Goal: Information Seeking & Learning: Learn about a topic

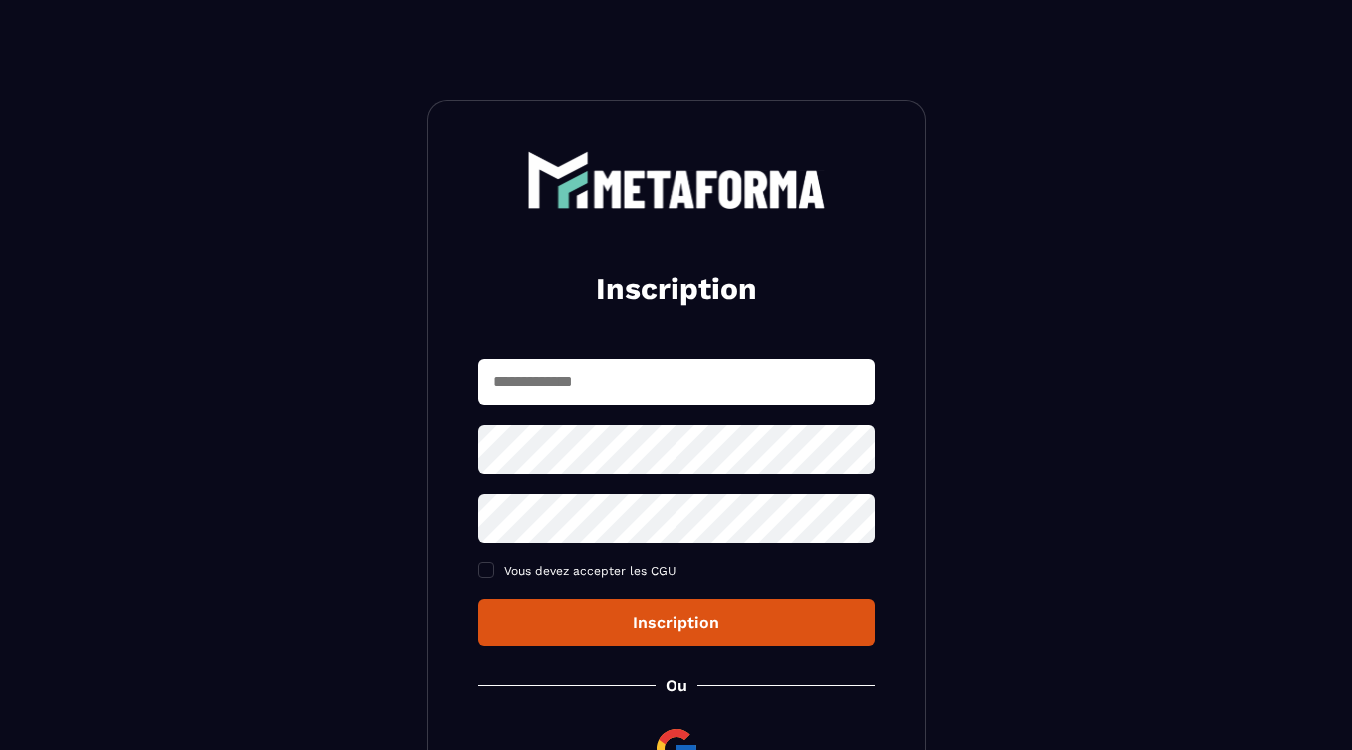
click at [685, 367] on input "text" at bounding box center [677, 382] width 398 height 47
type input "**********"
click at [854, 453] on icon at bounding box center [853, 450] width 22 height 18
click at [853, 519] on icon at bounding box center [853, 519] width 24 height 24
click at [485, 576] on span at bounding box center [486, 571] width 16 height 16
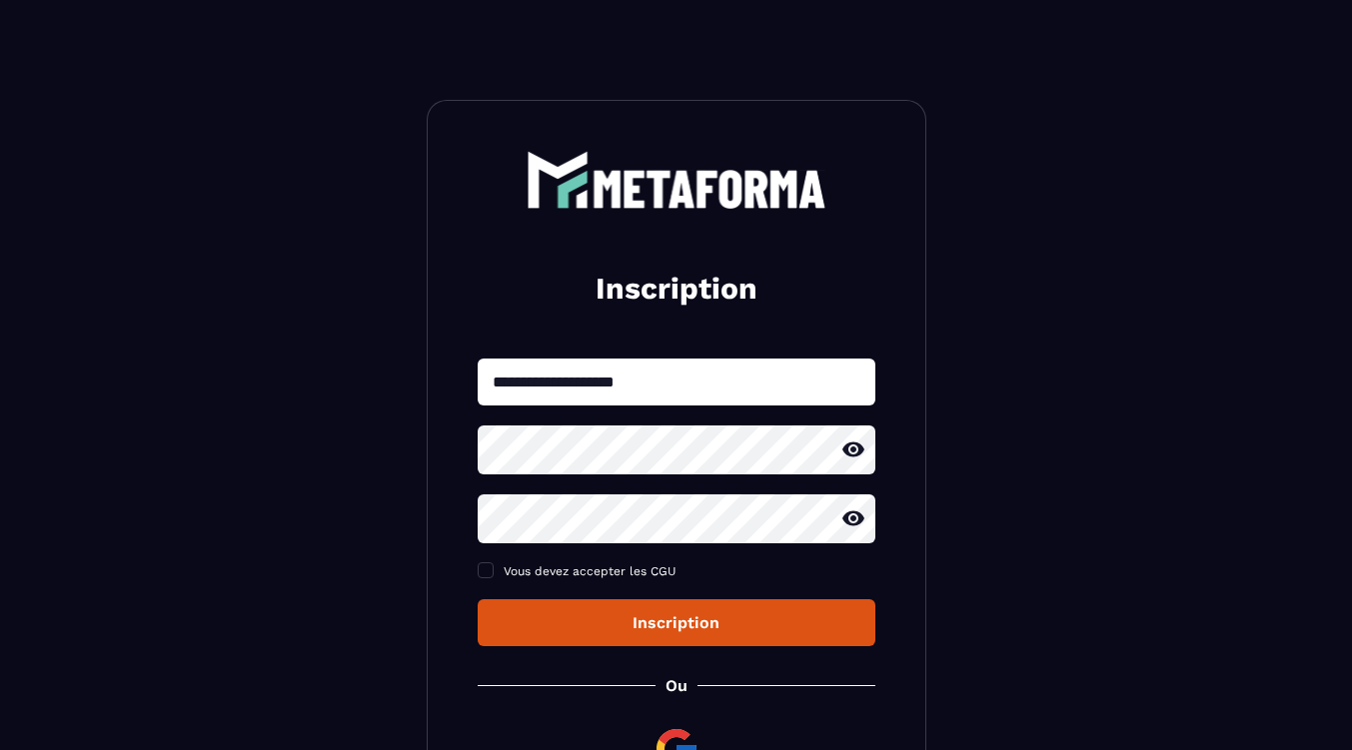
click at [680, 628] on div "Inscription" at bounding box center [677, 623] width 366 height 19
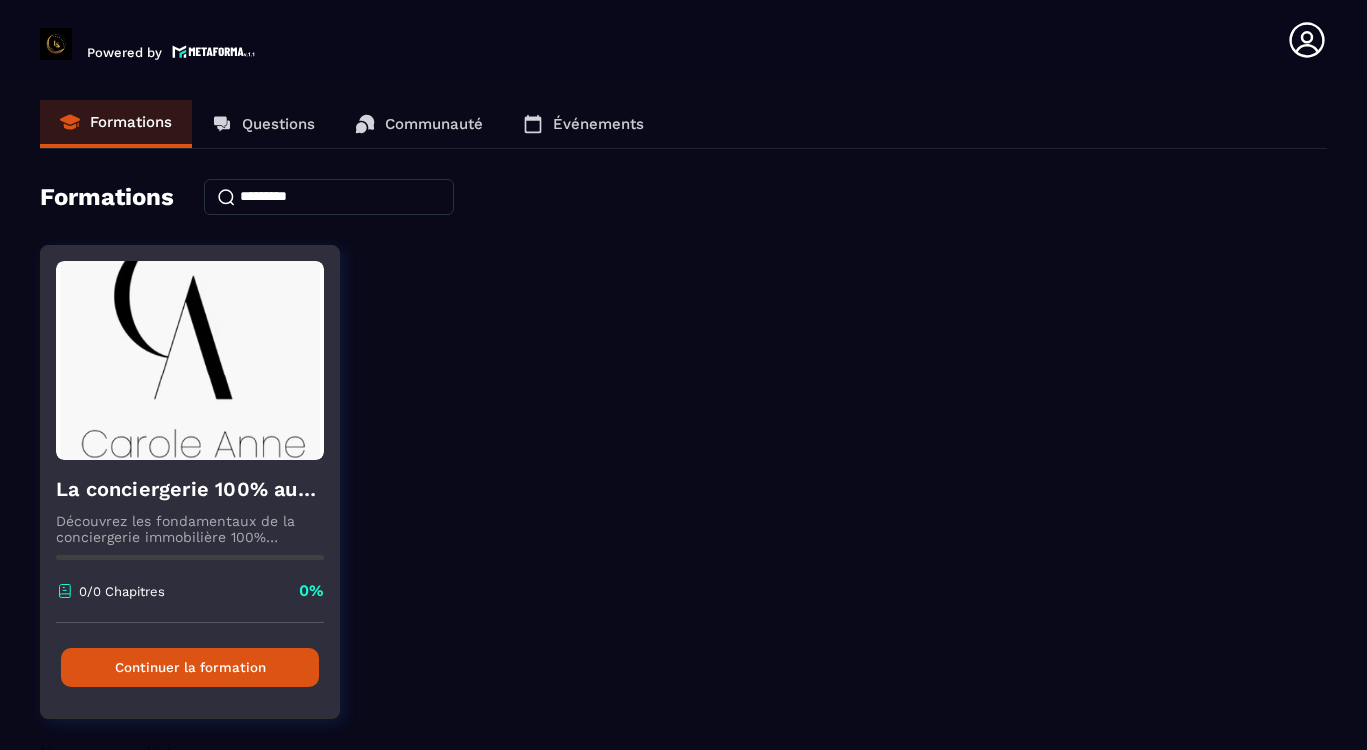
scroll to position [51, 0]
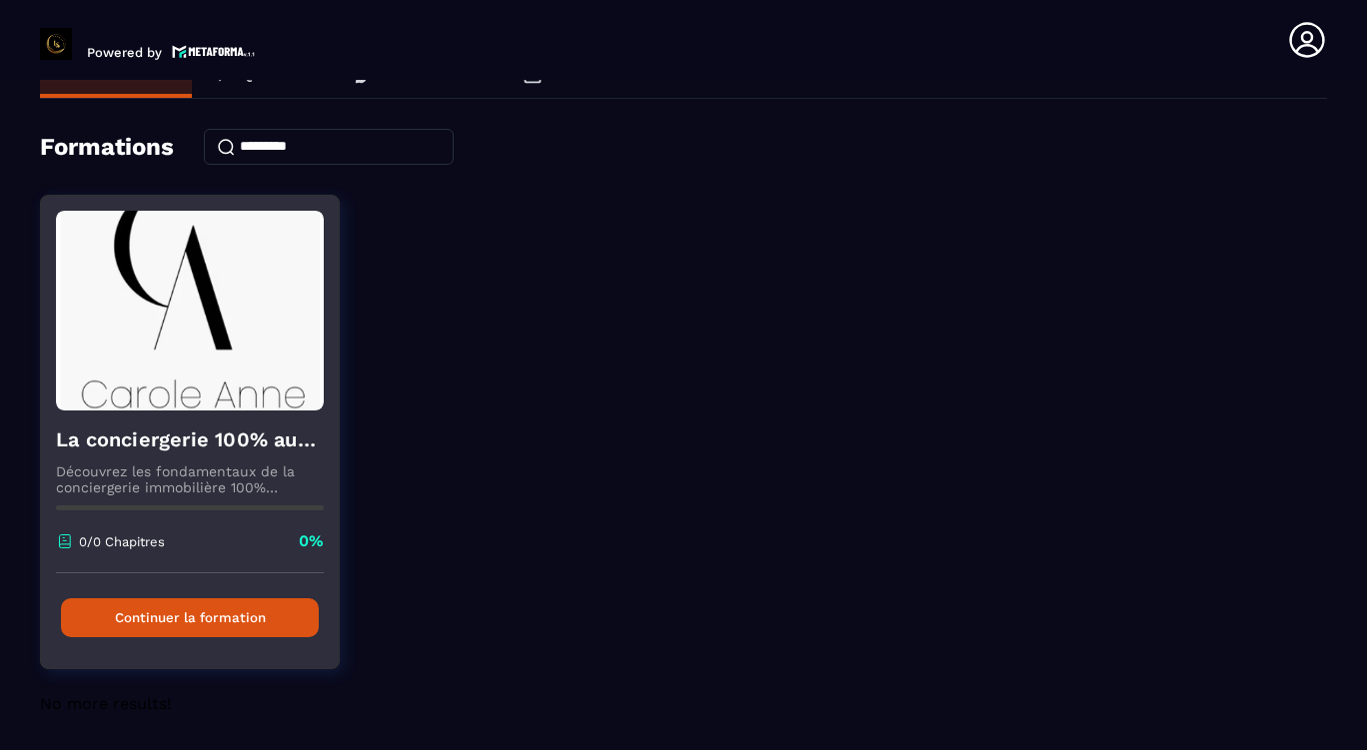
click at [189, 628] on button "Continuer la formation" at bounding box center [190, 618] width 258 height 39
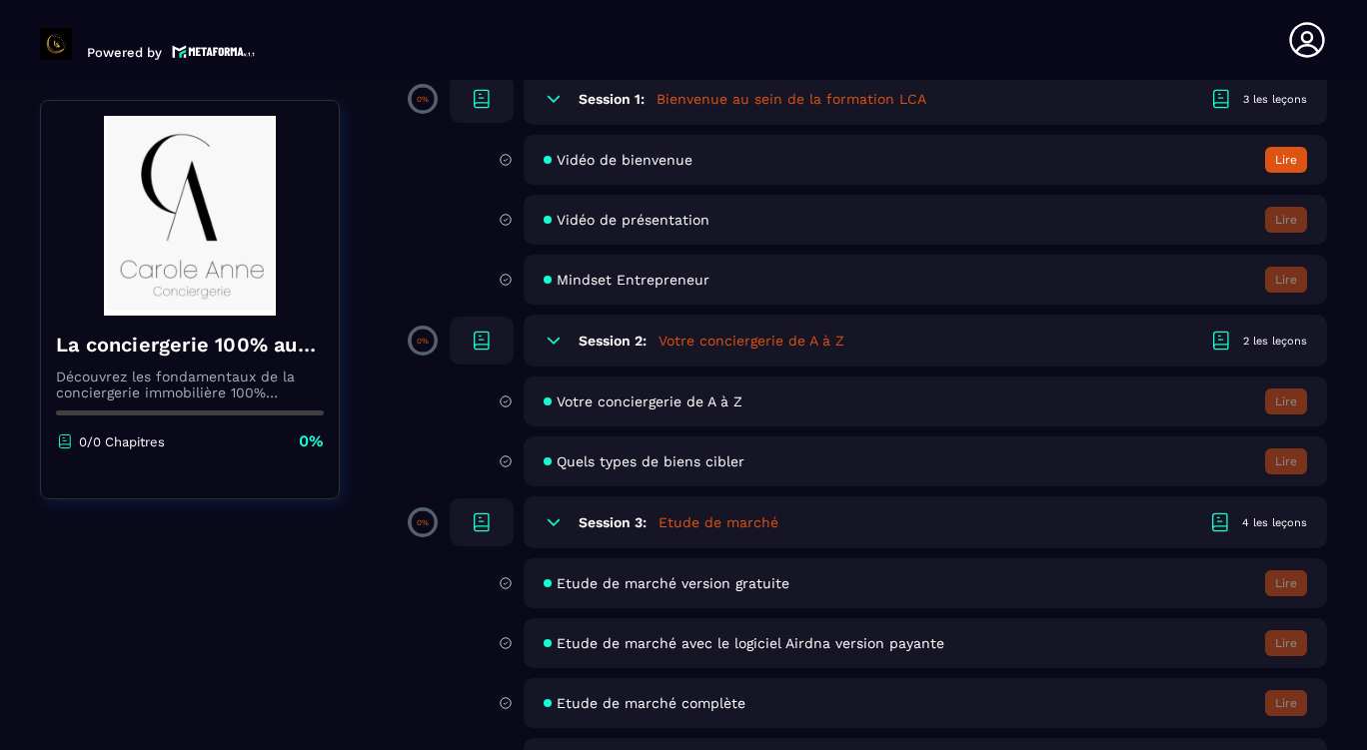
scroll to position [287, 0]
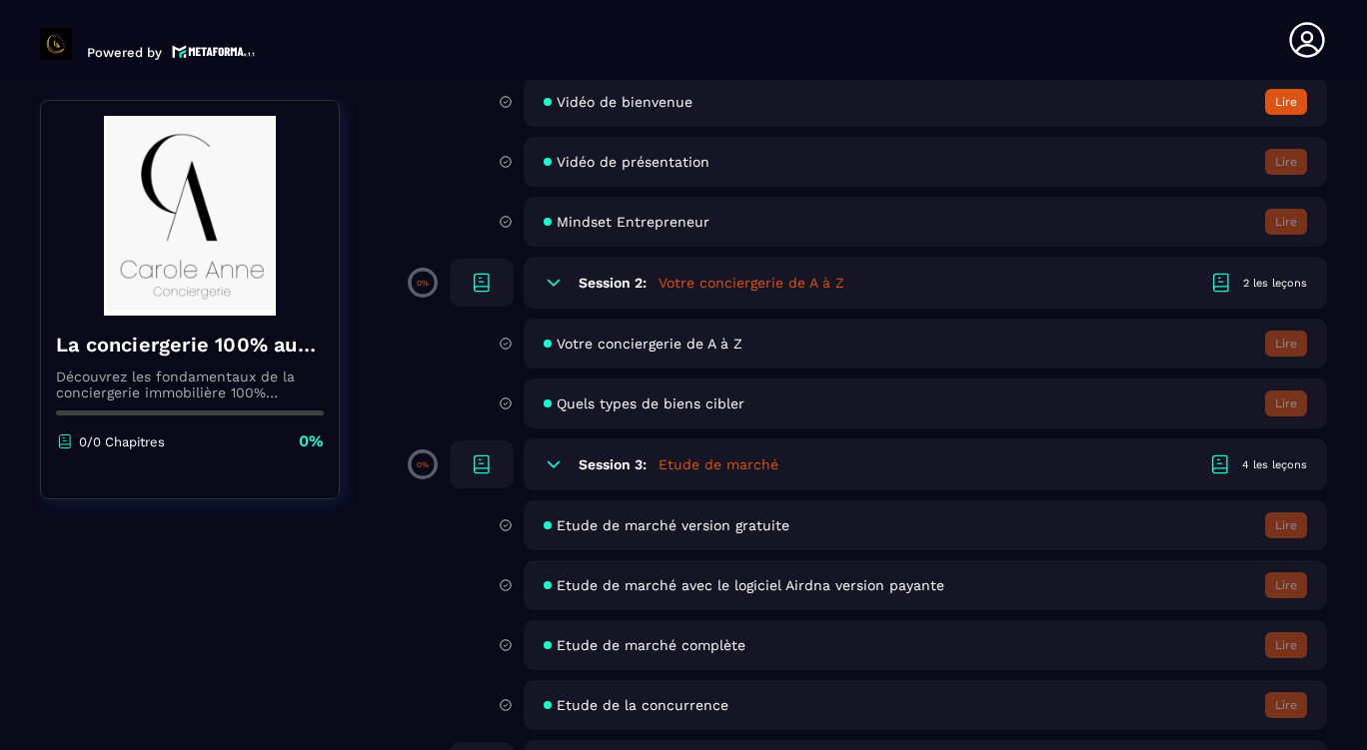
click at [1190, 511] on div "Etude de marché version gratuite Lire" at bounding box center [925, 526] width 803 height 50
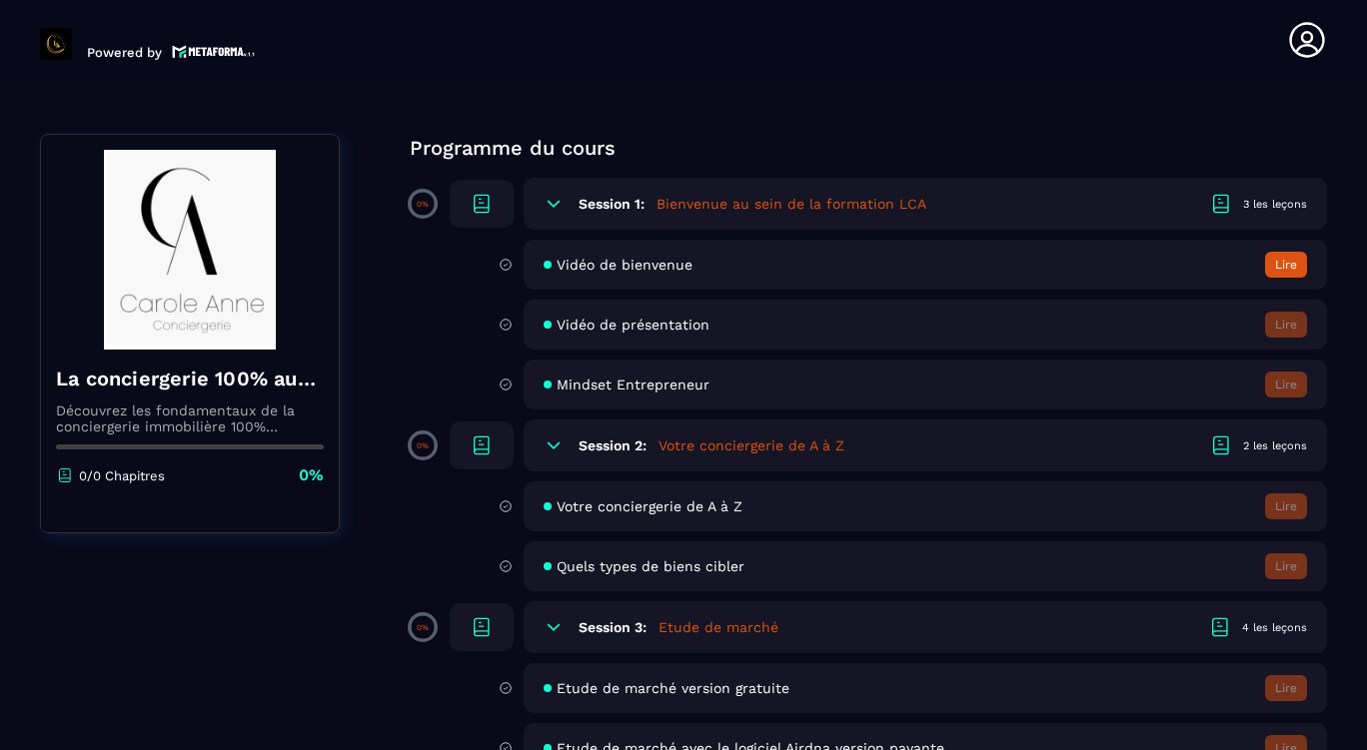
scroll to position [116, 0]
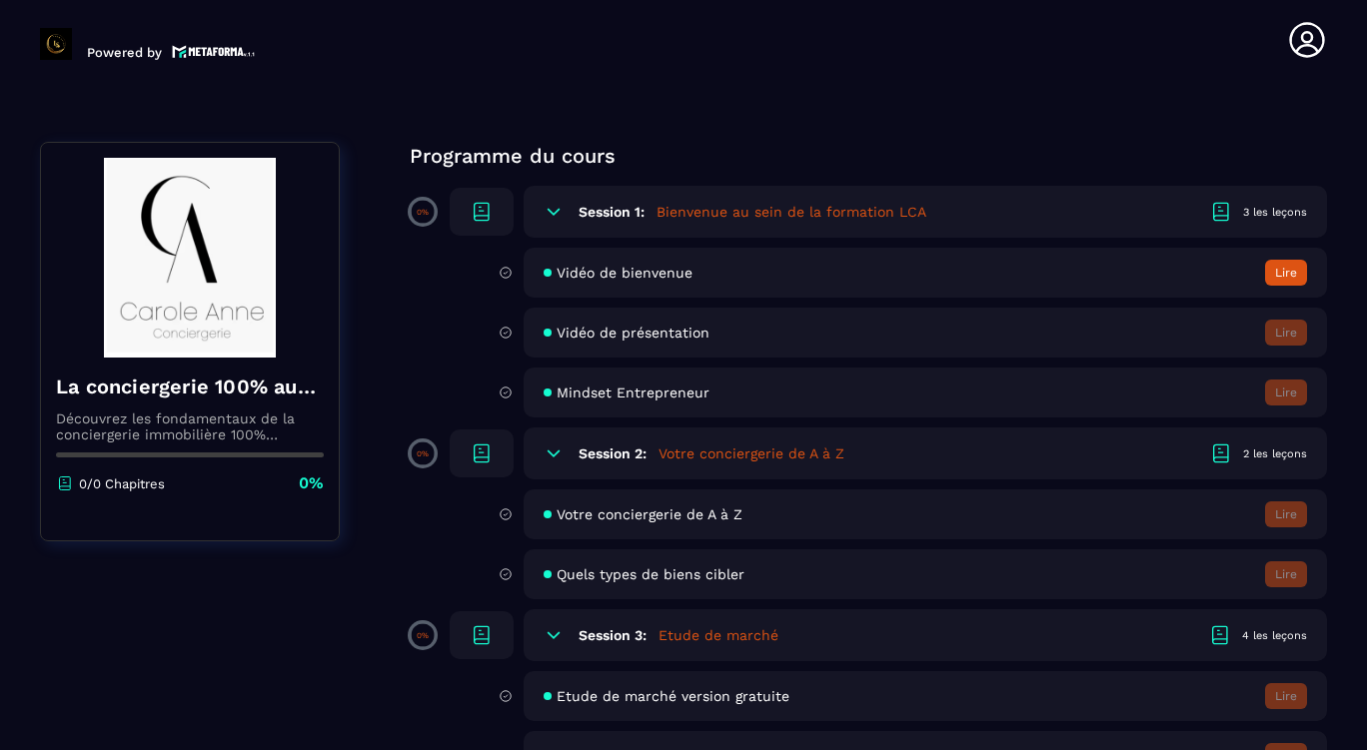
click at [1308, 41] on icon at bounding box center [1306, 39] width 35 height 35
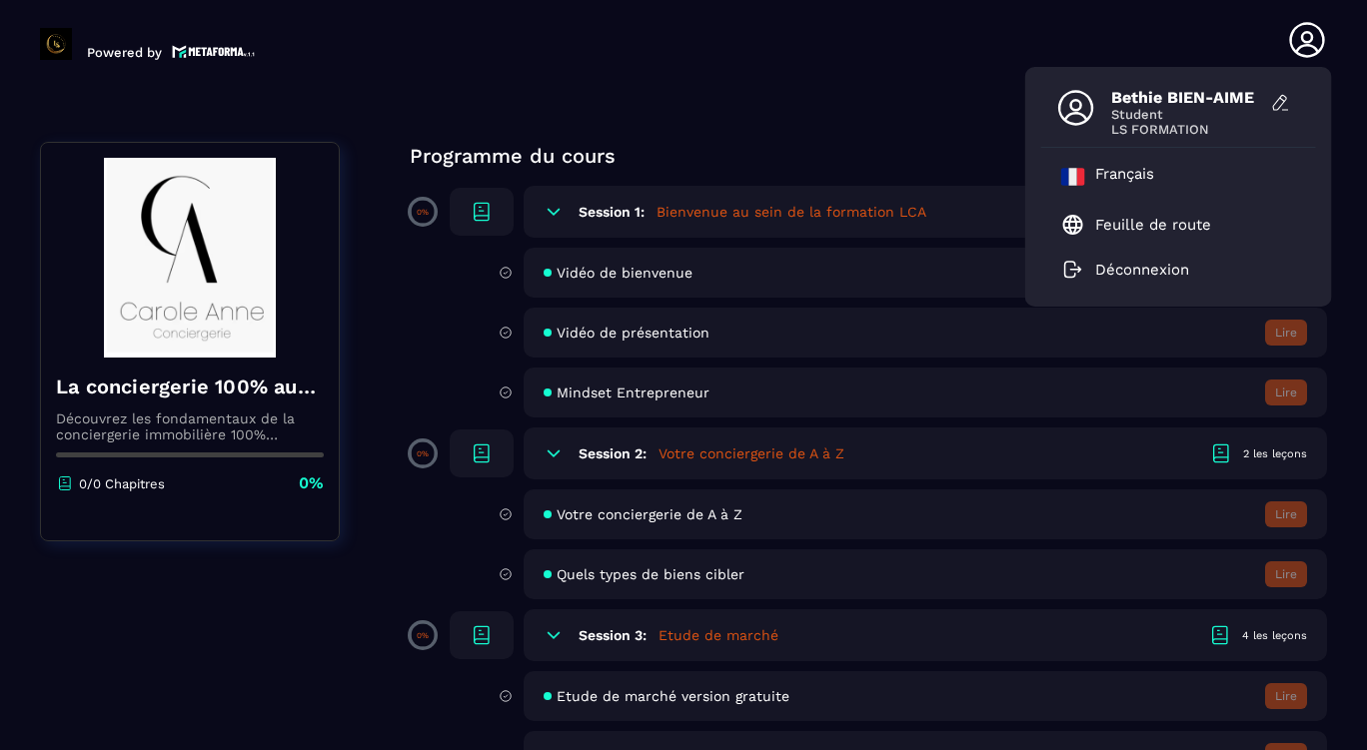
click at [939, 116] on section "Formations Questions Communauté Événements Formations / La conciergerie 100% au…" at bounding box center [683, 419] width 1367 height 679
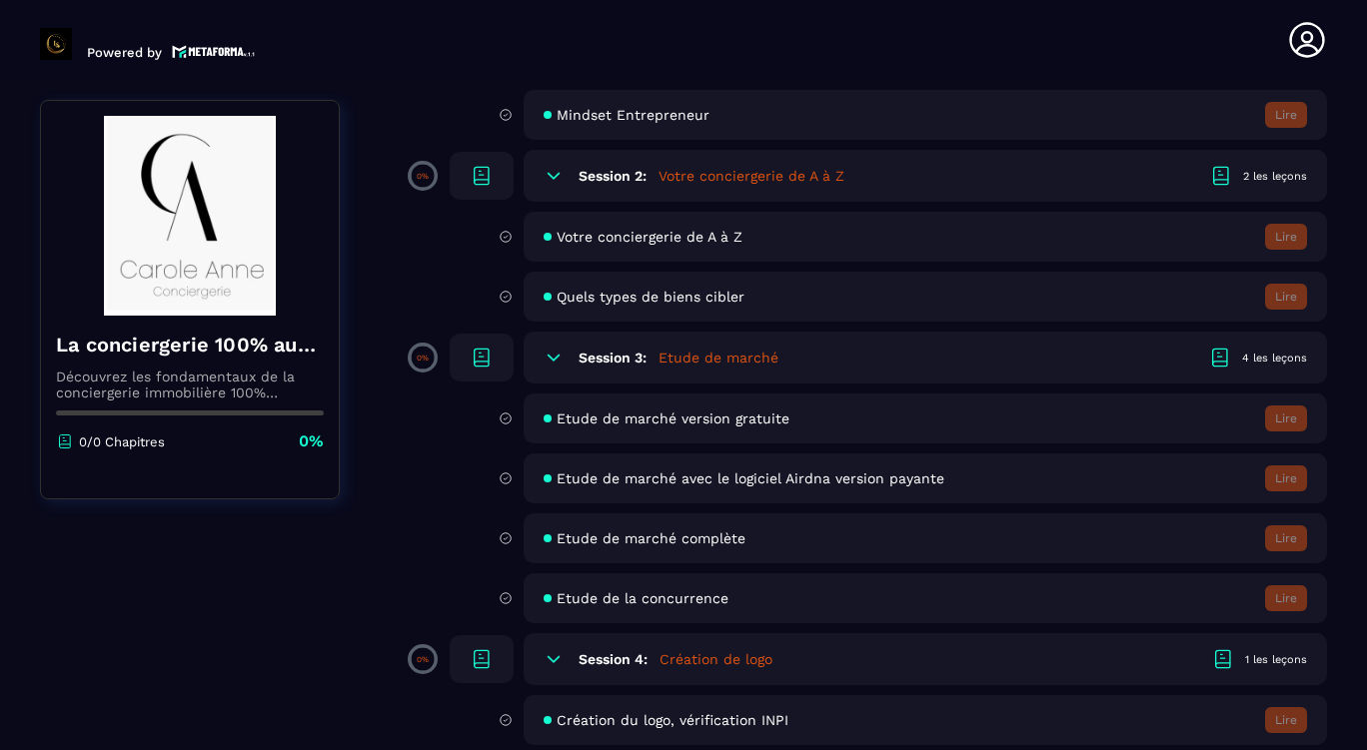
scroll to position [397, 0]
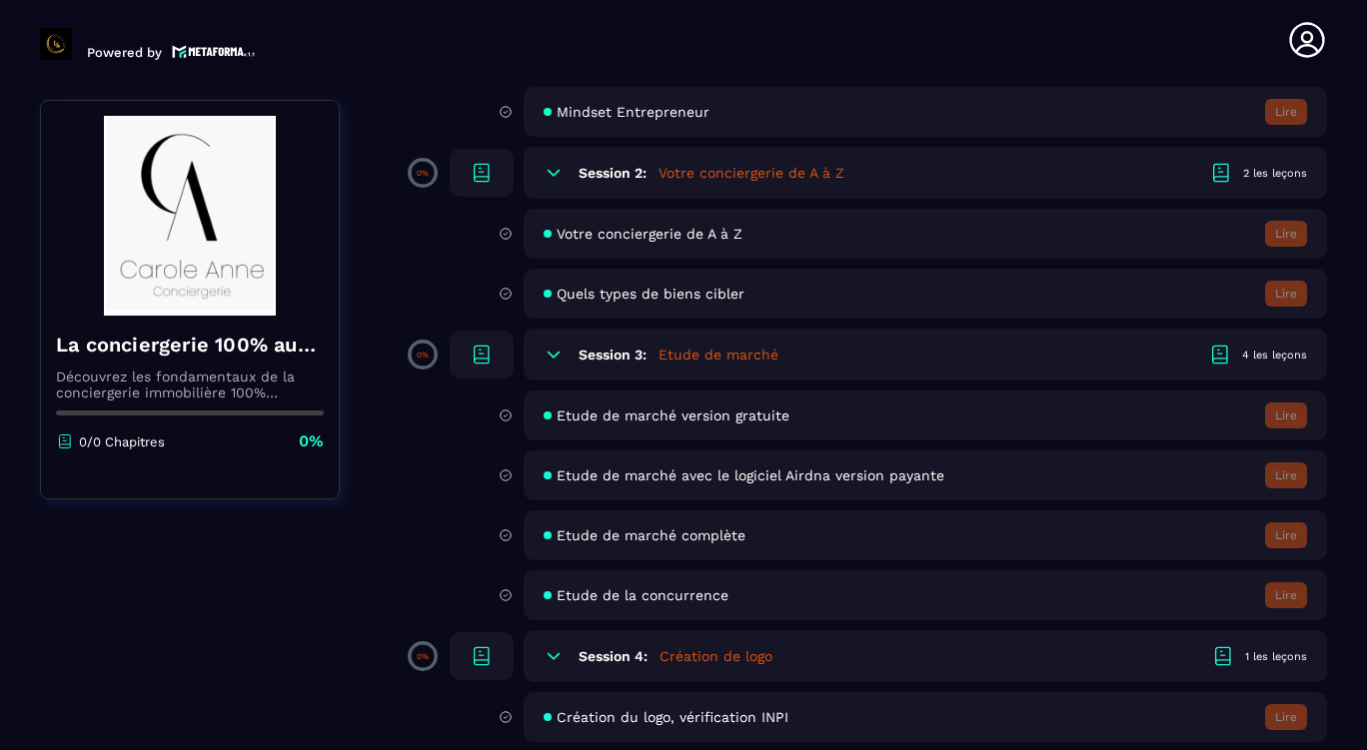
click at [687, 354] on h5 "Etude de marché" at bounding box center [719, 355] width 120 height 20
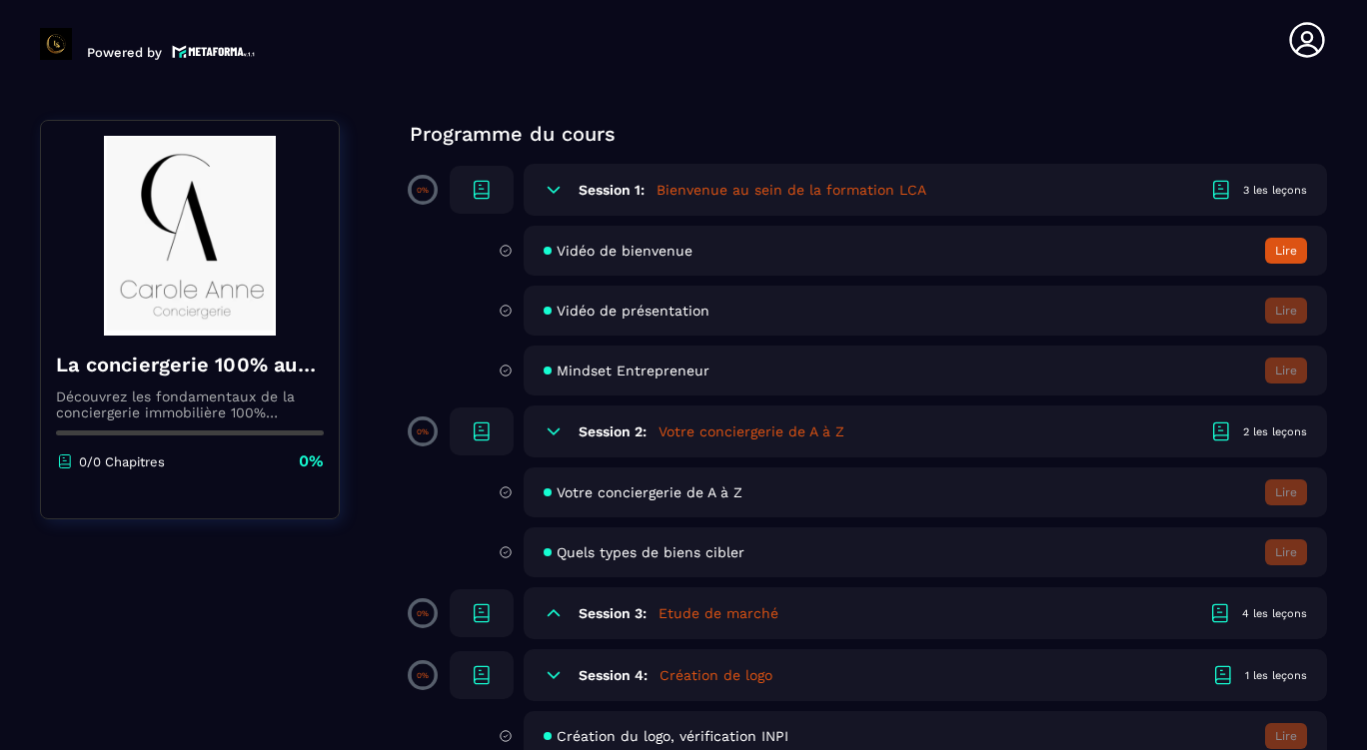
scroll to position [0, 0]
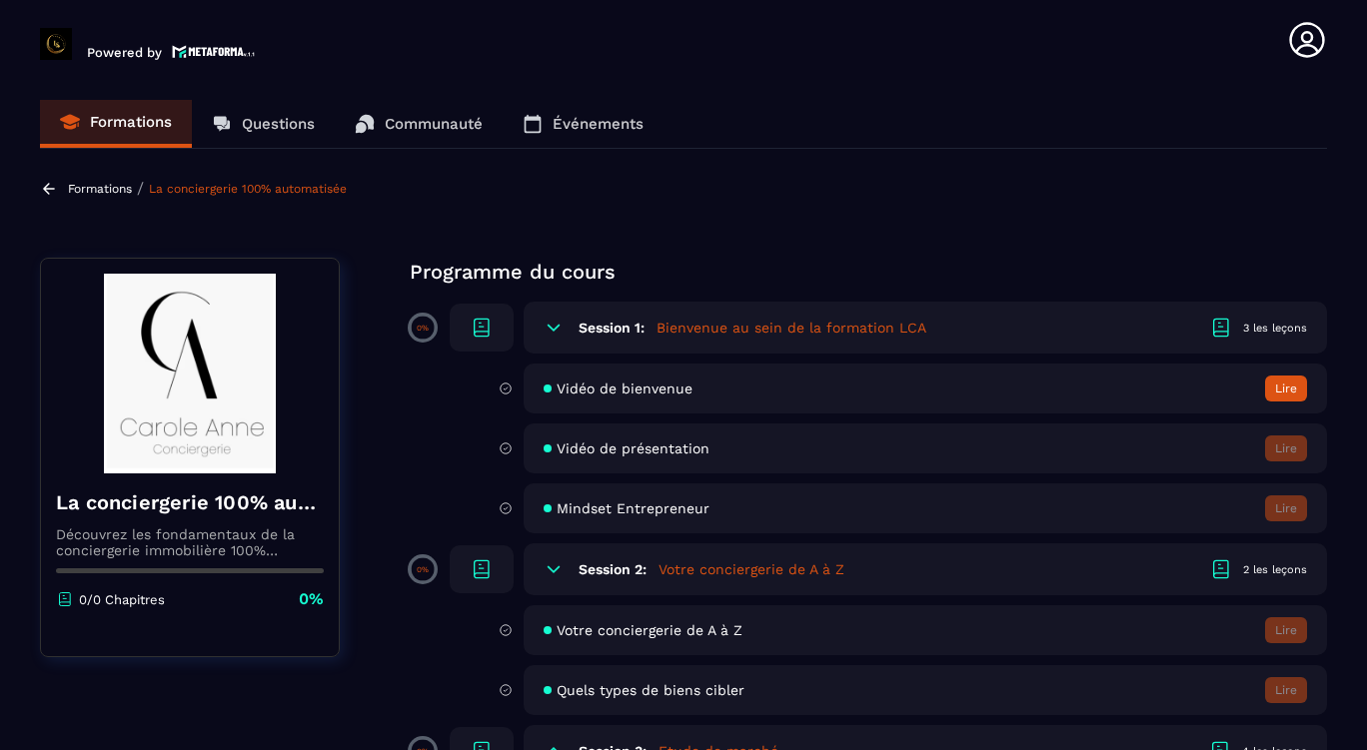
click at [1292, 390] on button "Lire" at bounding box center [1286, 389] width 42 height 26
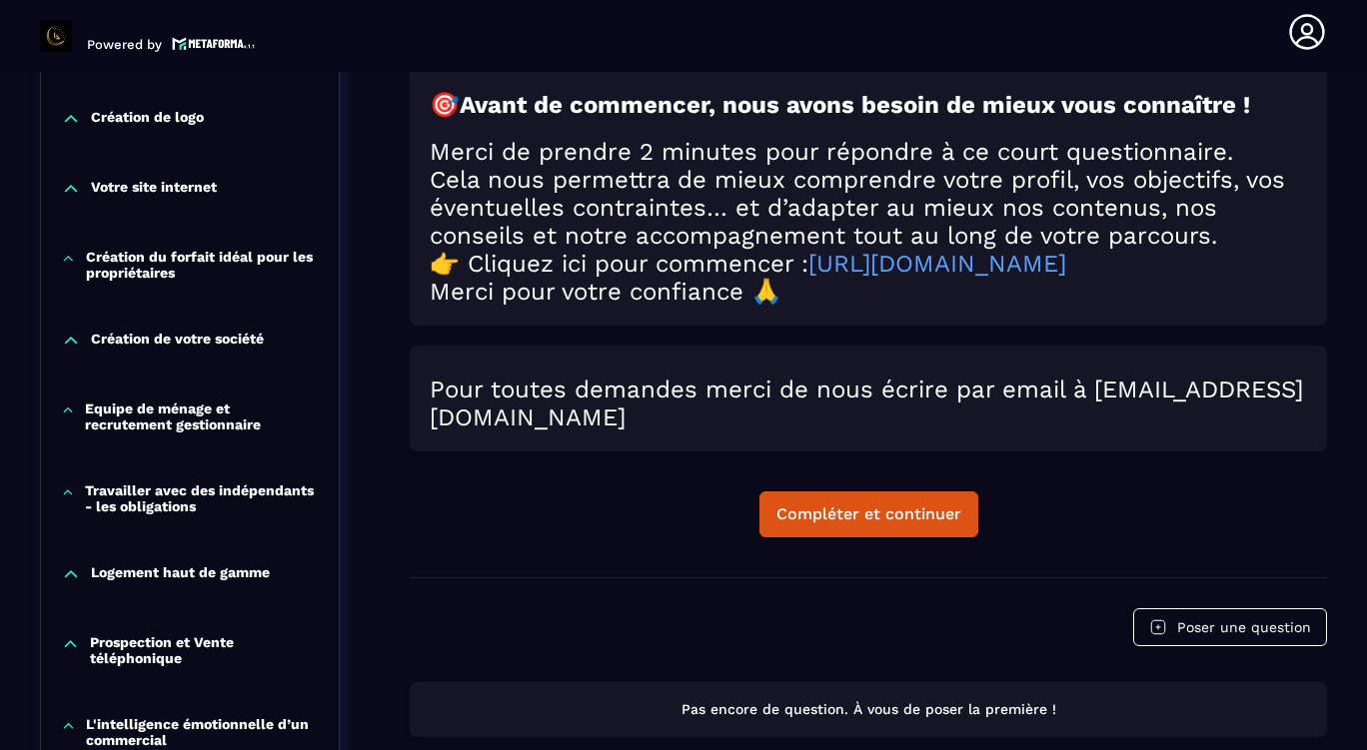
scroll to position [904, 0]
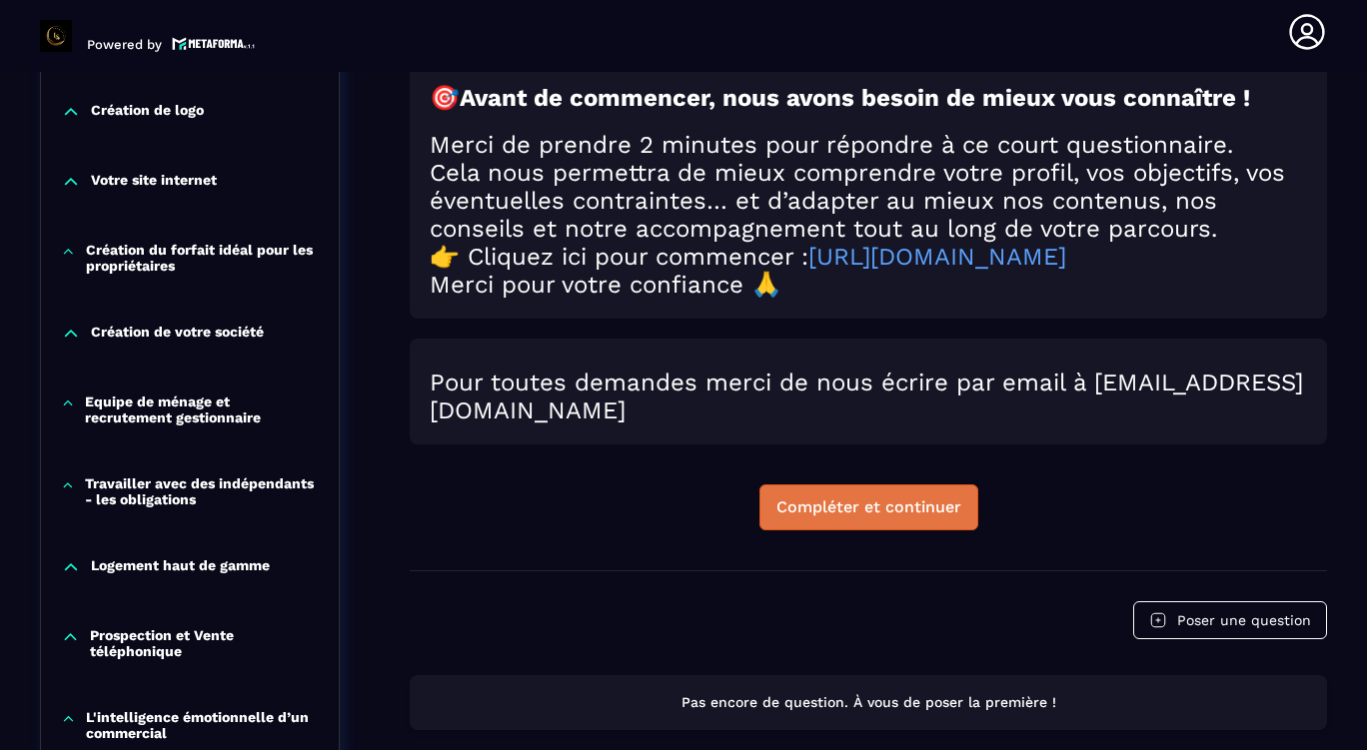
click at [900, 510] on button "Compléter et continuer" at bounding box center [868, 508] width 219 height 46
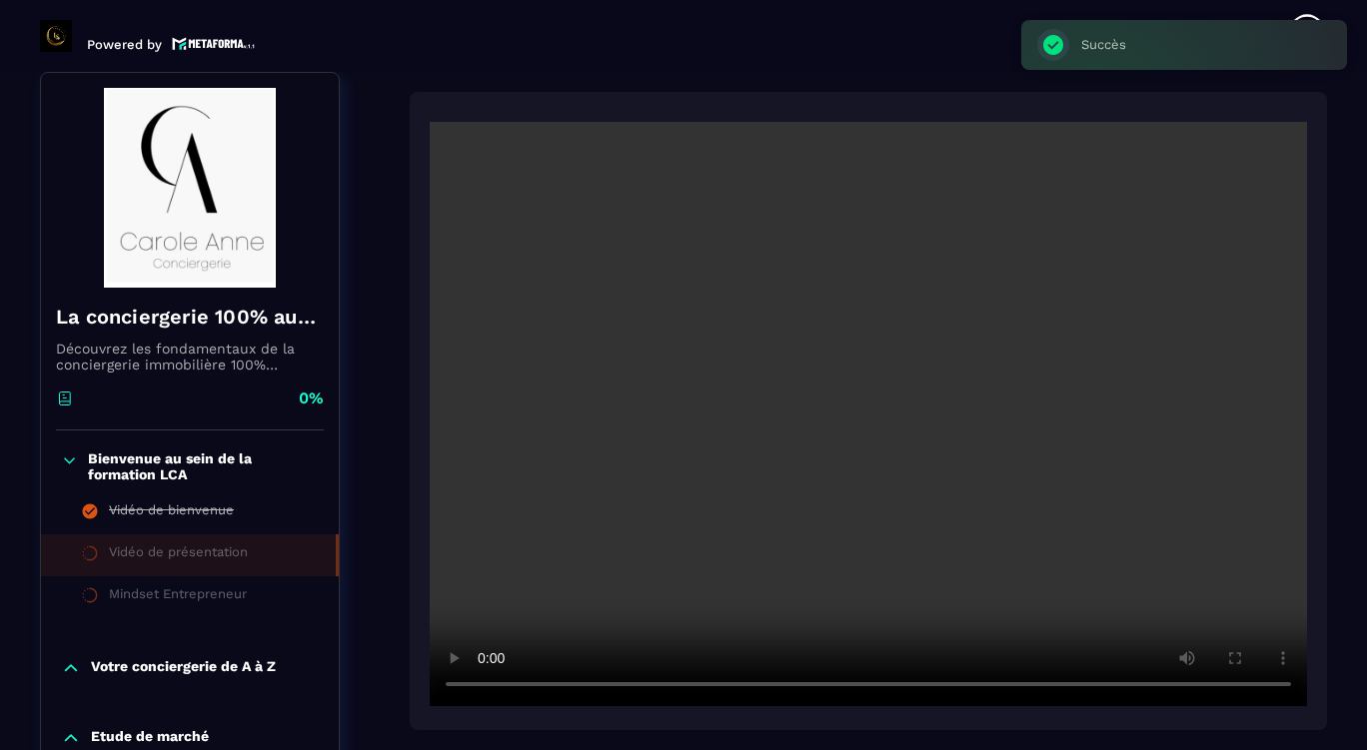
scroll to position [208, 0]
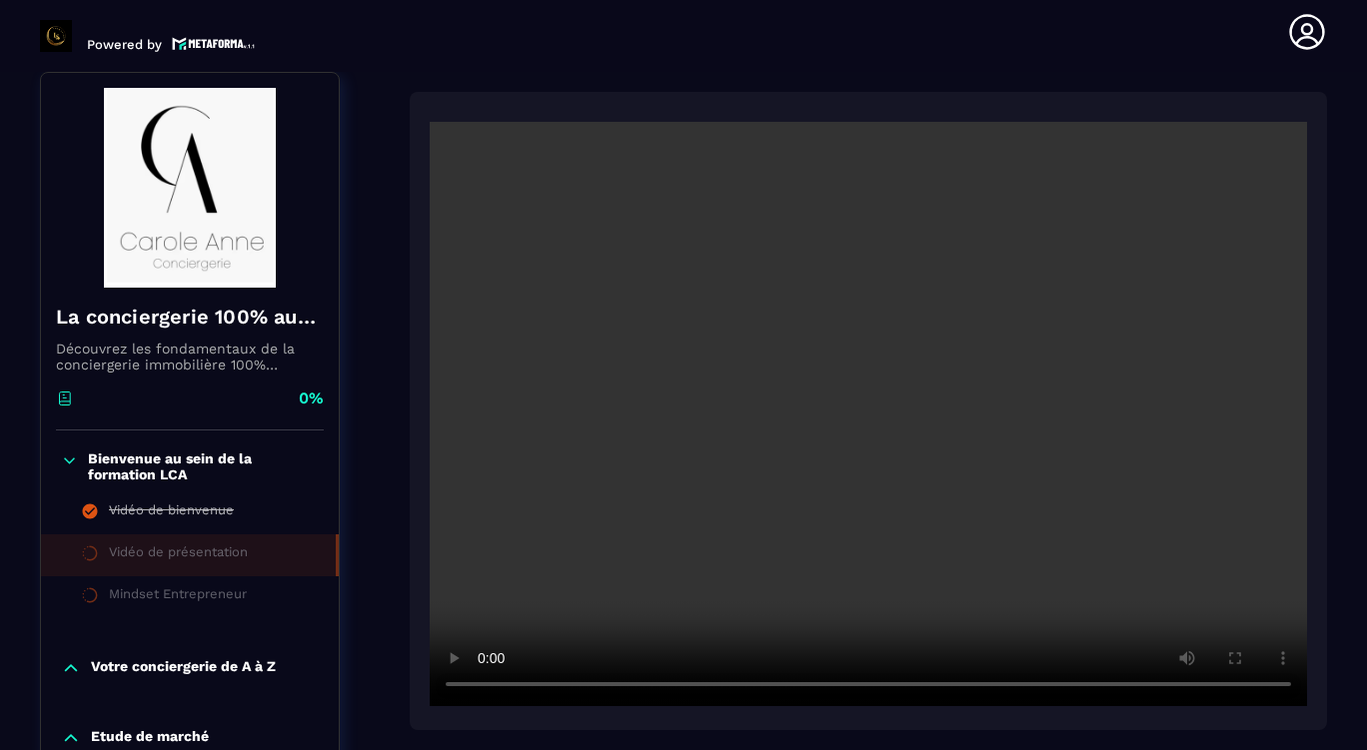
click at [10, 683] on section "Formations Questions Communauté Événements Formations / La conciergerie 100% au…" at bounding box center [683, 411] width 1367 height 679
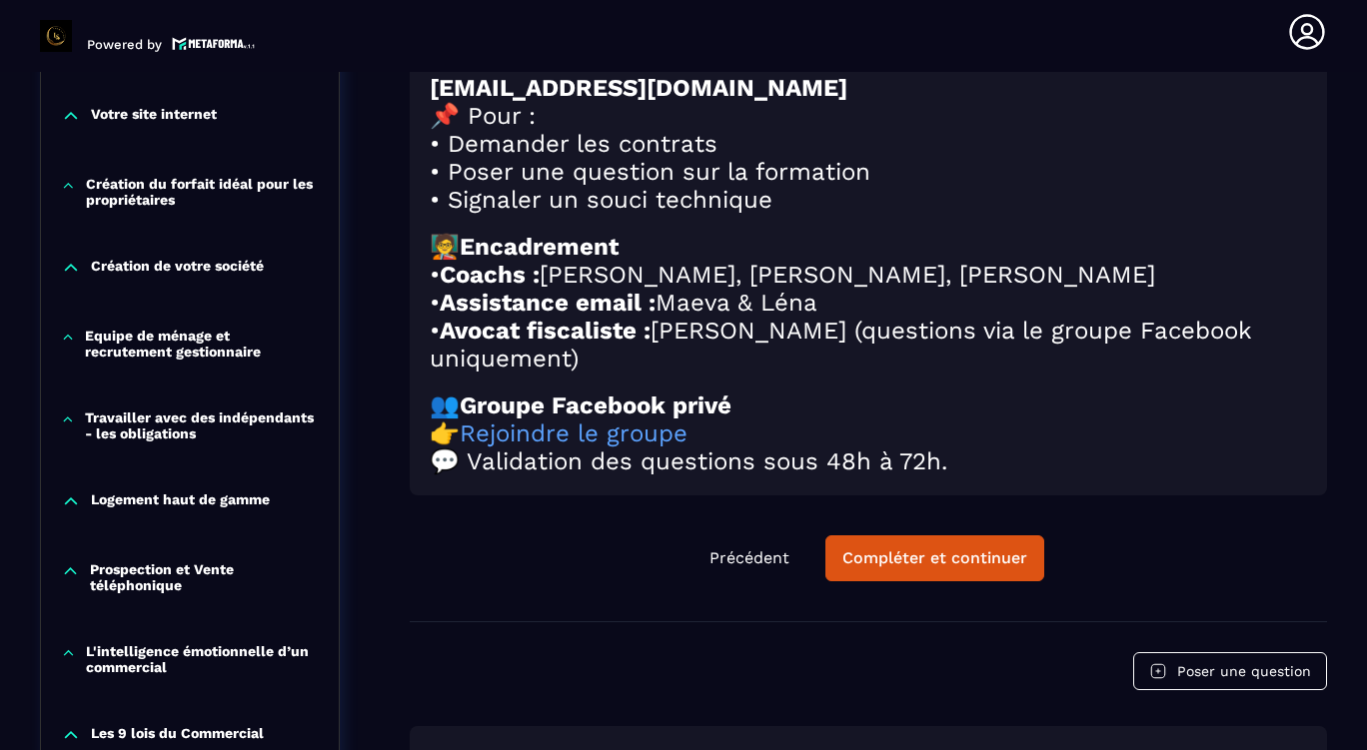
scroll to position [1007, 0]
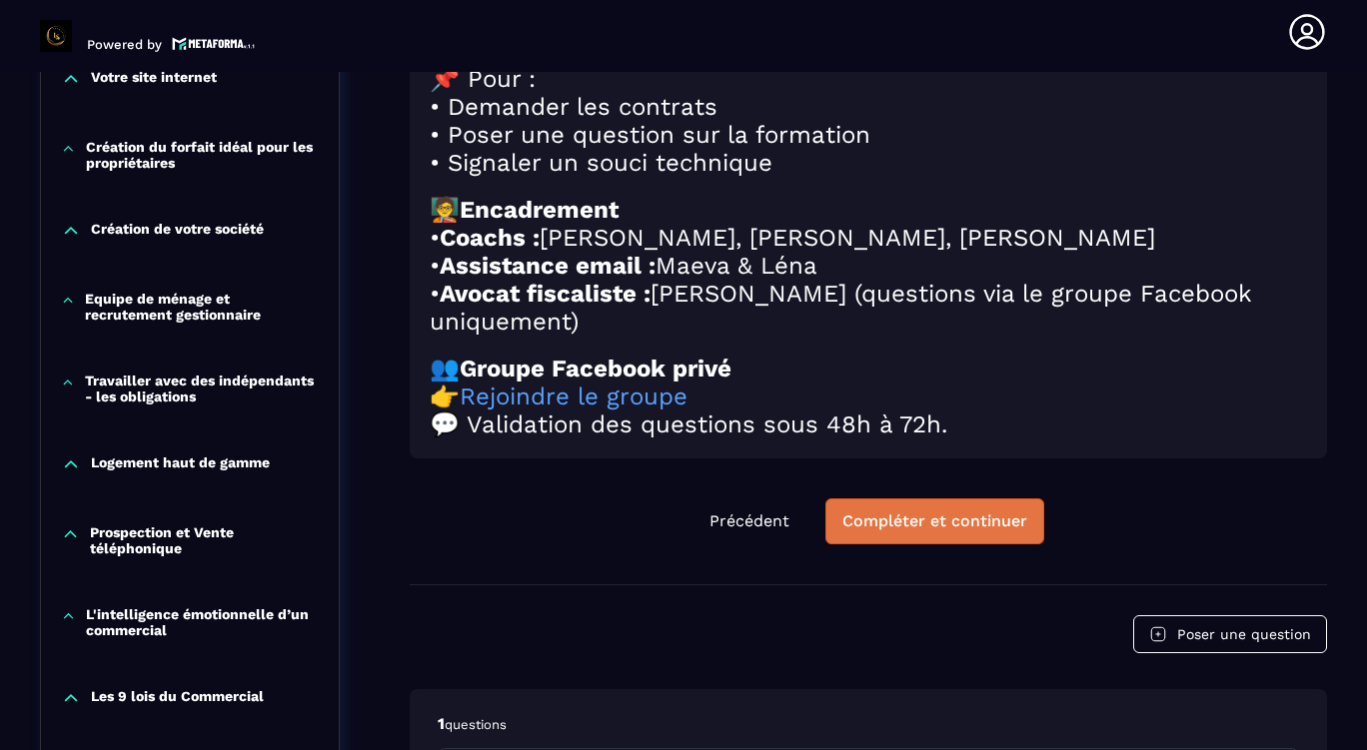
click at [937, 532] on div "Compléter et continuer" at bounding box center [934, 522] width 185 height 20
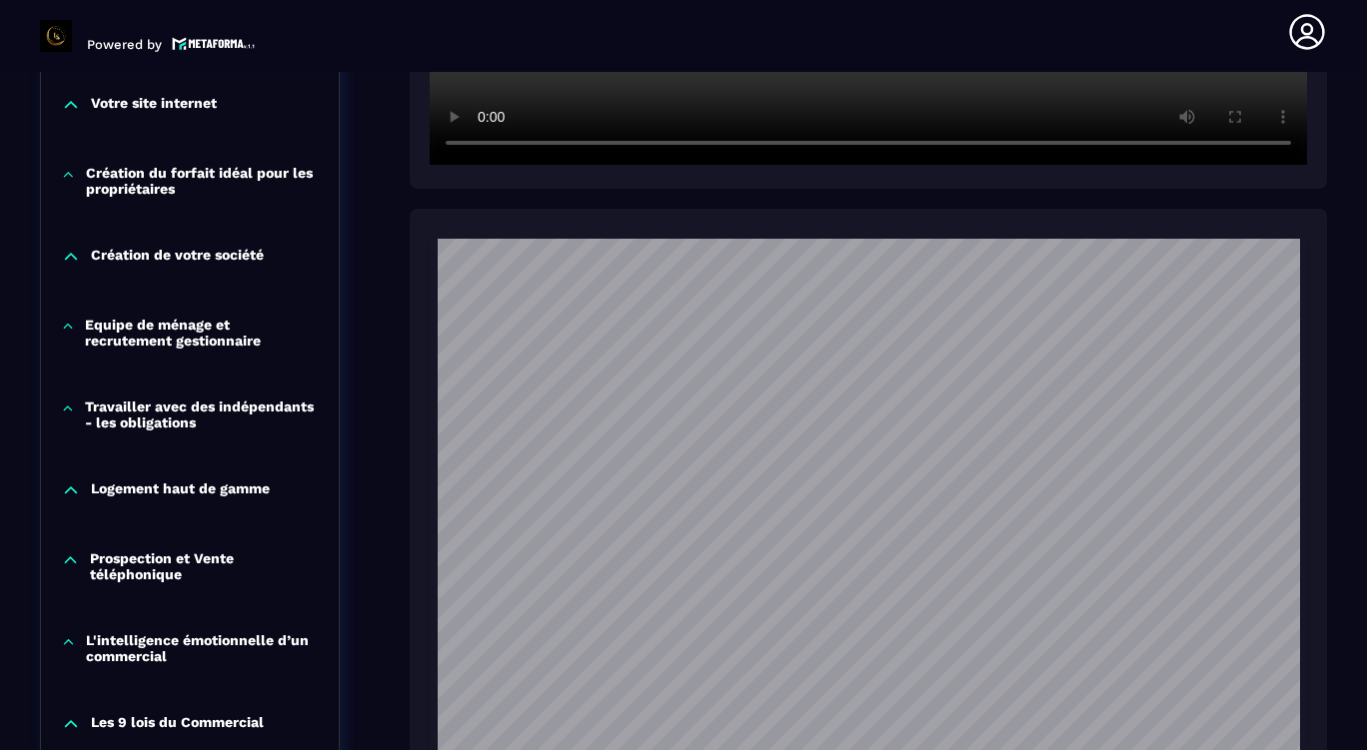
scroll to position [1207, 0]
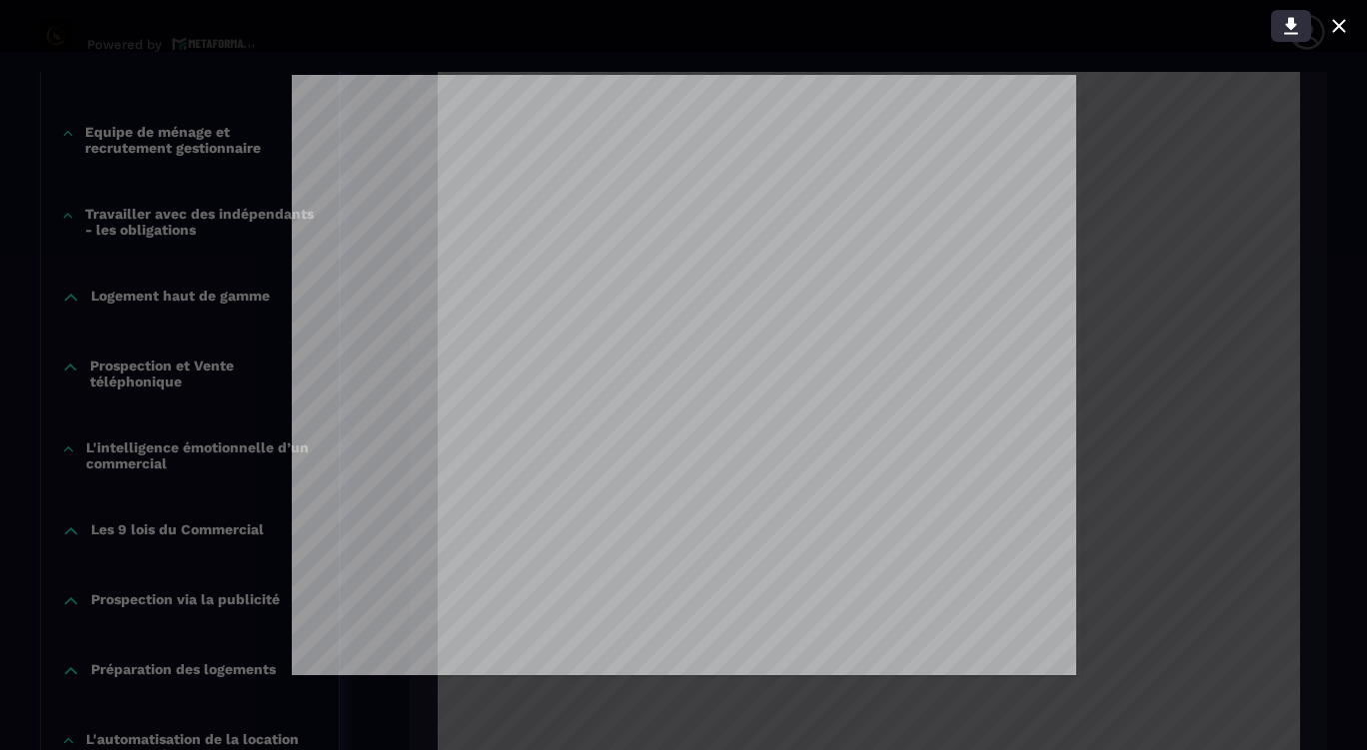
click at [1288, 28] on icon at bounding box center [1291, 26] width 24 height 24
click at [1334, 27] on icon at bounding box center [1339, 26] width 24 height 24
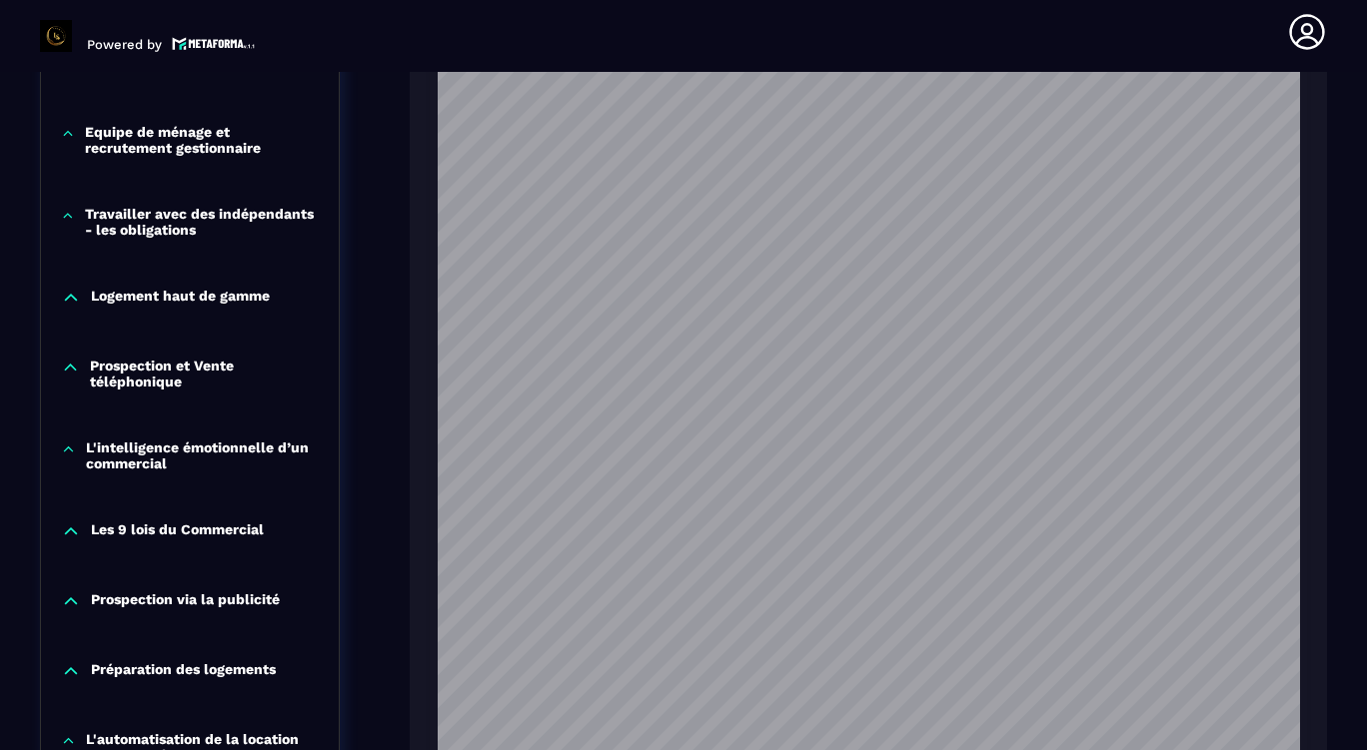
scroll to position [661, 0]
click at [1351, 362] on section "Formations Questions Communauté Événements Formations / La conciergerie 100% au…" at bounding box center [683, 411] width 1367 height 679
click at [743, 18] on header "Powered by [PERSON_NAME] BIEN-AIME [PERSON_NAME][EMAIL_ADDRESS][DOMAIN_NAME] Fo…" at bounding box center [683, 32] width 1367 height 80
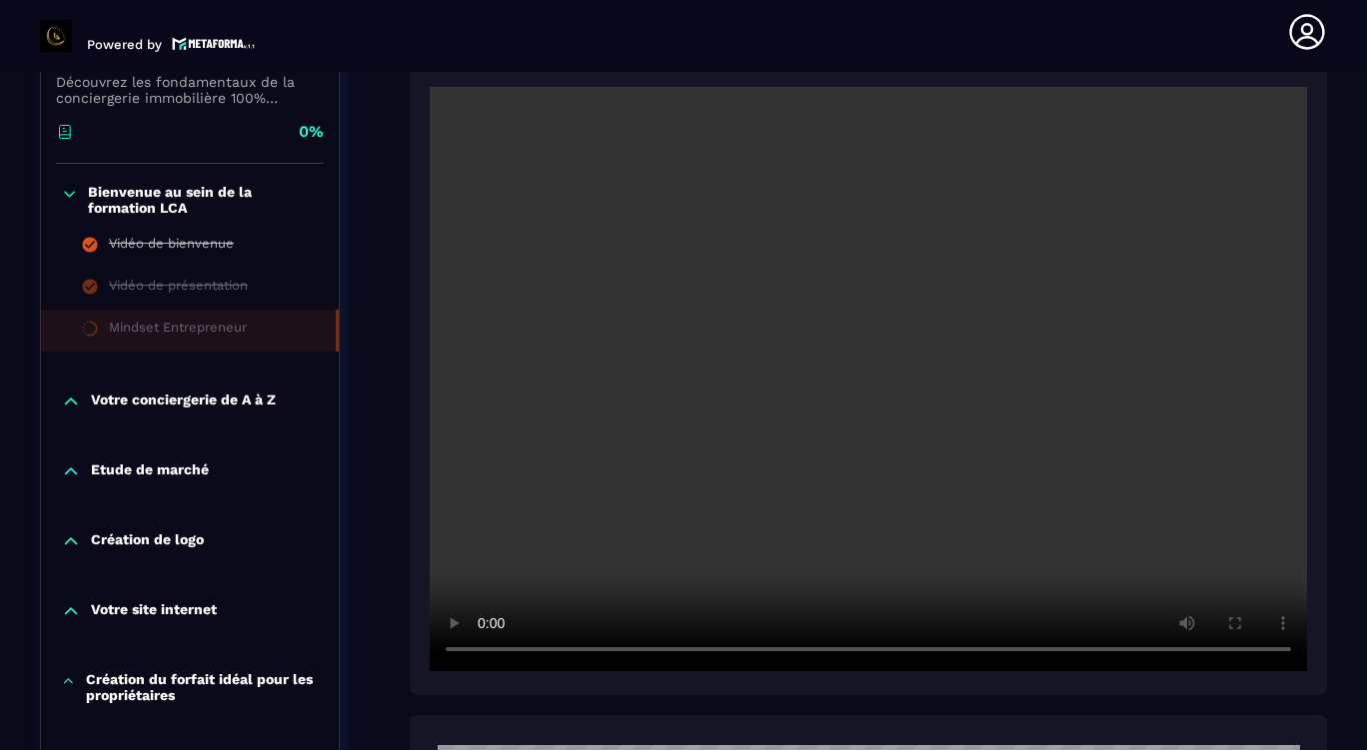
scroll to position [608, 0]
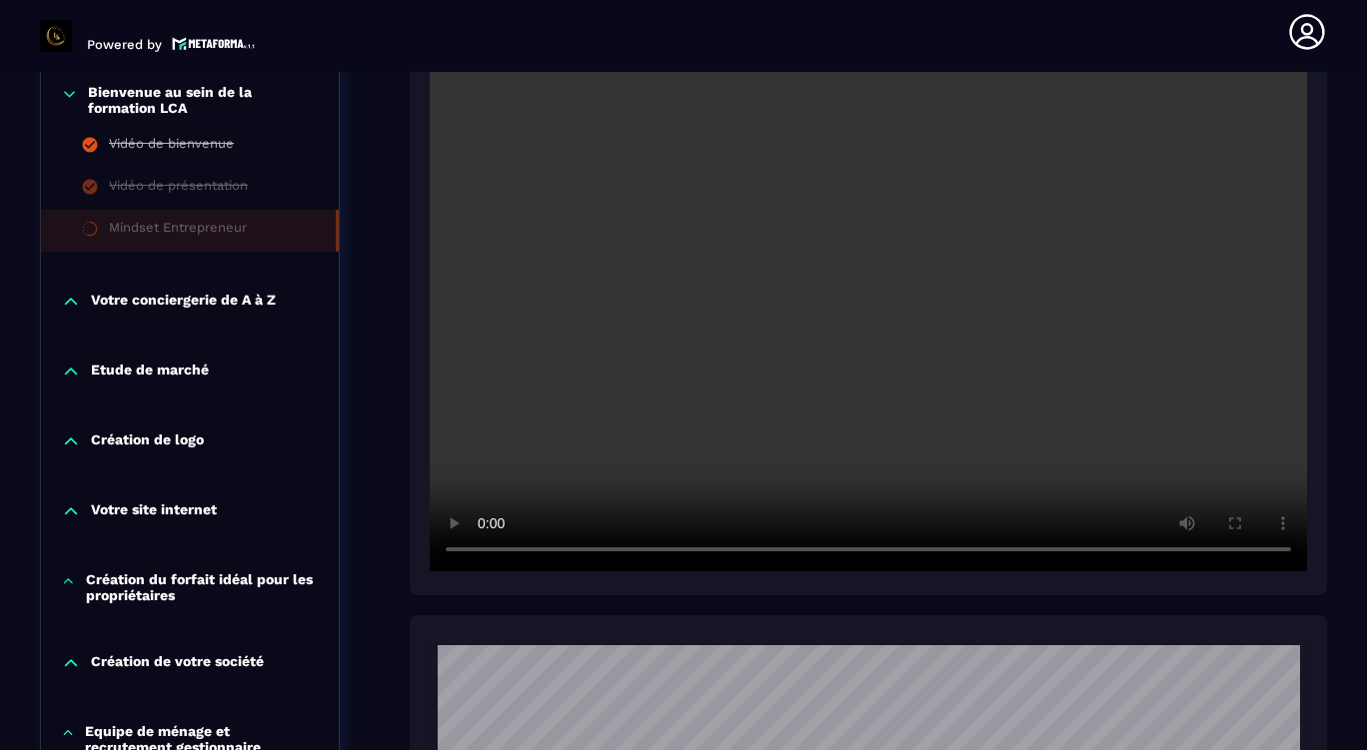
click at [195, 292] on p "Votre conciergerie de A à Z" at bounding box center [183, 302] width 185 height 20
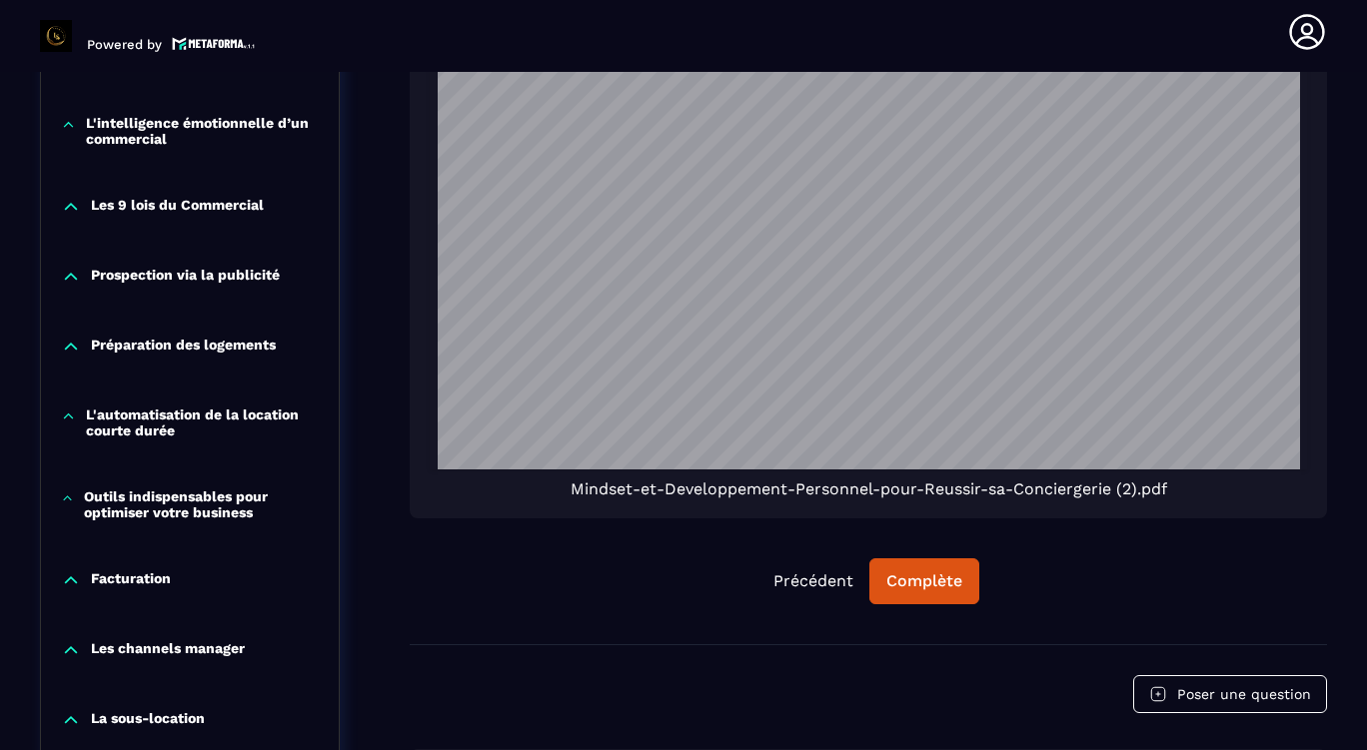
scroll to position [1607, 0]
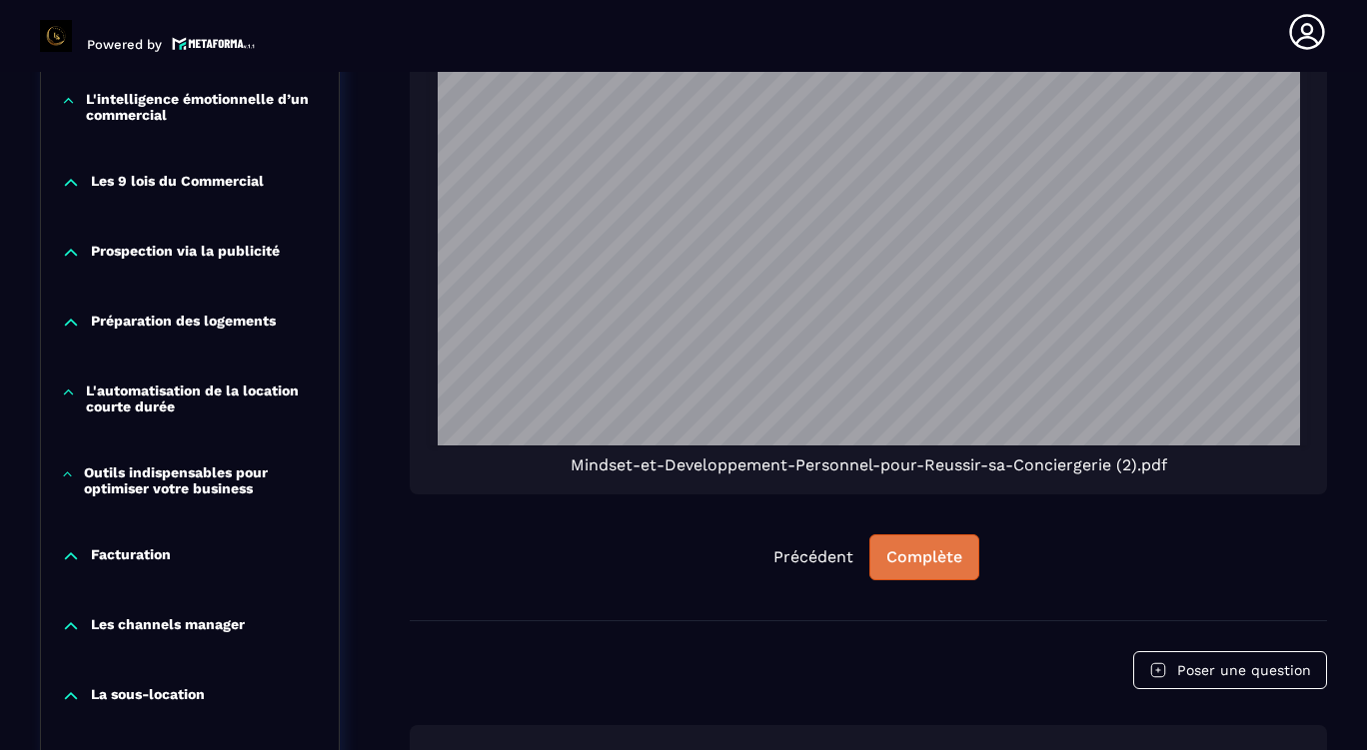
click at [954, 547] on button "Complète" at bounding box center [924, 558] width 110 height 46
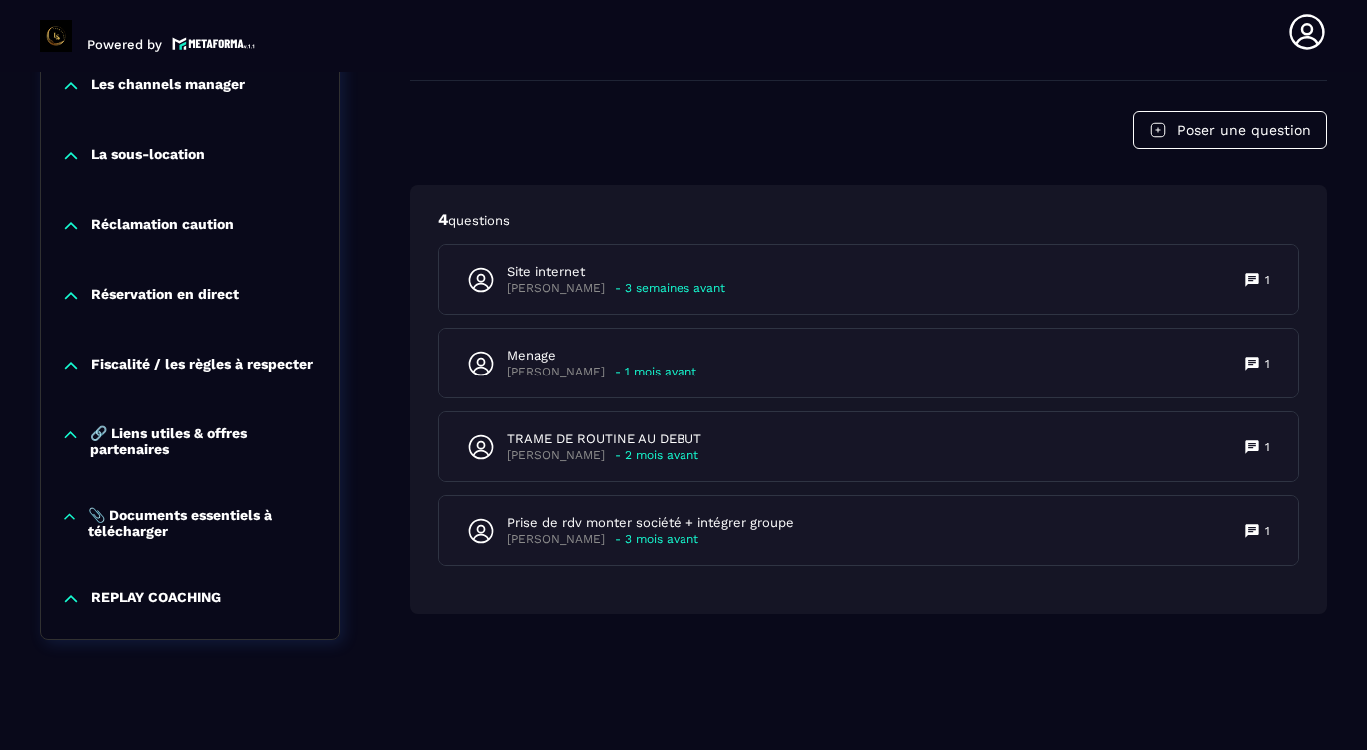
scroll to position [2150, 0]
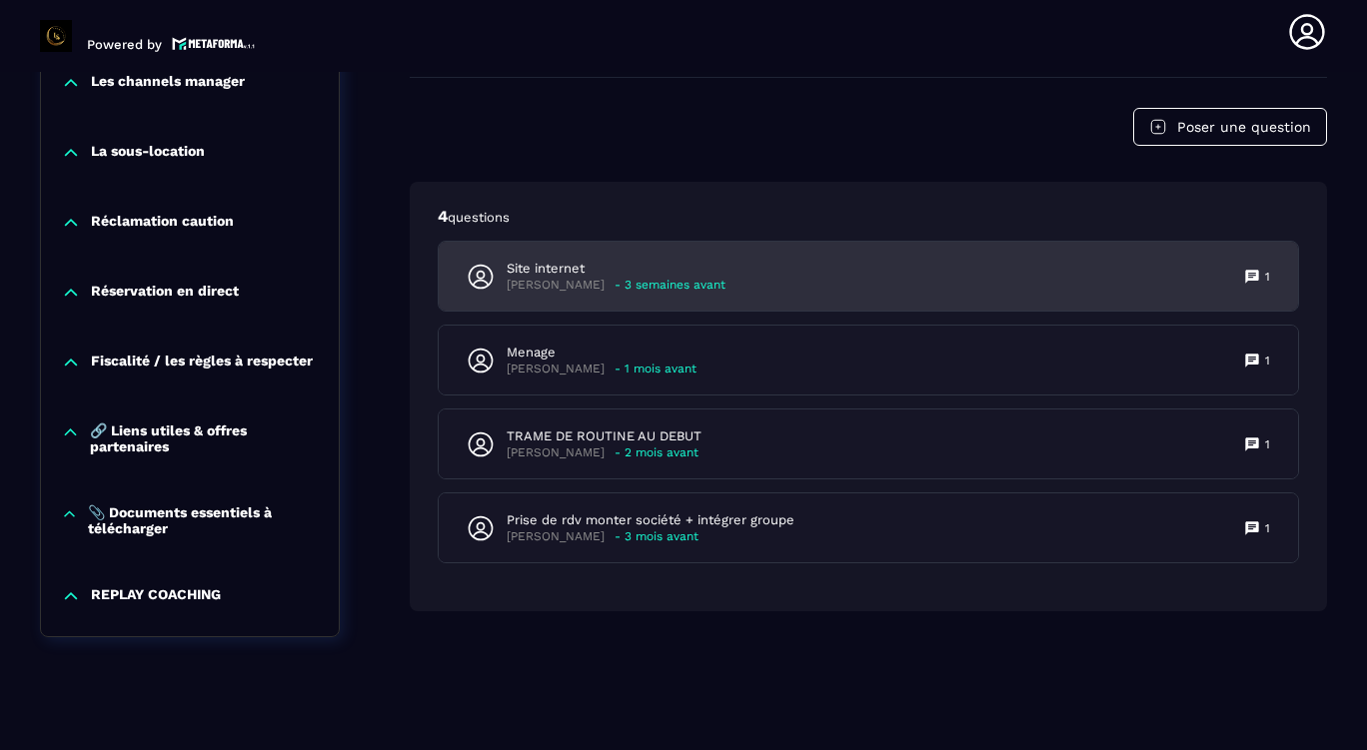
click at [565, 278] on p "[PERSON_NAME]" at bounding box center [556, 285] width 98 height 15
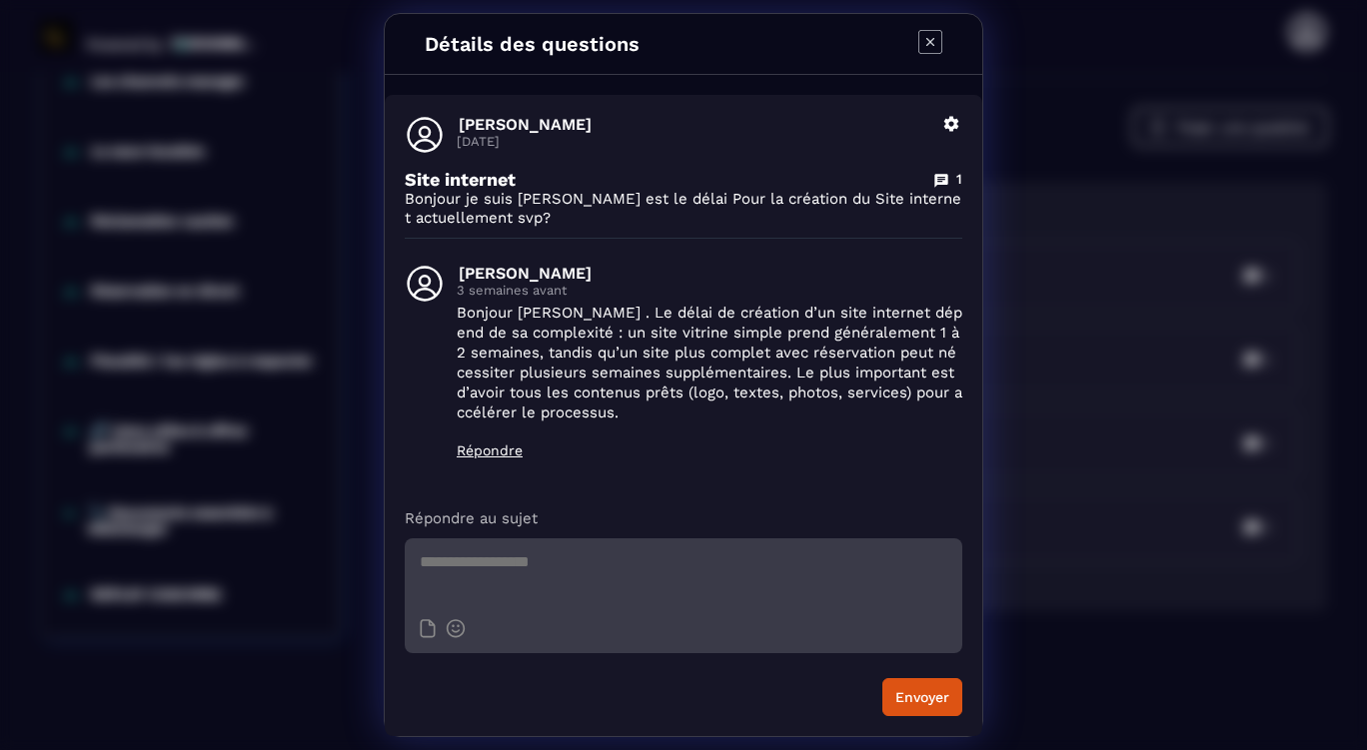
click at [930, 42] on icon "Modal window" at bounding box center [930, 42] width 8 height 8
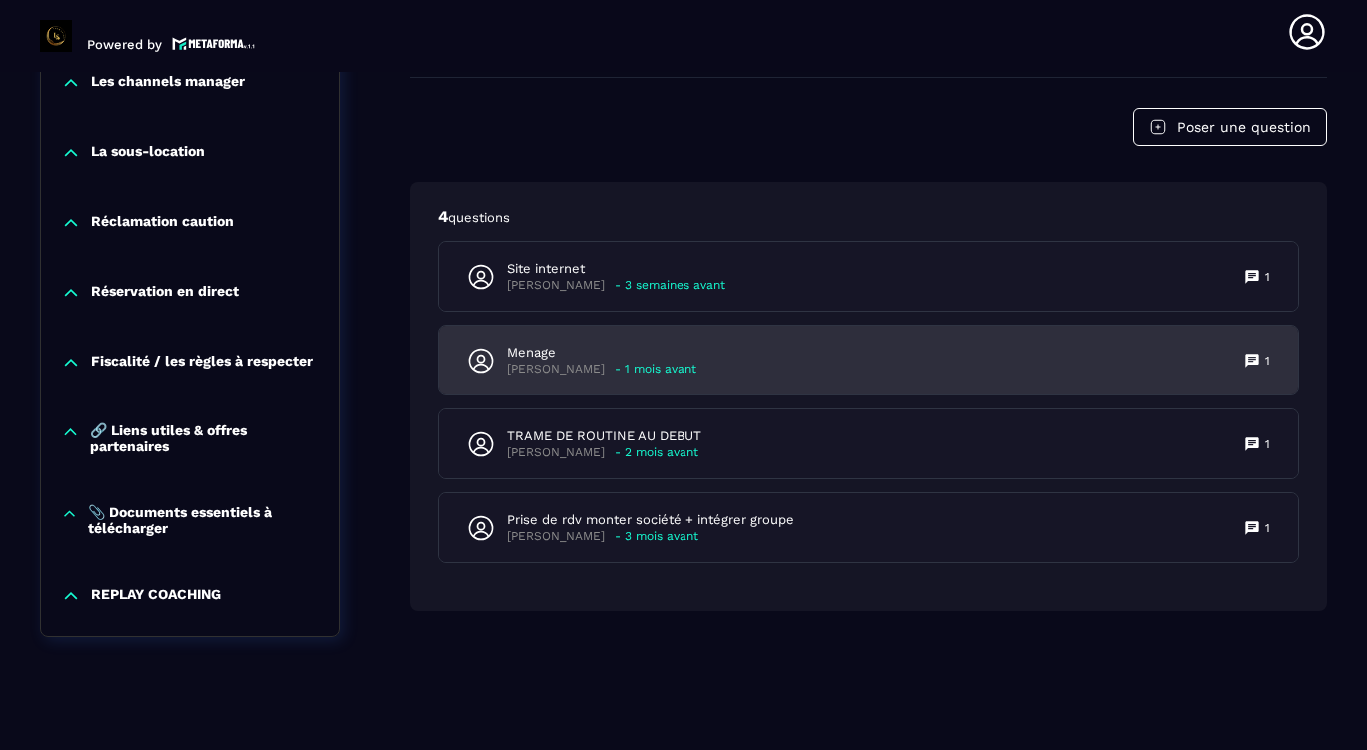
click at [549, 362] on p "[PERSON_NAME]" at bounding box center [556, 369] width 98 height 15
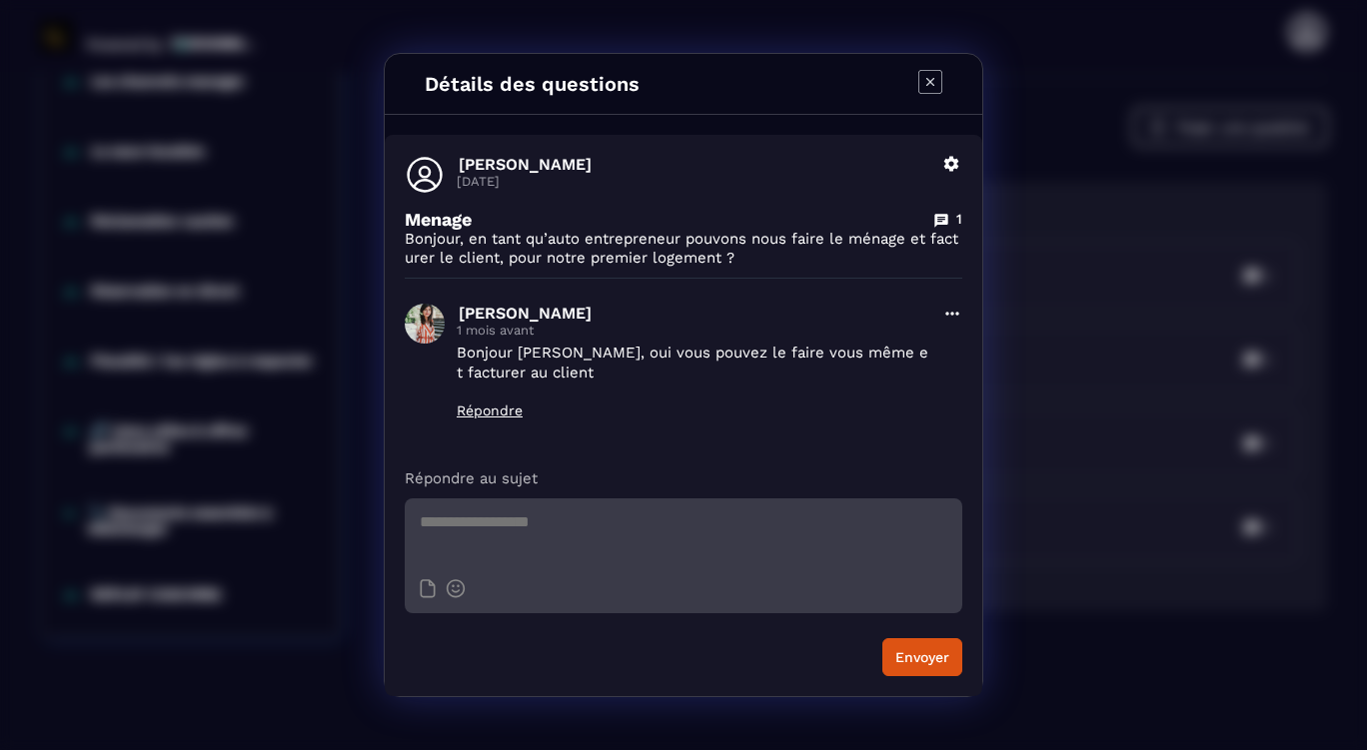
click at [937, 69] on div "Détails des questions" at bounding box center [684, 84] width 598 height 61
click at [925, 84] on icon "Modal window" at bounding box center [930, 82] width 24 height 24
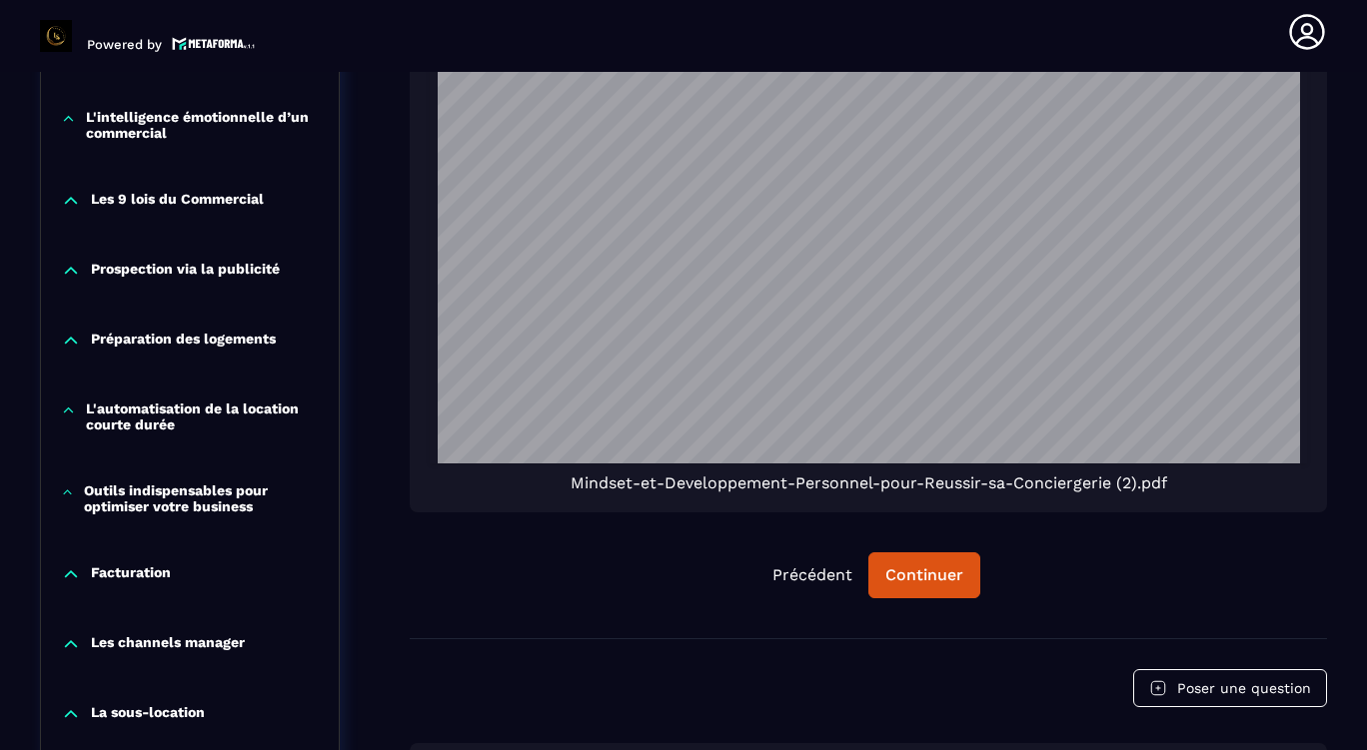
scroll to position [1651, 0]
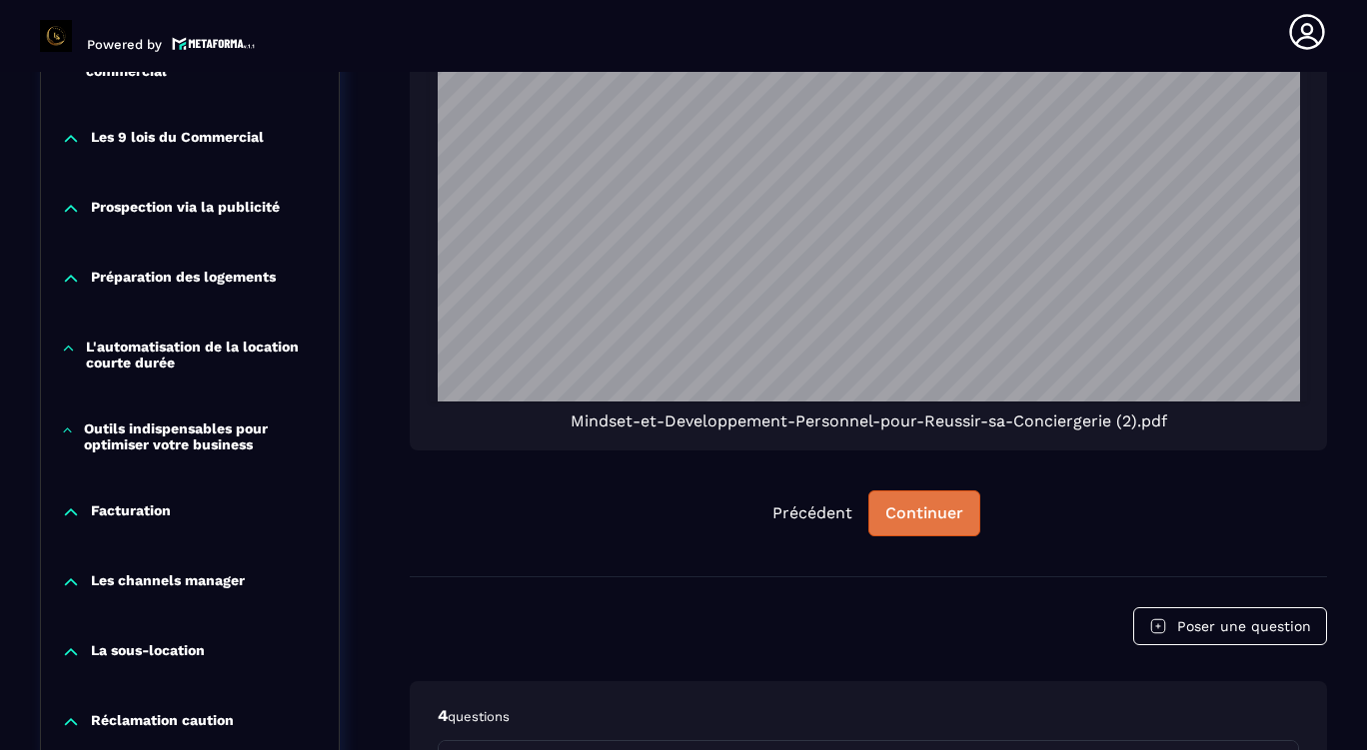
click at [944, 504] on div "Continuer" at bounding box center [924, 514] width 78 height 20
click at [927, 504] on div "Continuer" at bounding box center [924, 514] width 78 height 20
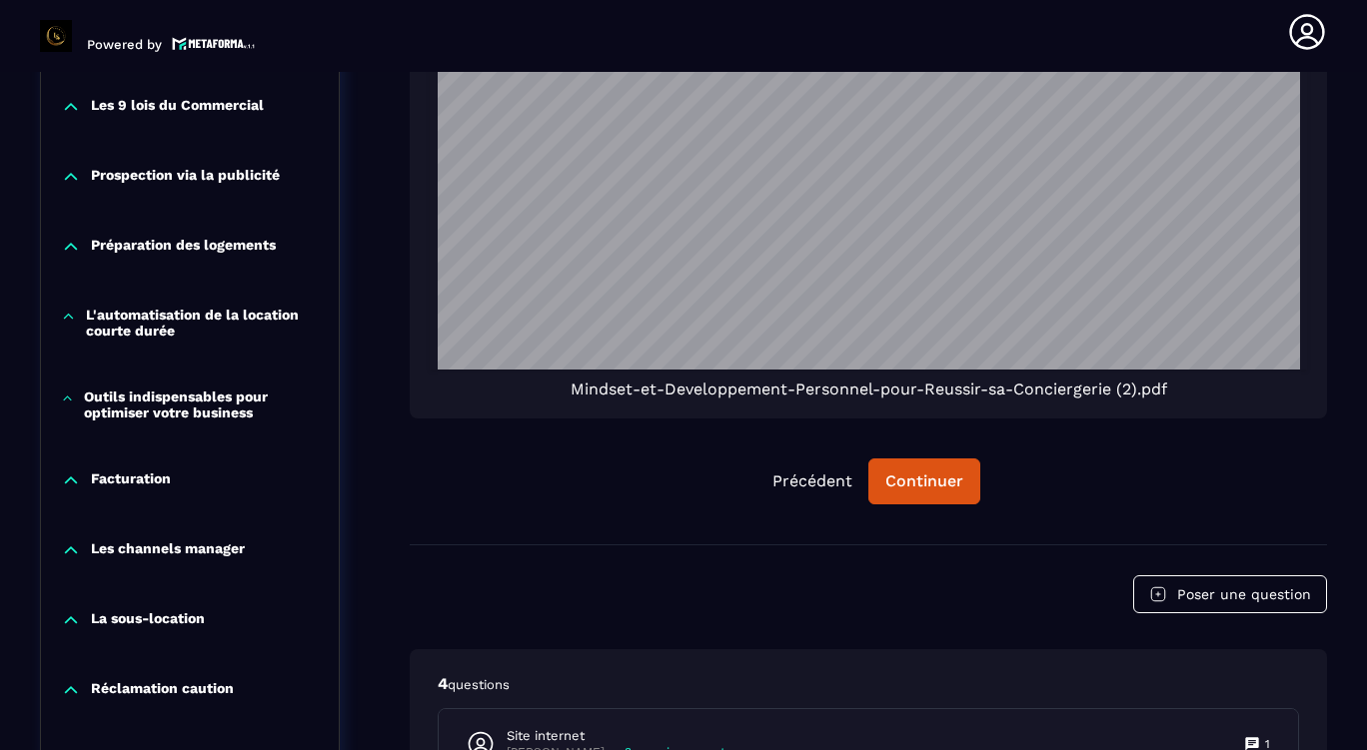
scroll to position [1951, 0]
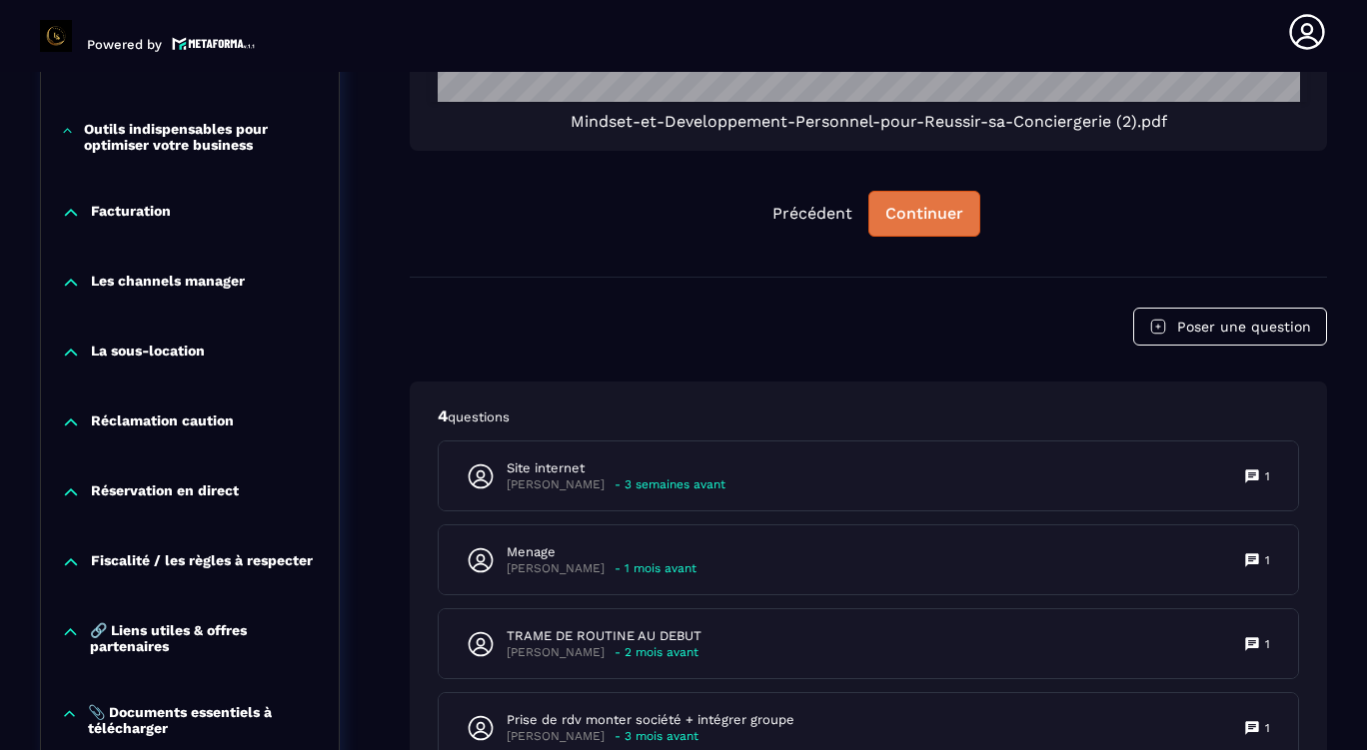
click at [941, 204] on div "Continuer" at bounding box center [924, 214] width 78 height 20
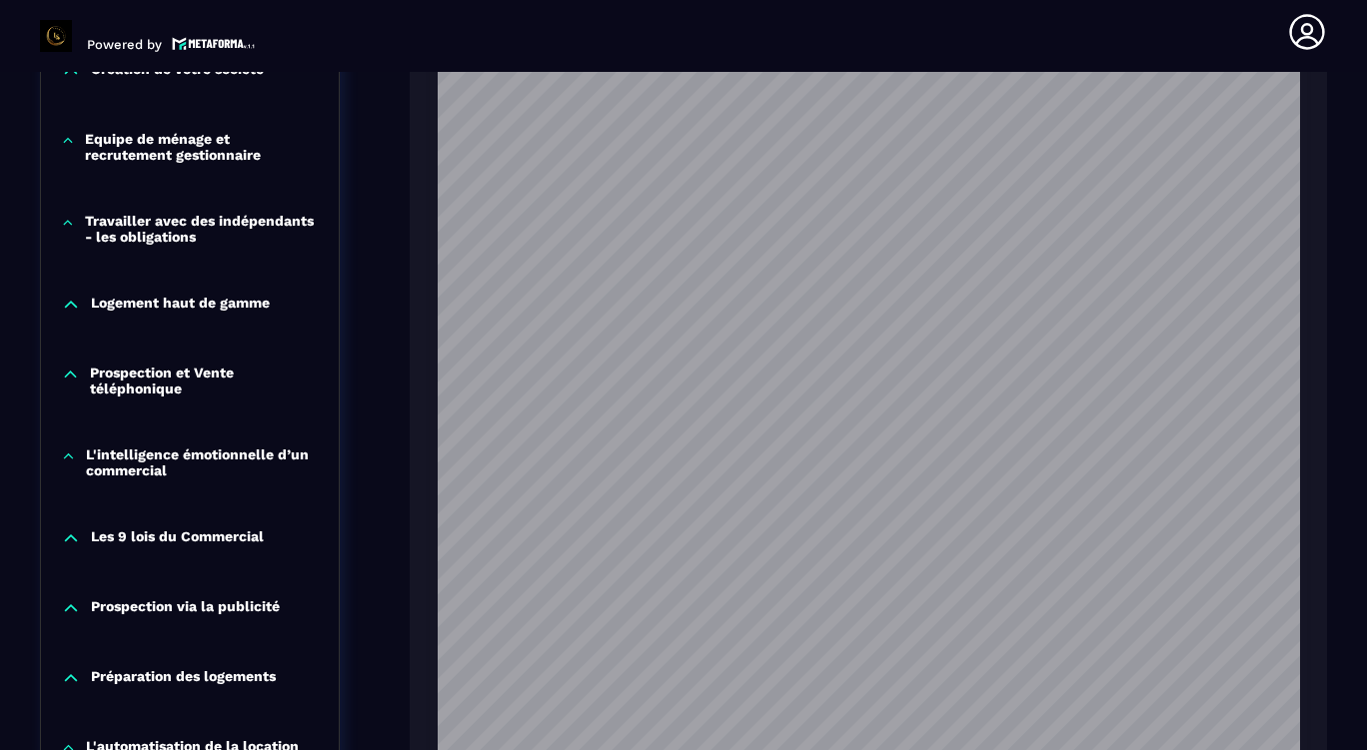
scroll to position [1851, 0]
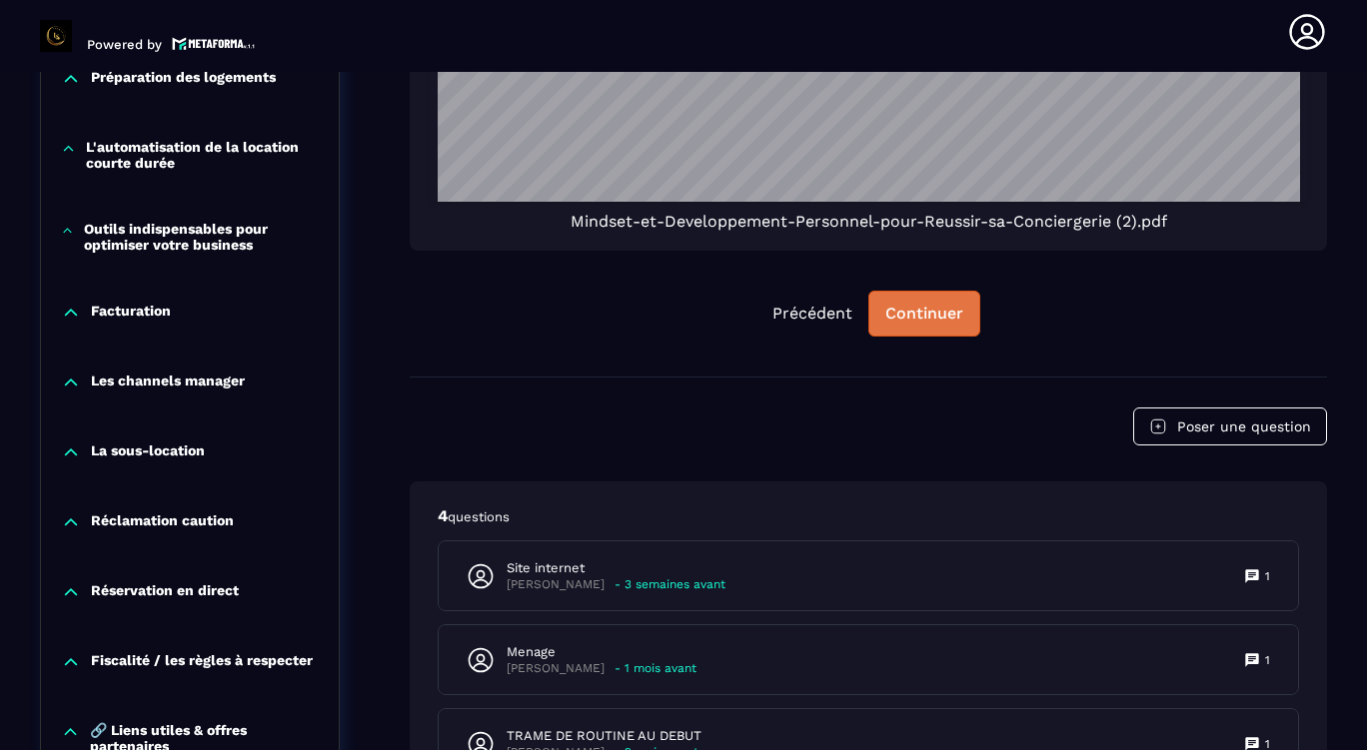
click at [928, 304] on div "Continuer" at bounding box center [924, 314] width 78 height 20
click at [949, 304] on div "Continuer" at bounding box center [924, 314] width 78 height 20
click at [943, 304] on div "Continuer" at bounding box center [924, 314] width 78 height 20
click at [929, 304] on button "Continuer" at bounding box center [924, 314] width 112 height 46
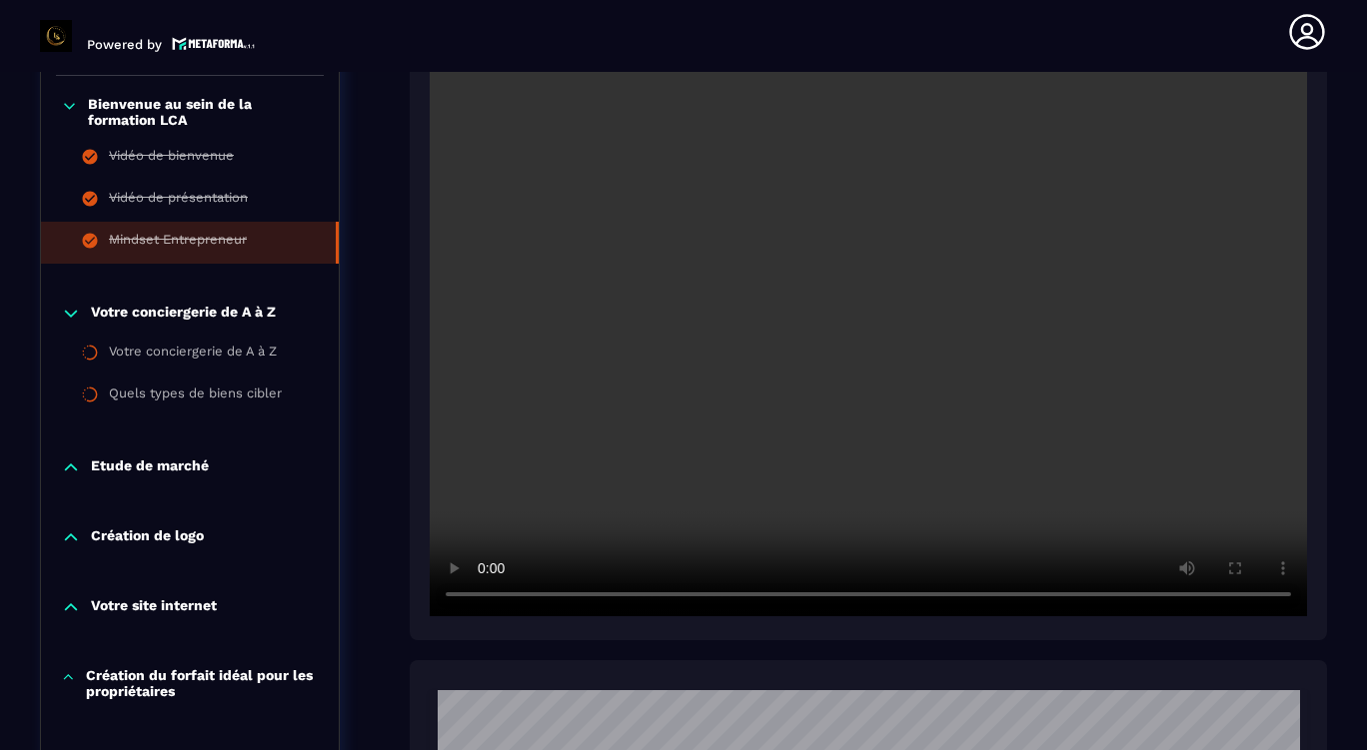
scroll to position [552, 0]
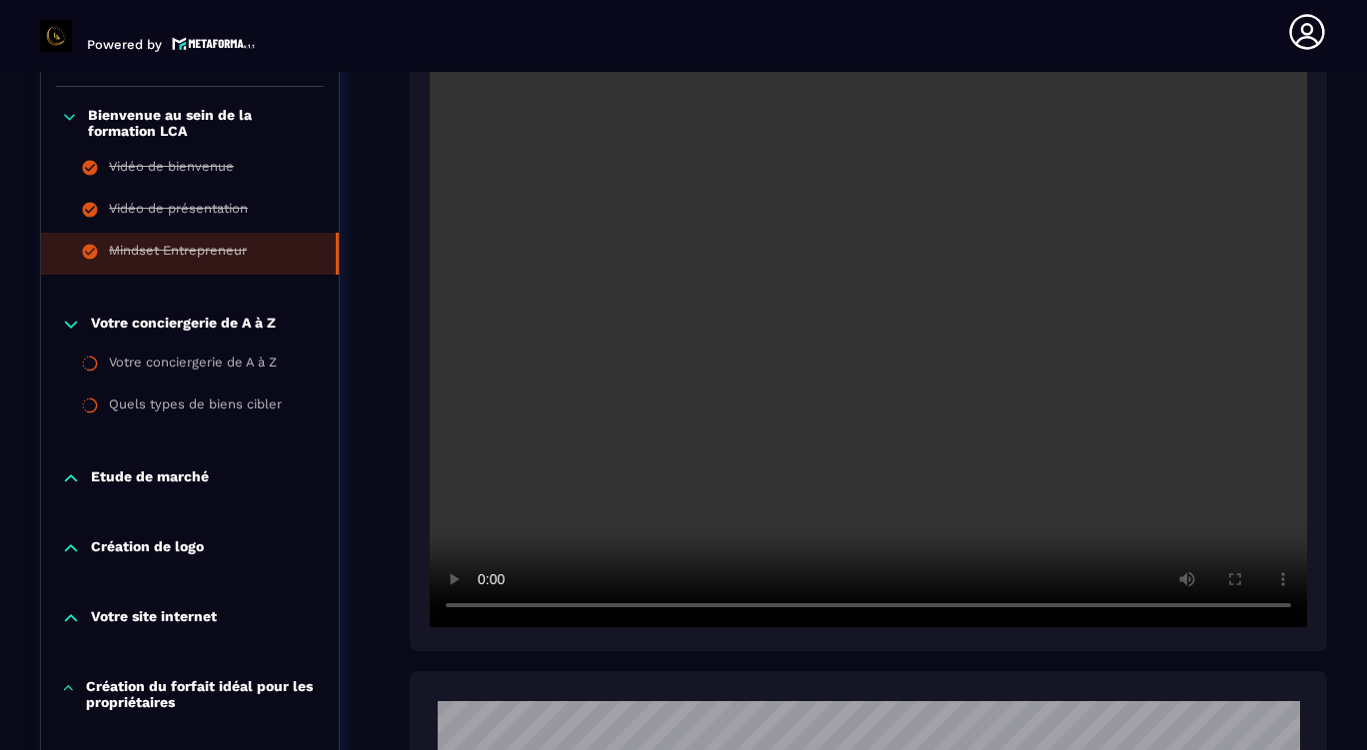
click at [181, 330] on p "Votre conciergerie de A à Z" at bounding box center [183, 325] width 185 height 20
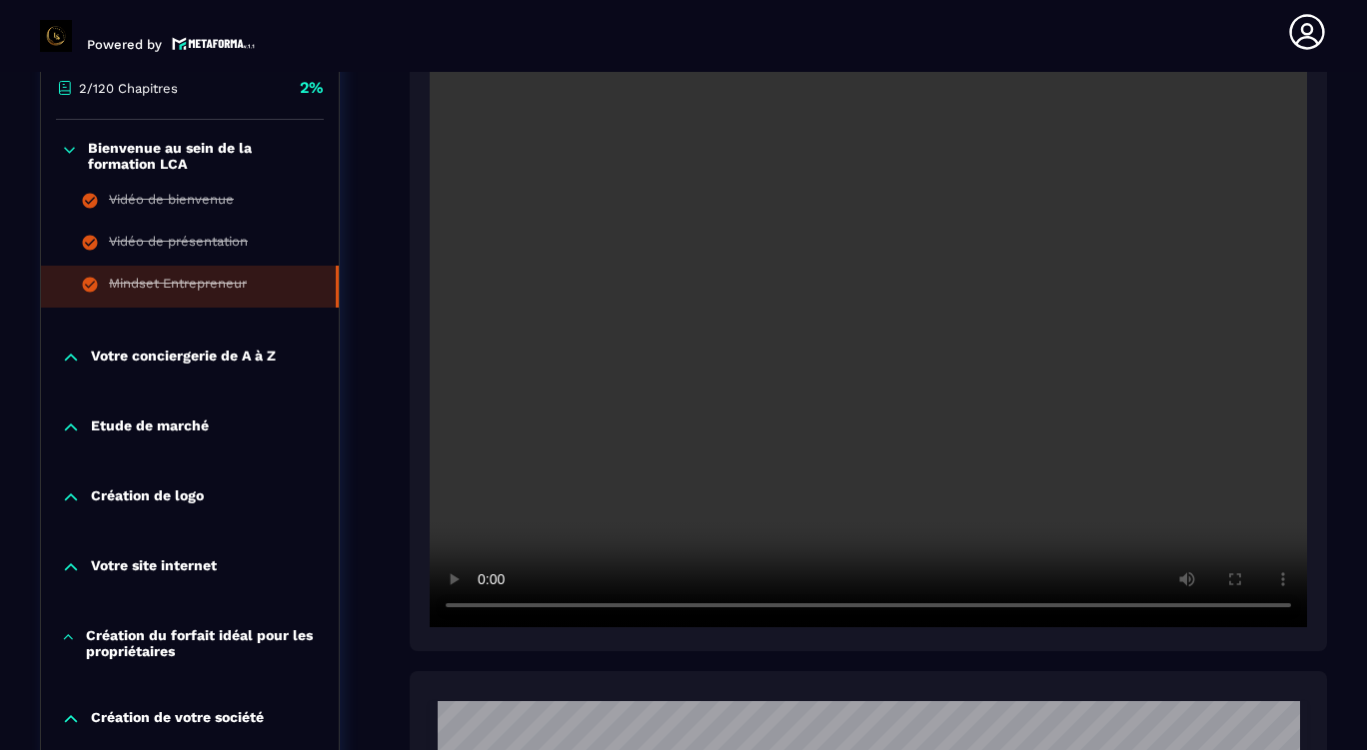
click at [181, 348] on p "Votre conciergerie de A à Z" at bounding box center [183, 358] width 185 height 20
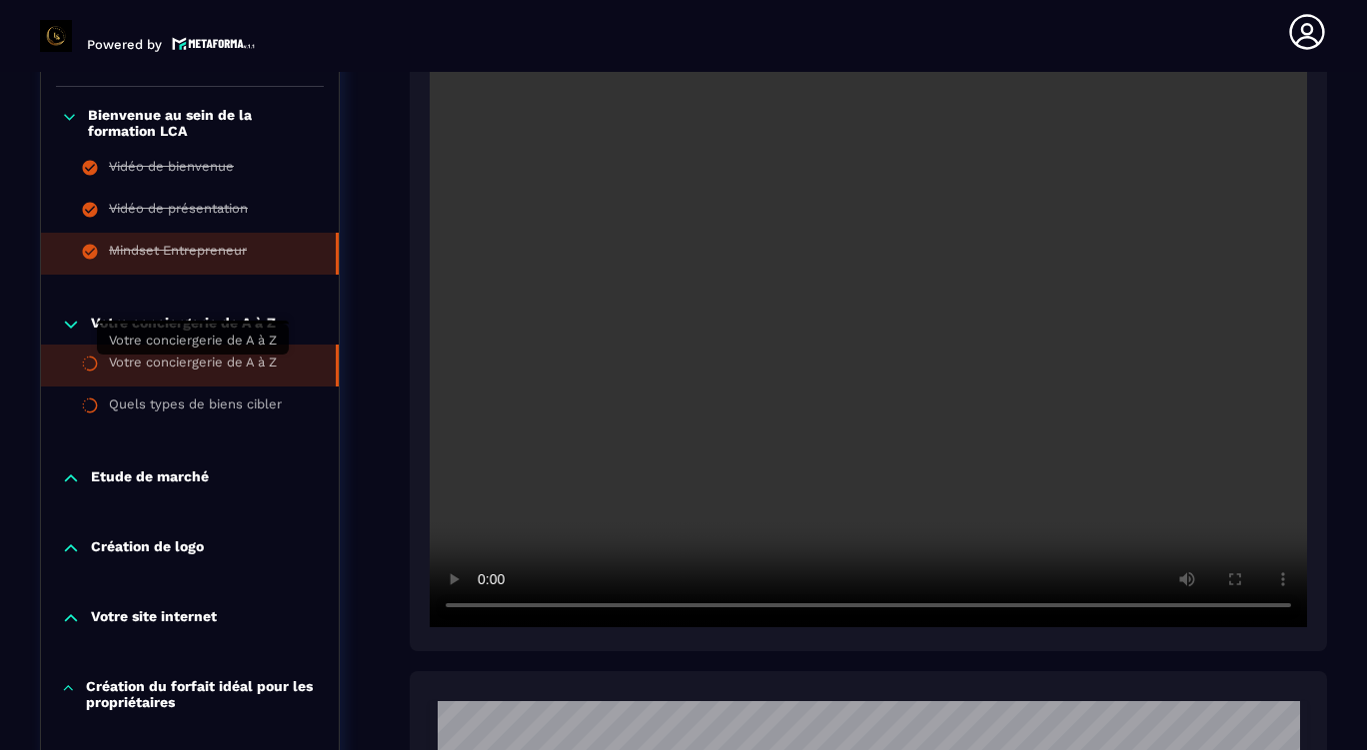
click at [191, 358] on div "Votre conciergerie de A à Z" at bounding box center [193, 366] width 168 height 22
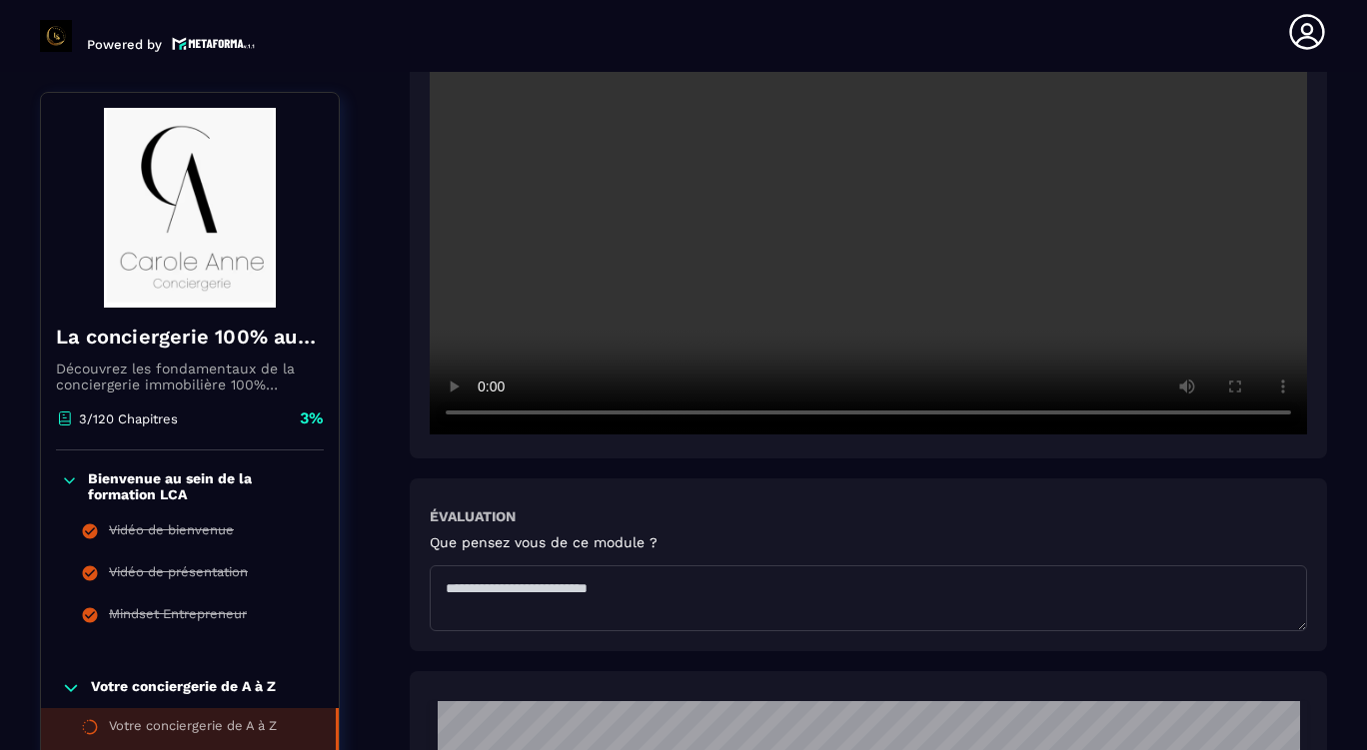
scroll to position [608, 0]
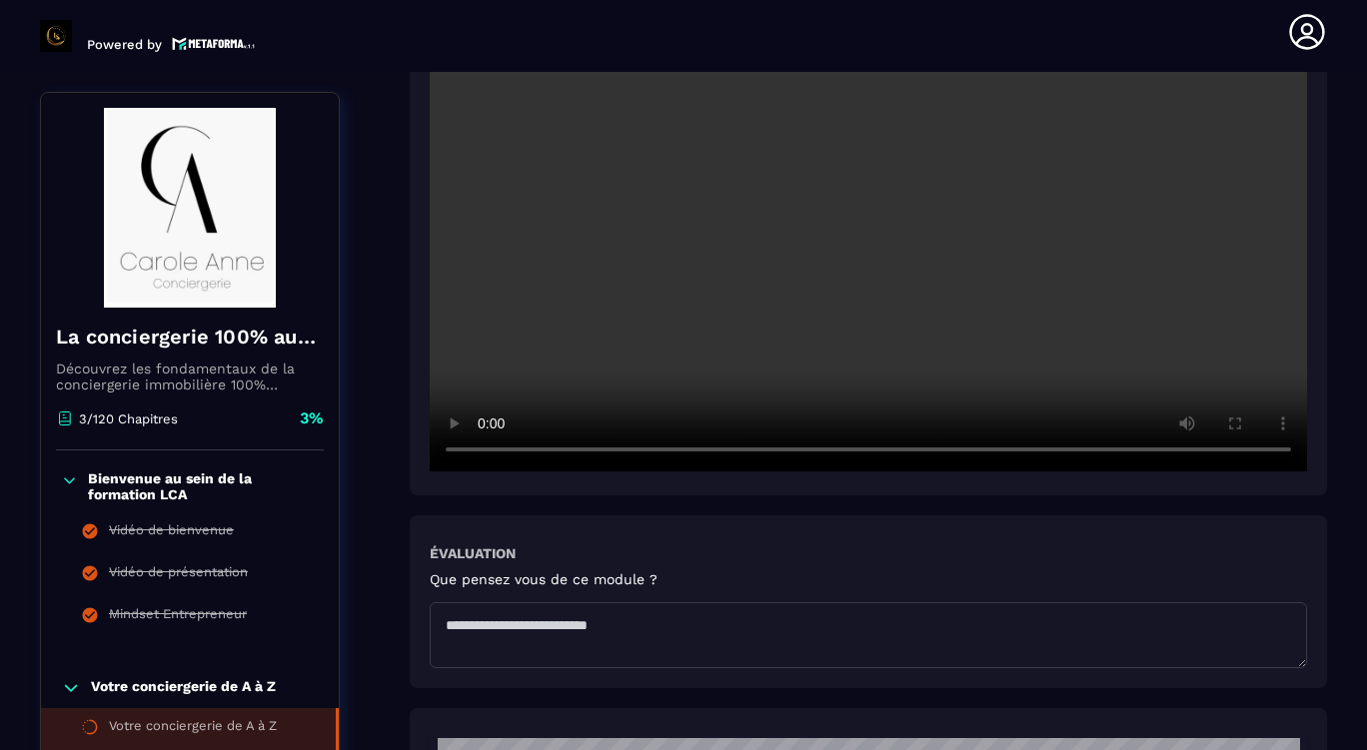
click at [691, 311] on video at bounding box center [868, 179] width 877 height 585
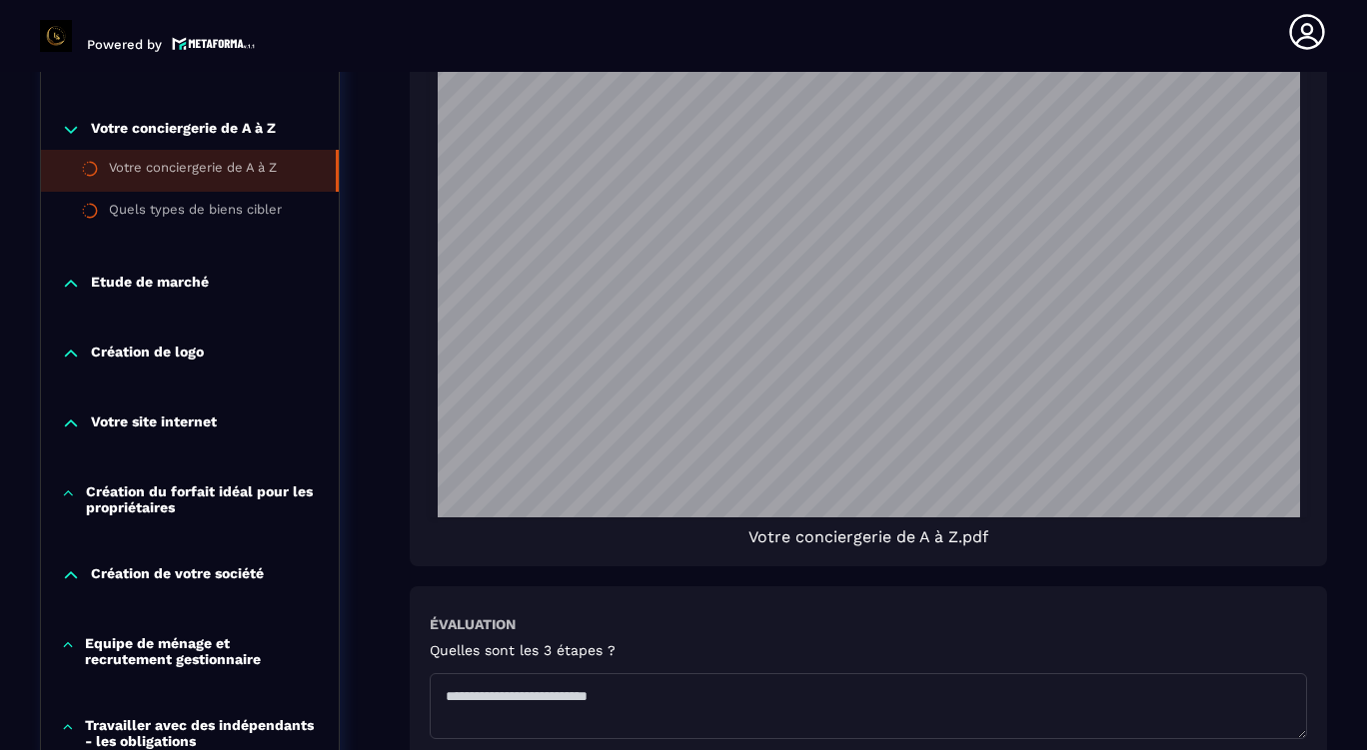
scroll to position [1607, 0]
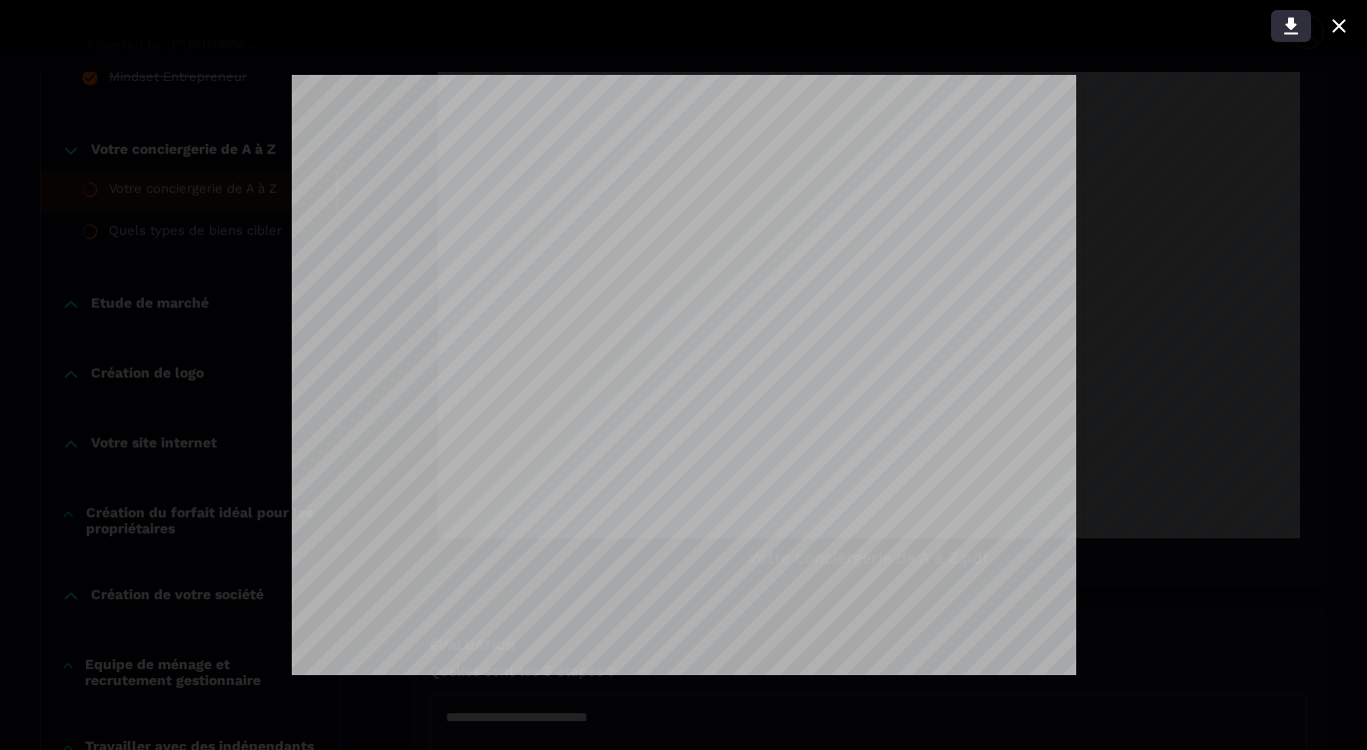
click at [1296, 27] on icon at bounding box center [1291, 26] width 24 height 24
click at [1342, 30] on icon at bounding box center [1338, 25] width 13 height 13
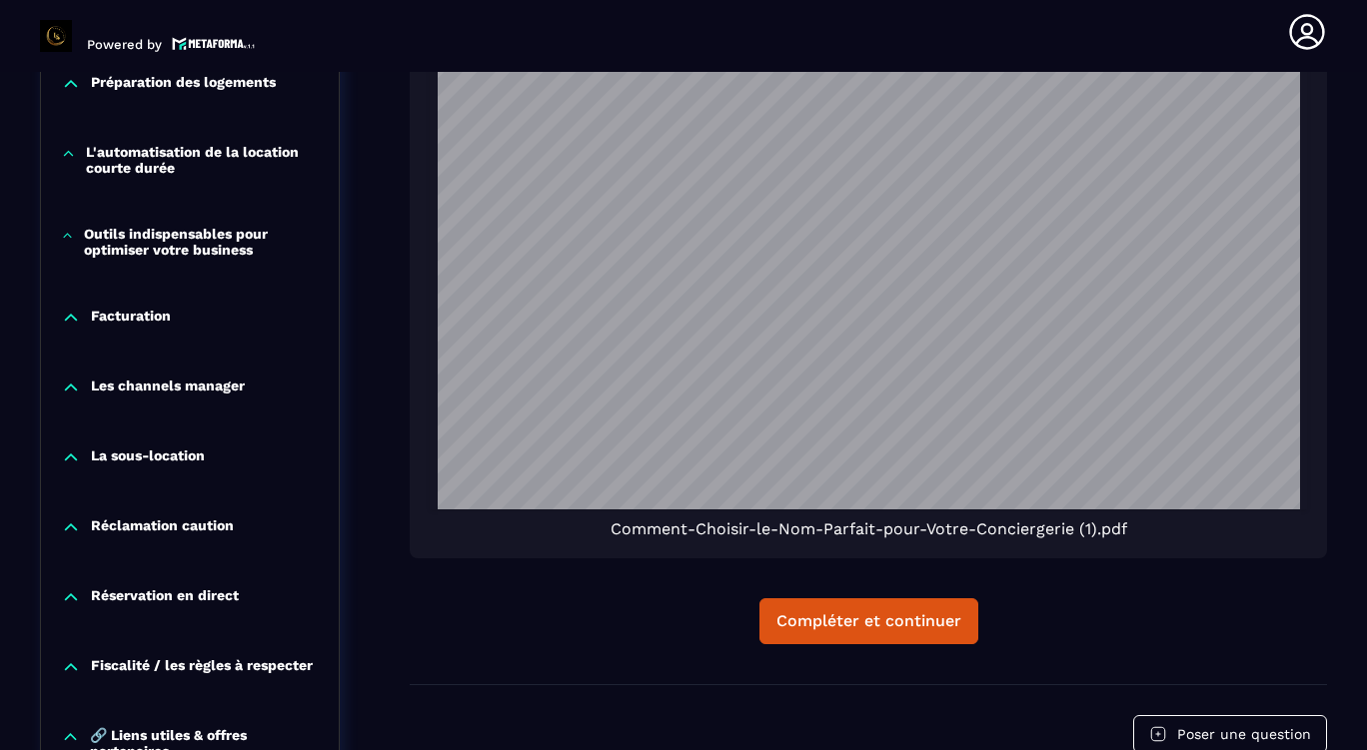
scroll to position [2806, 0]
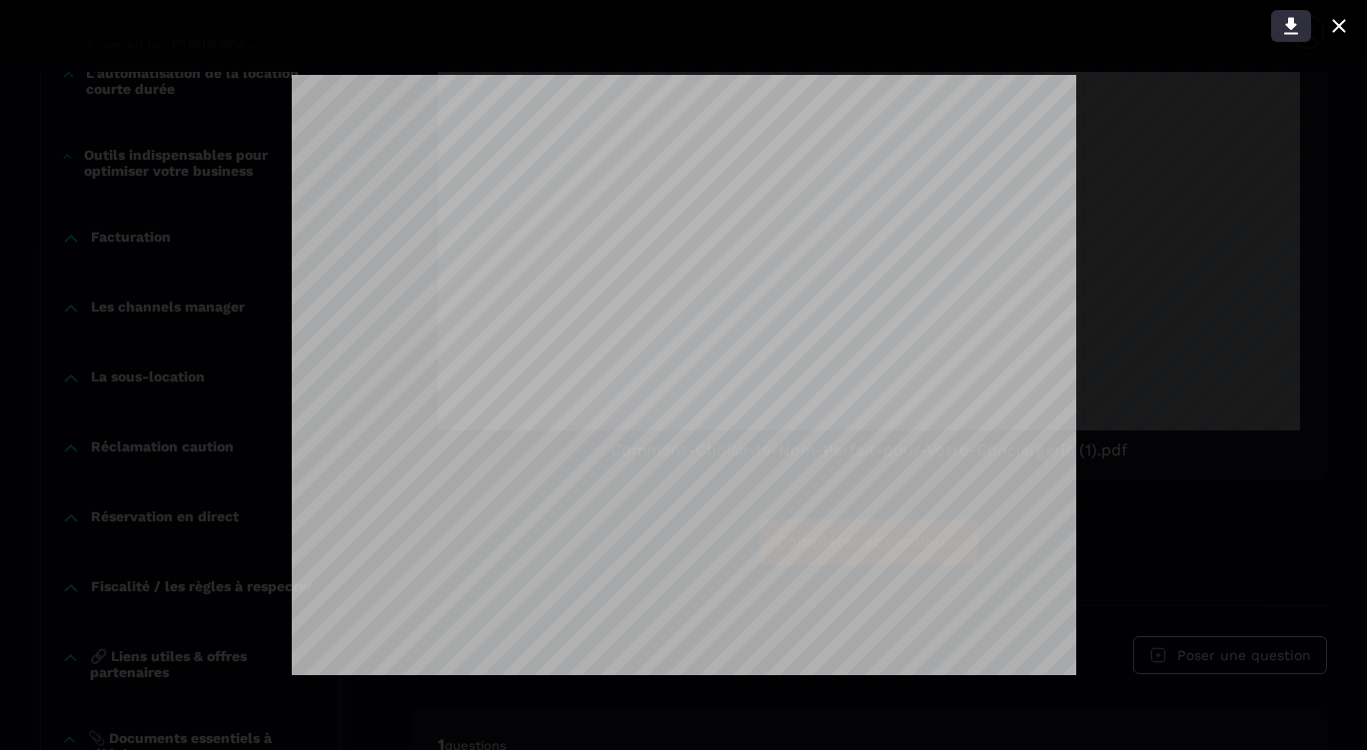
click at [1296, 32] on icon at bounding box center [1291, 26] width 24 height 24
click at [1337, 32] on icon at bounding box center [1339, 26] width 24 height 24
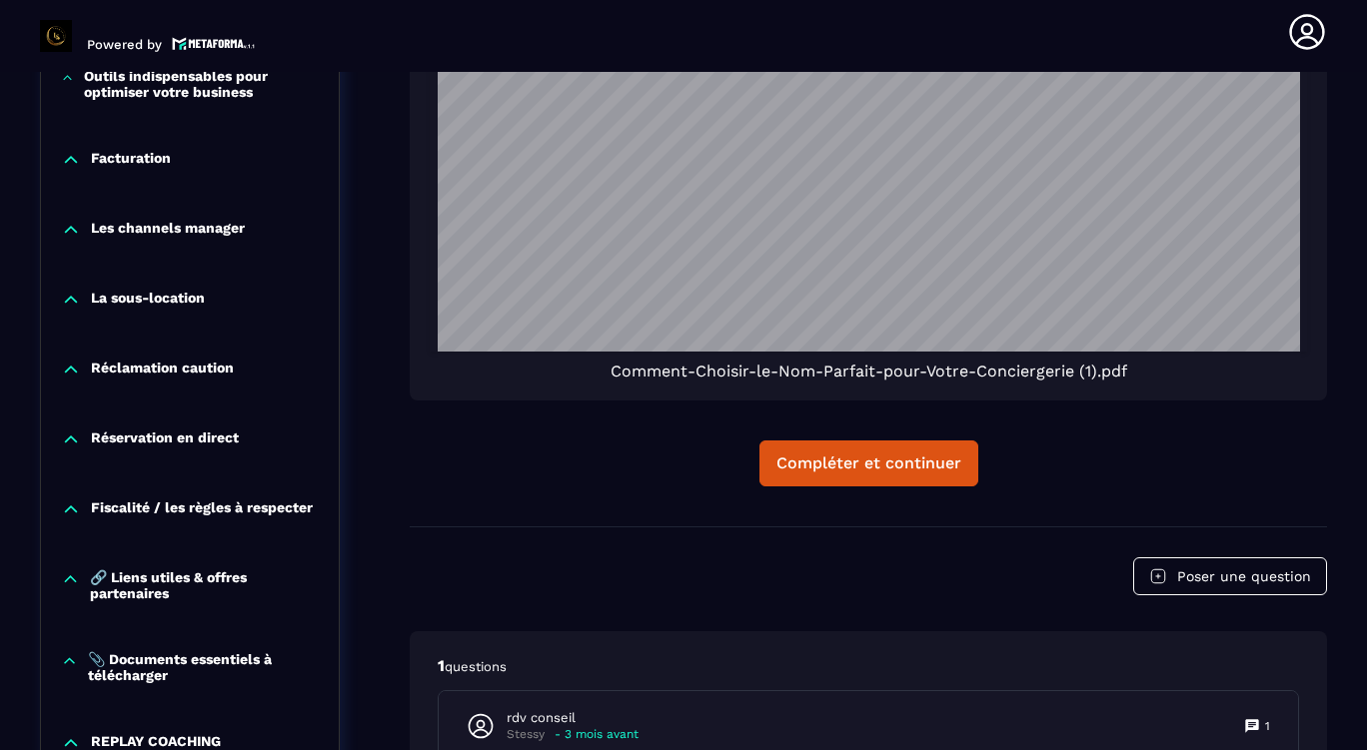
scroll to position [2906, 0]
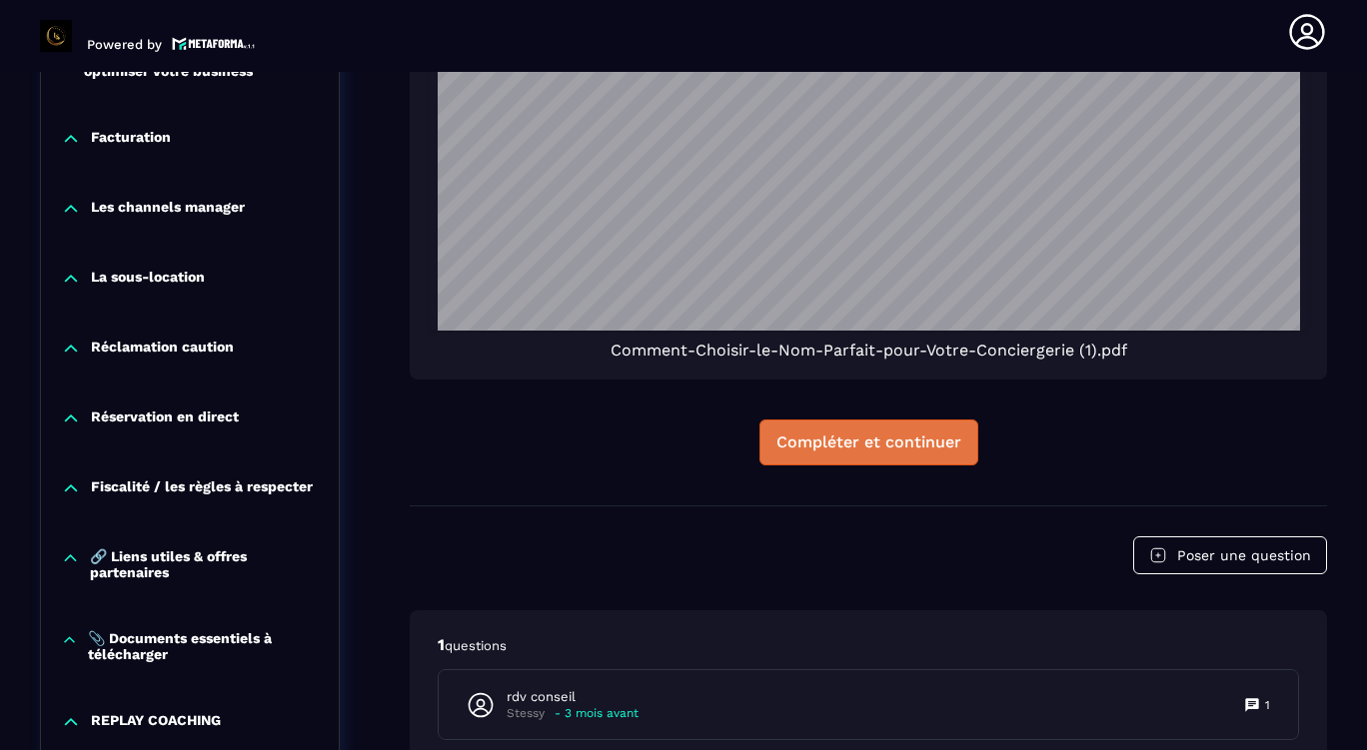
click at [941, 438] on div "Compléter et continuer" at bounding box center [868, 443] width 185 height 20
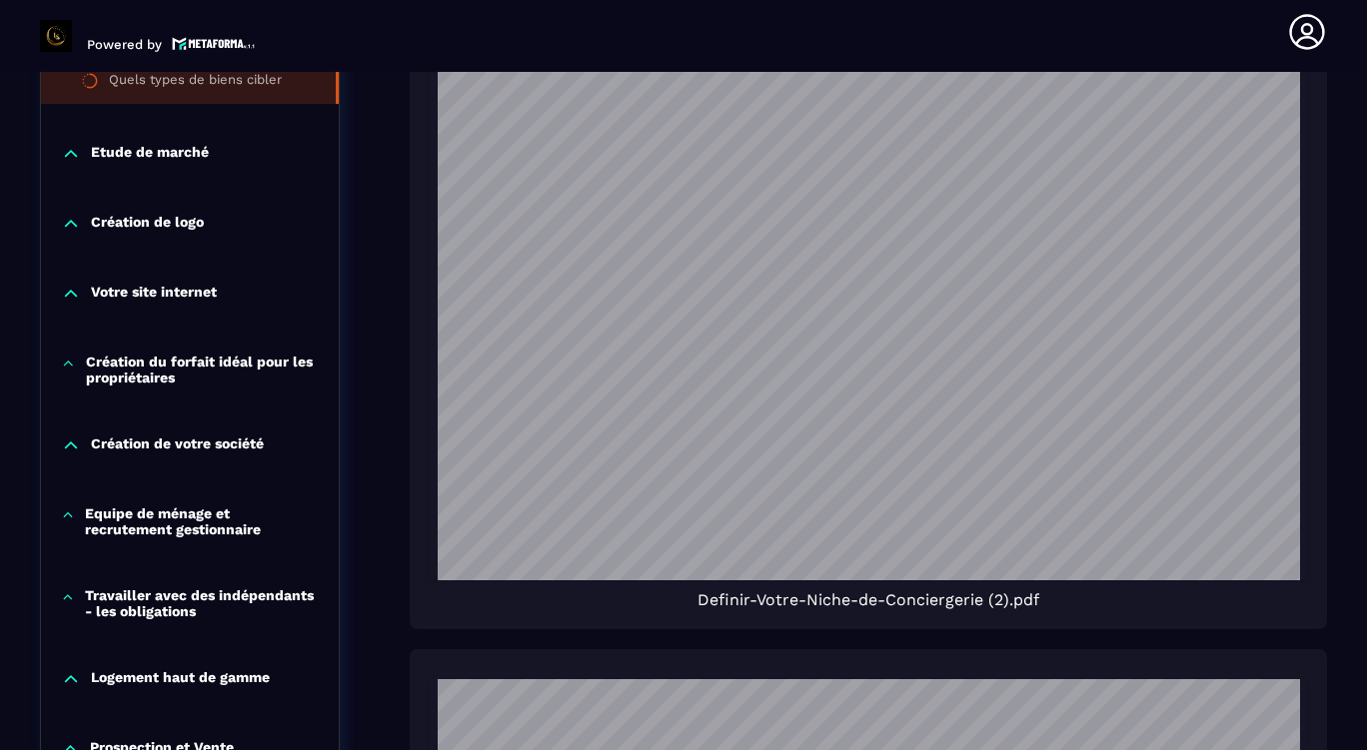
scroll to position [1507, 0]
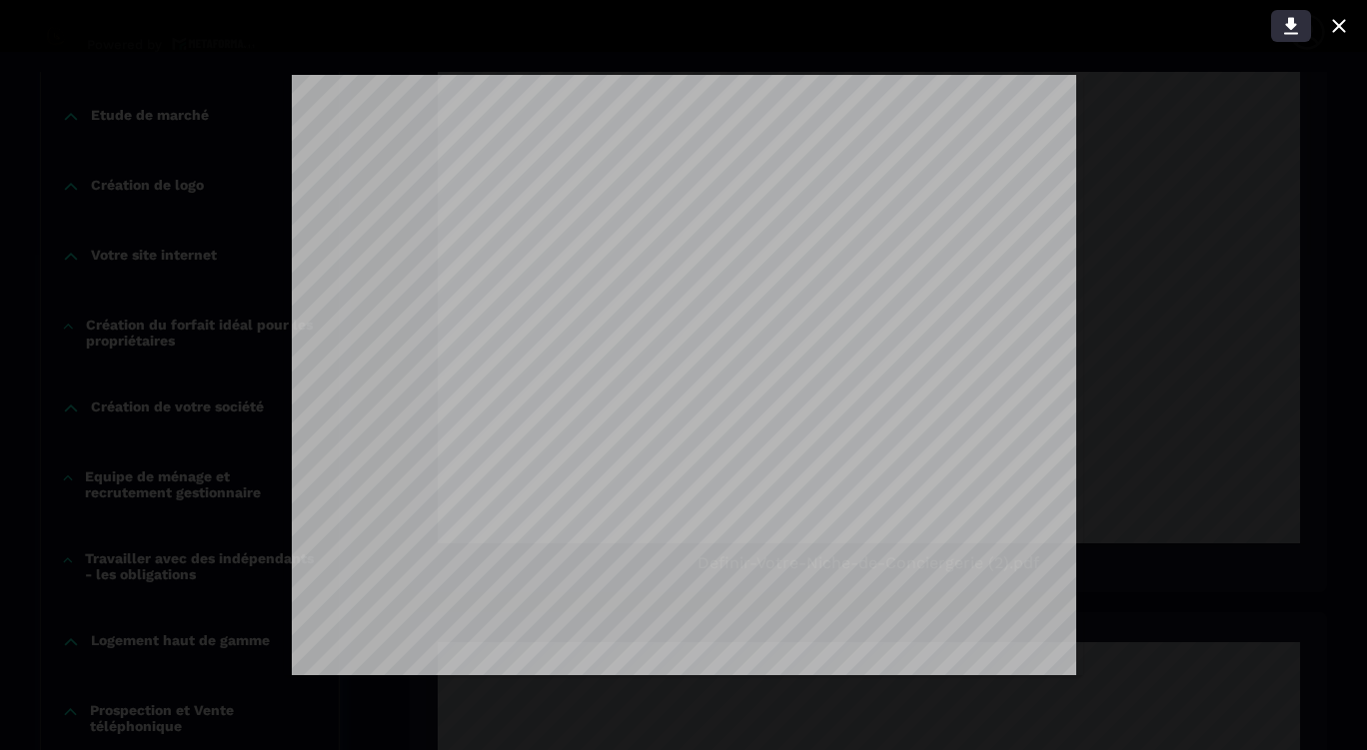
click at [1304, 27] on button at bounding box center [1291, 26] width 40 height 32
click at [1259, 403] on div at bounding box center [683, 375] width 1367 height 750
click at [1342, 27] on icon at bounding box center [1339, 26] width 24 height 24
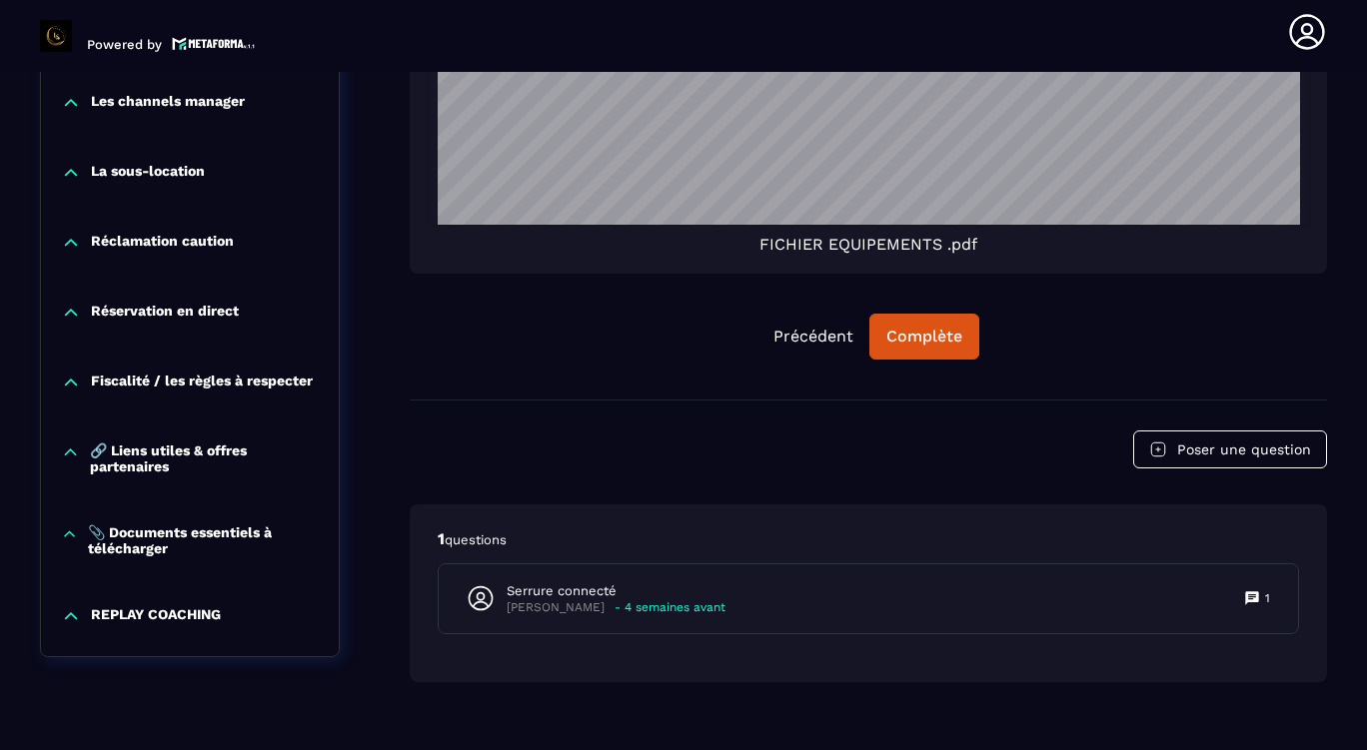
scroll to position [2757, 0]
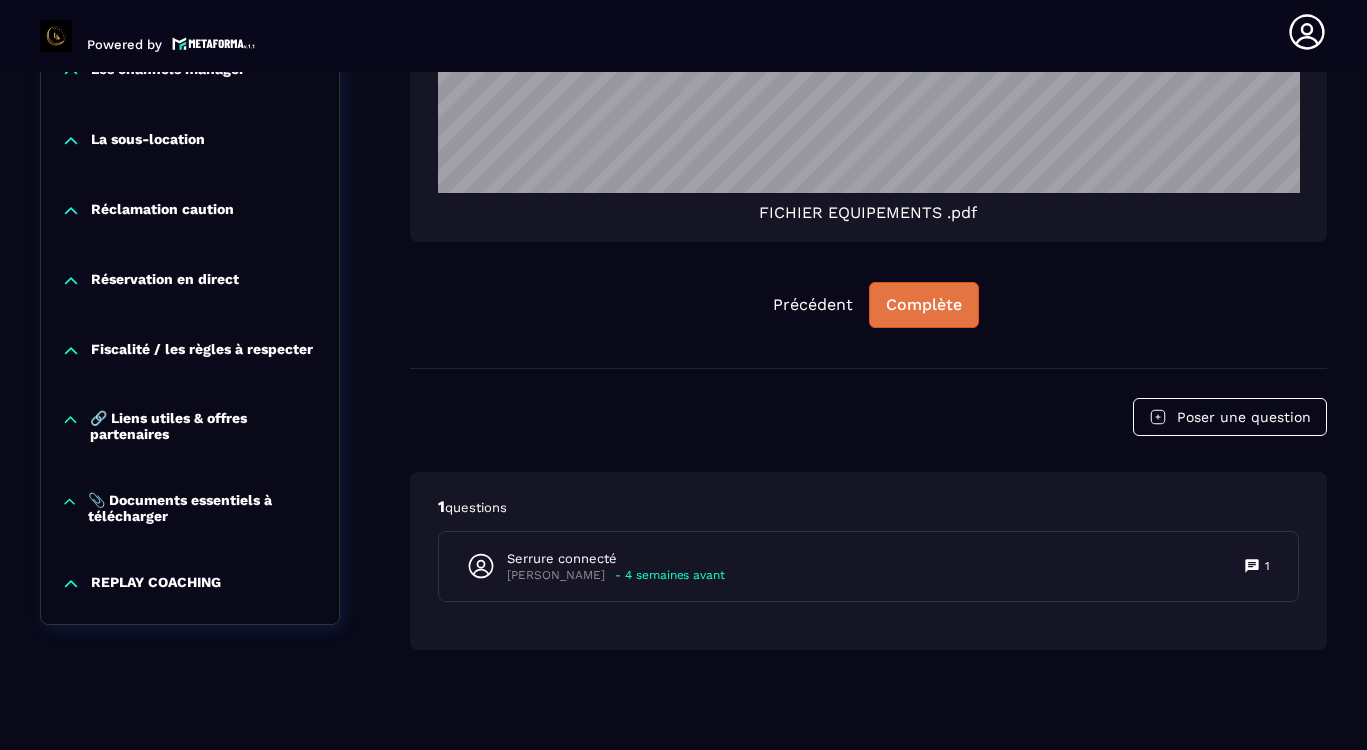
click at [937, 301] on div "Complète" at bounding box center [924, 305] width 76 height 20
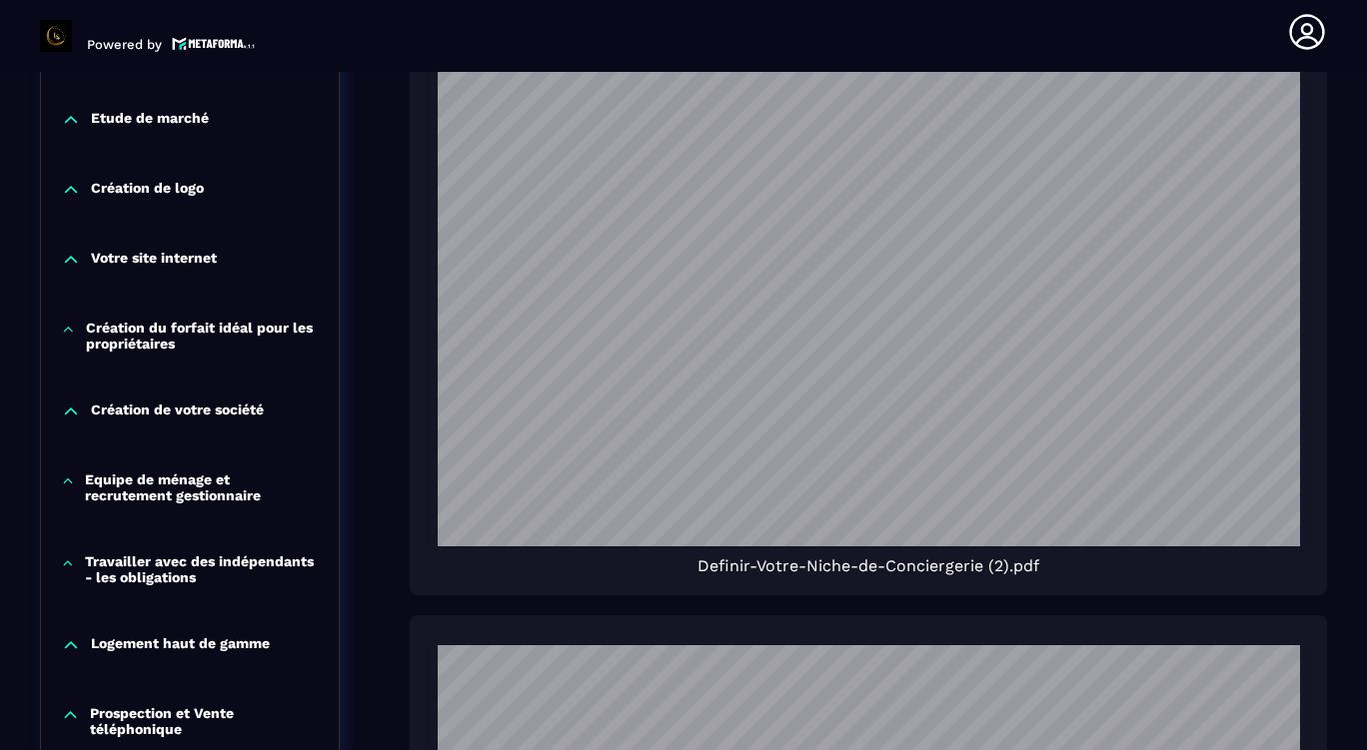
scroll to position [1358, 0]
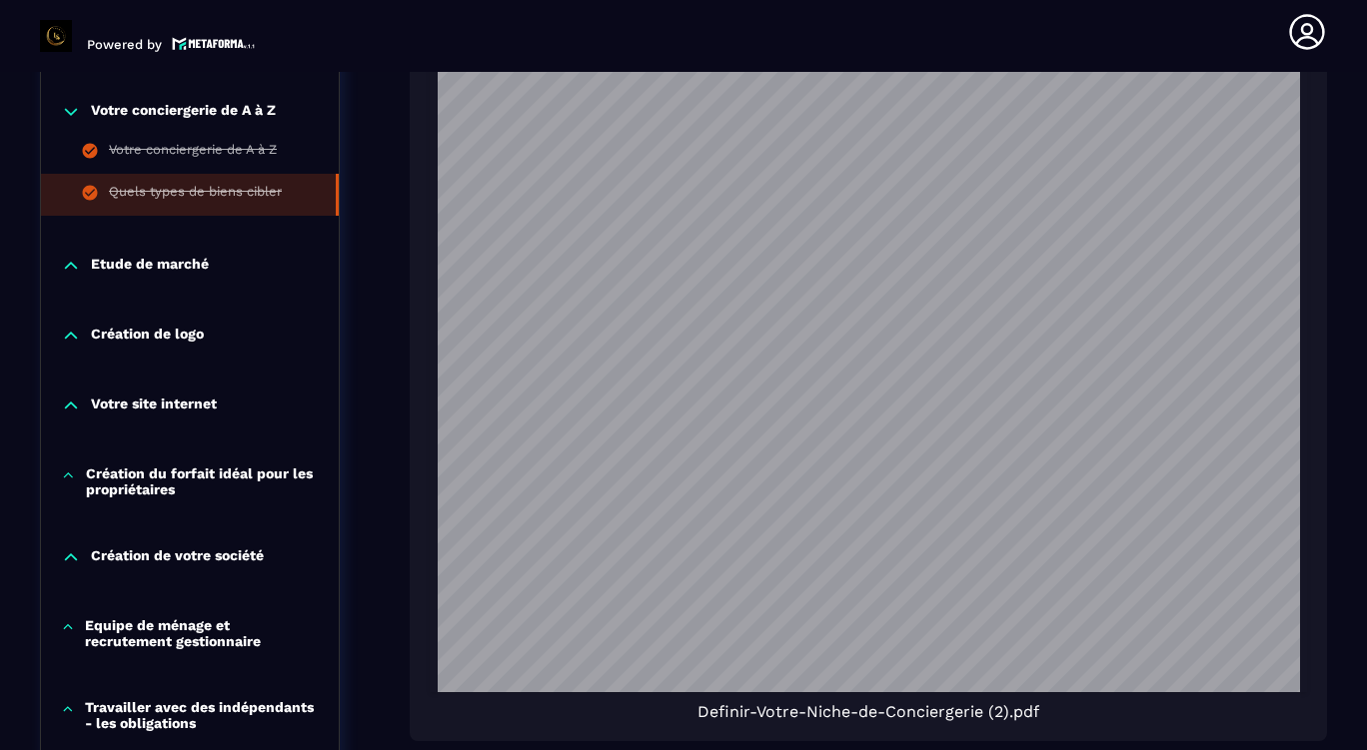
click at [195, 256] on p "Etude de marché" at bounding box center [150, 266] width 118 height 20
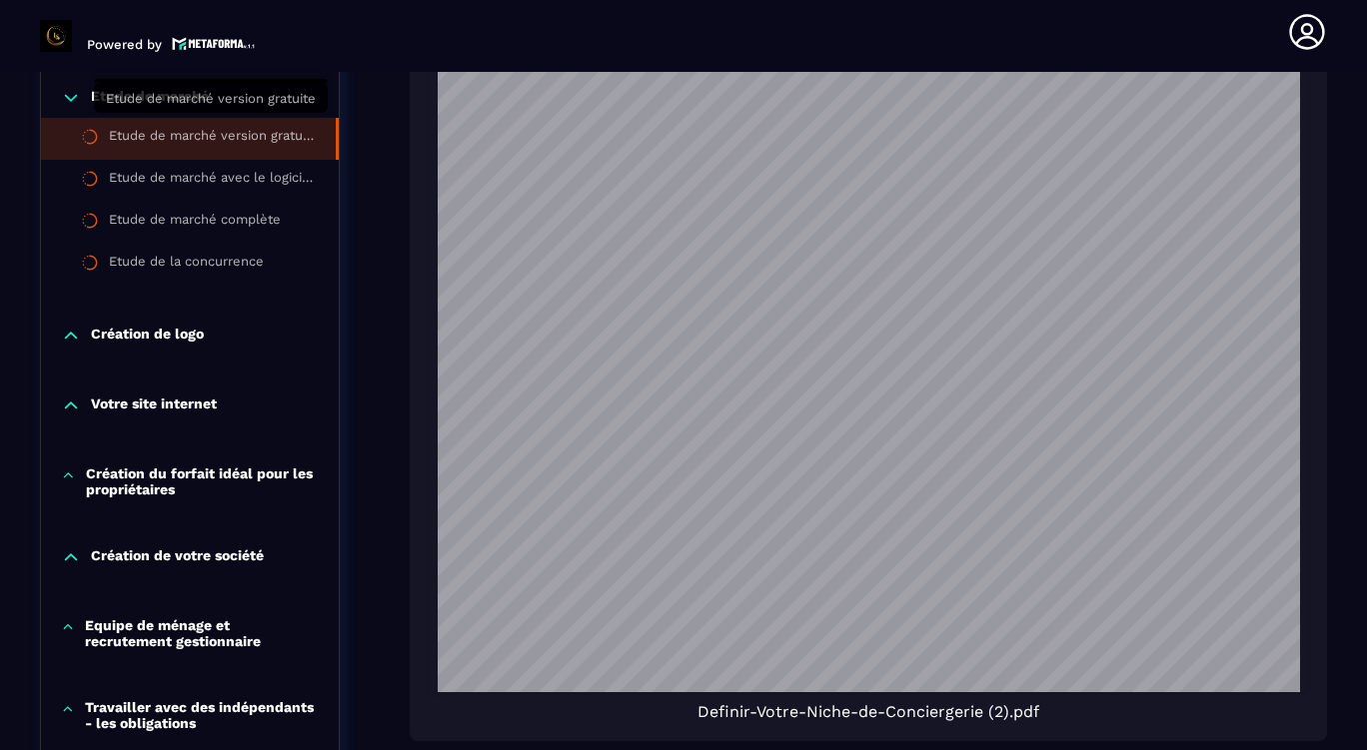
click at [245, 128] on div "Etude de marché version gratuite" at bounding box center [212, 139] width 207 height 22
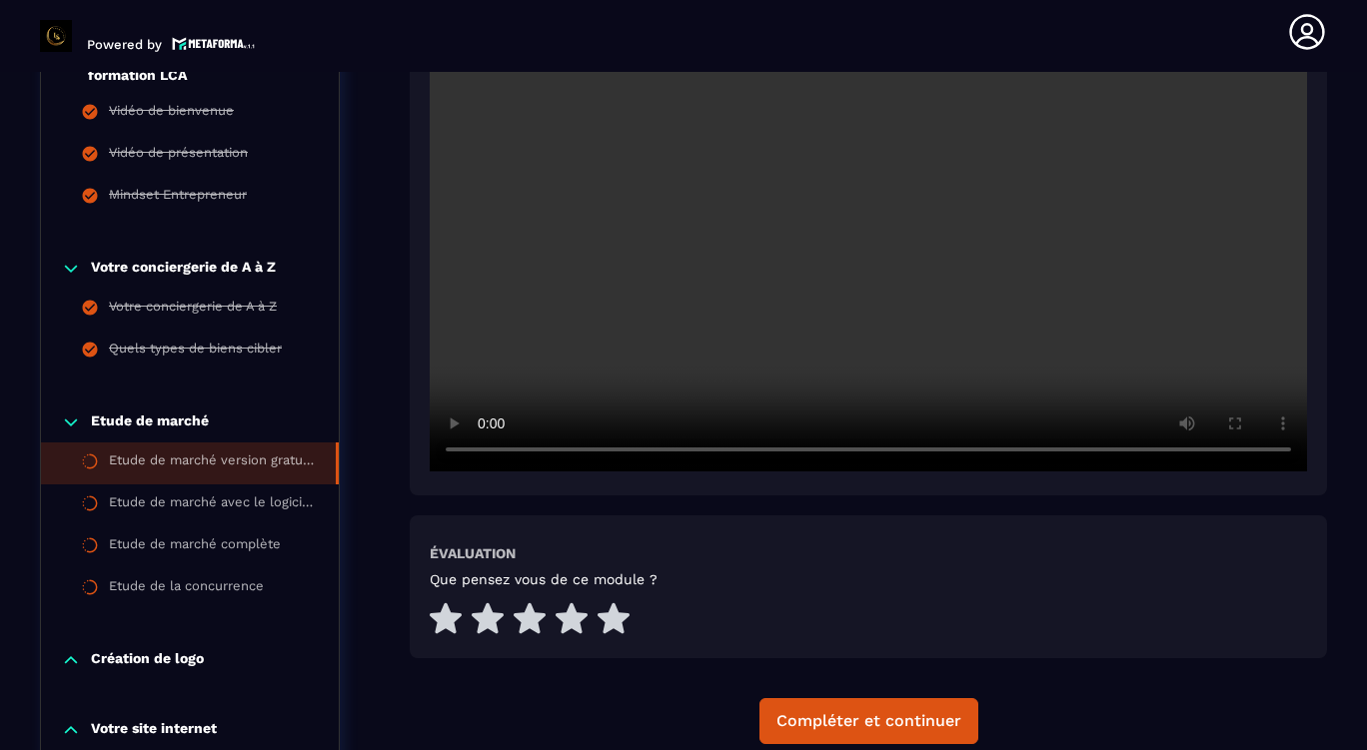
scroll to position [807, 0]
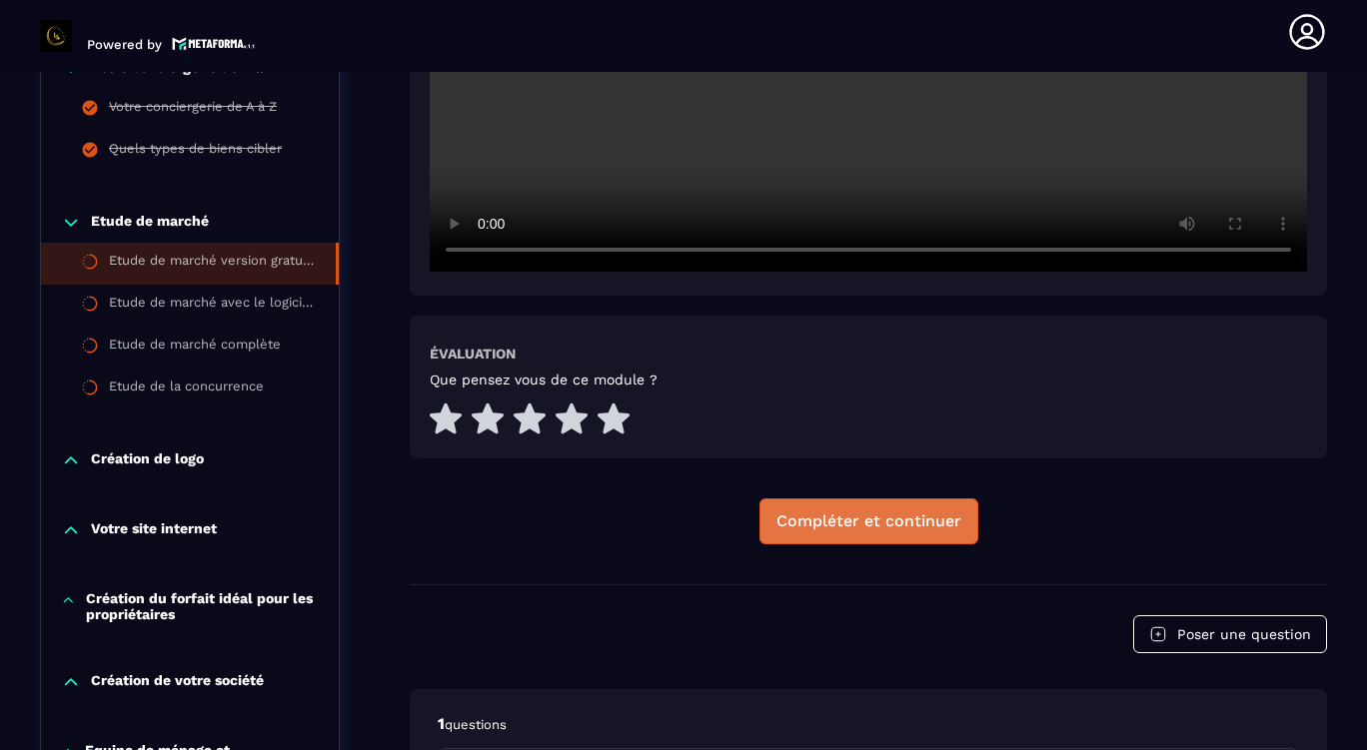
click at [814, 527] on div "Compléter et continuer" at bounding box center [868, 522] width 185 height 20
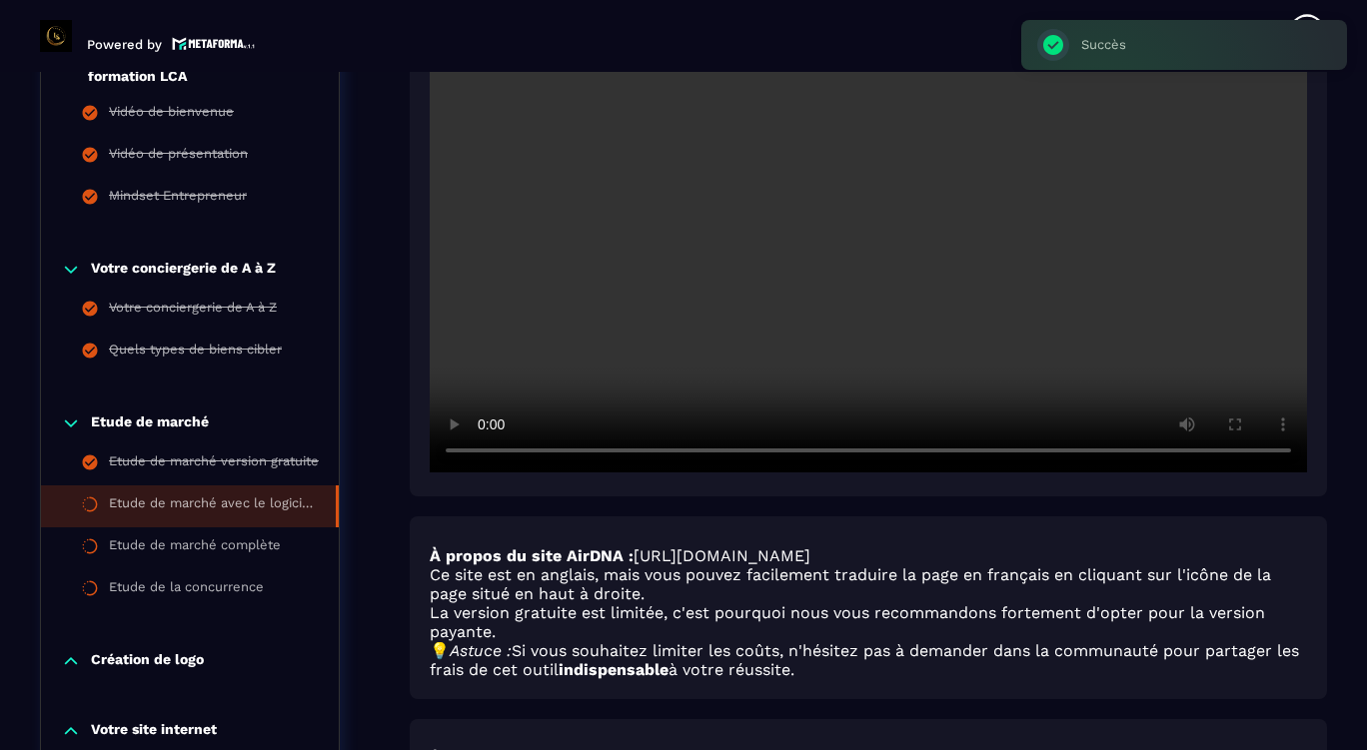
scroll to position [608, 0]
click at [200, 506] on div "Etude de marché avec le logiciel Airdna version payante" at bounding box center [212, 506] width 207 height 22
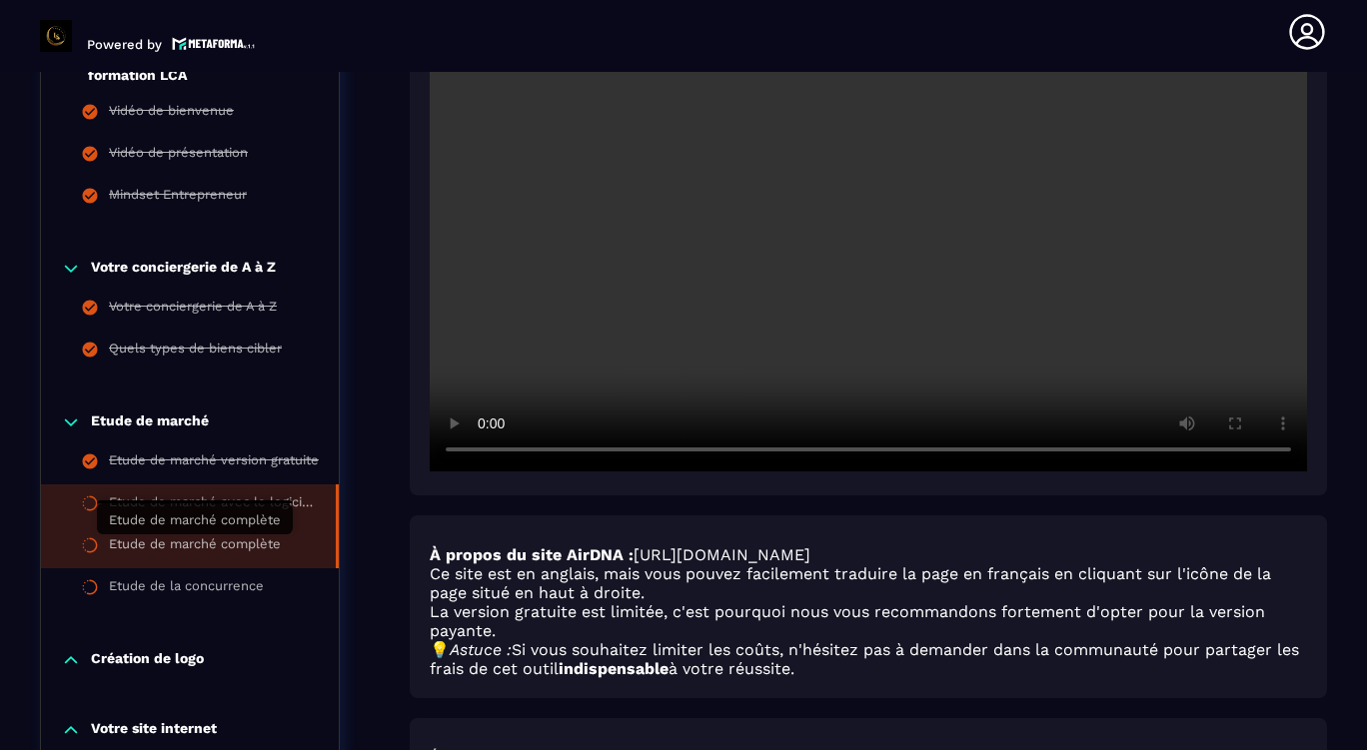
click at [228, 547] on div "Etude de marché complète" at bounding box center [195, 548] width 172 height 22
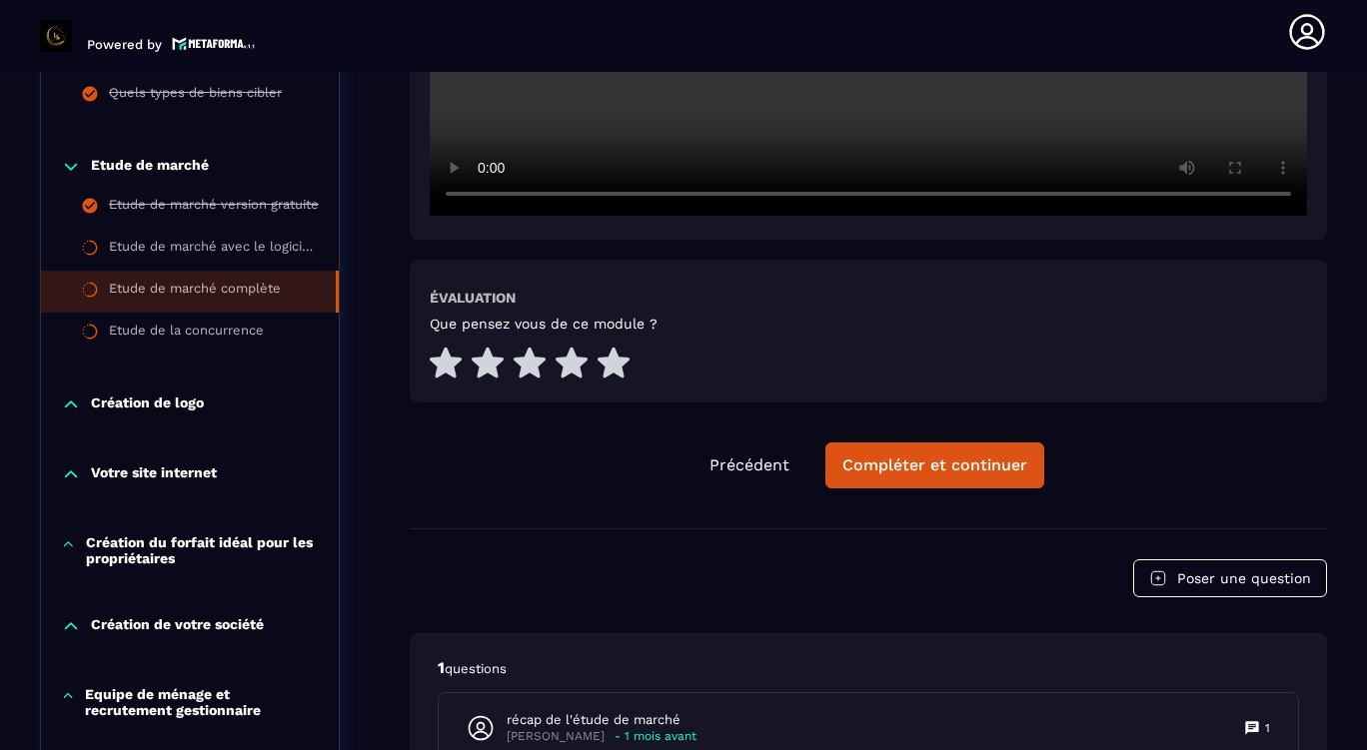
scroll to position [907, 0]
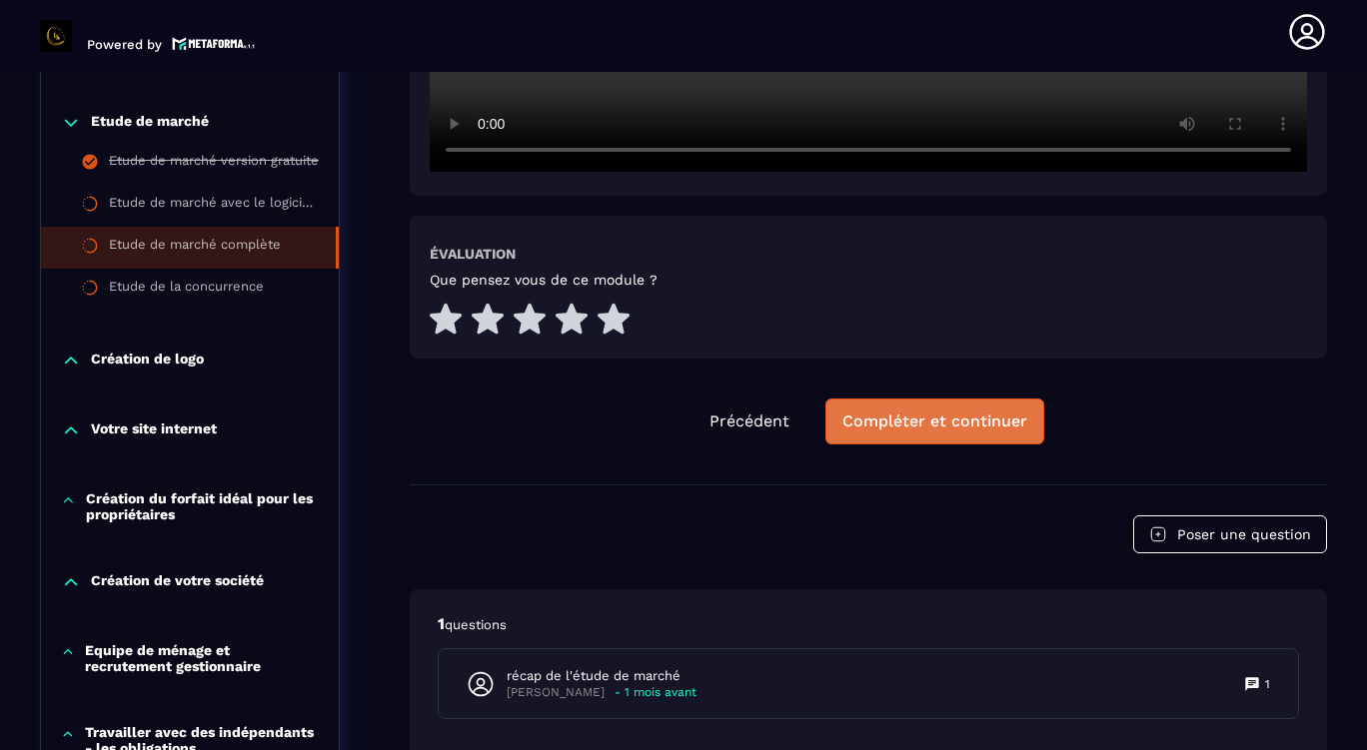
click at [996, 424] on div "Compléter et continuer" at bounding box center [934, 422] width 185 height 20
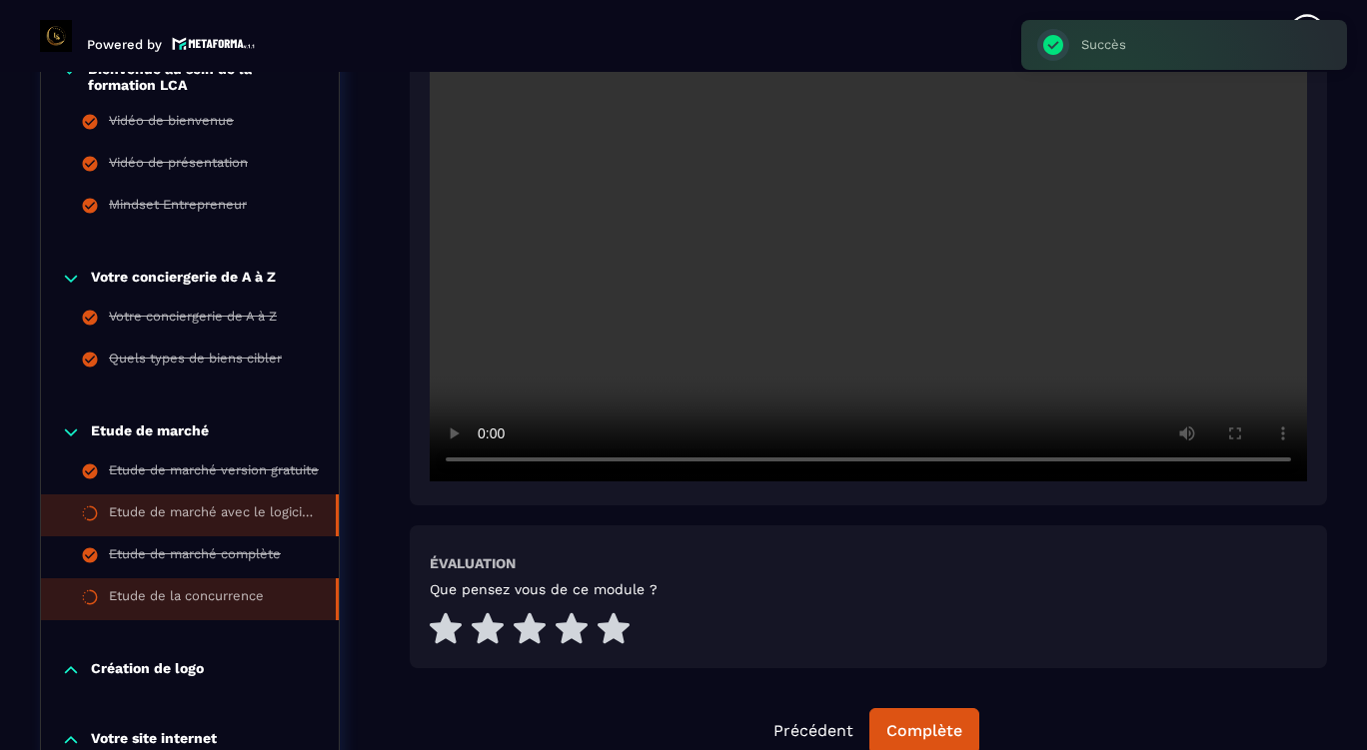
scroll to position [707, 0]
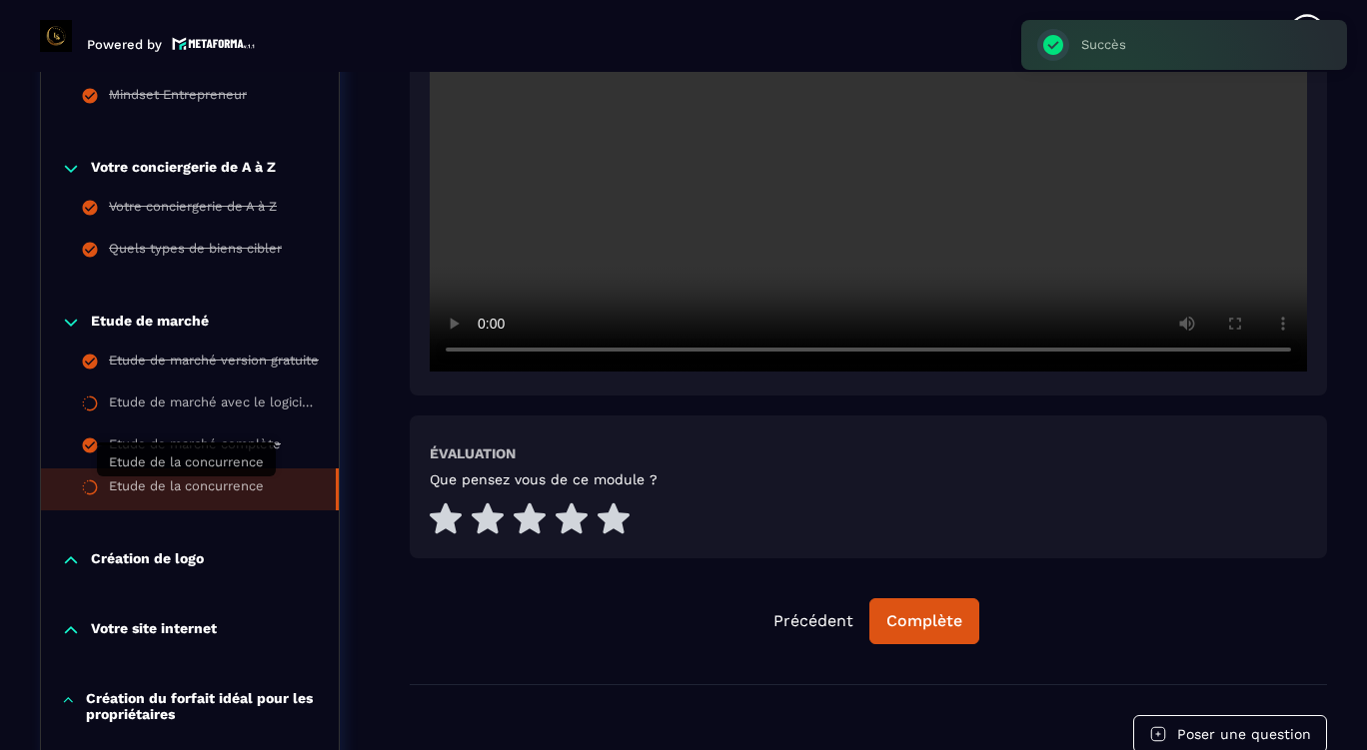
click at [252, 494] on div "Etude de la concurrence" at bounding box center [186, 490] width 155 height 22
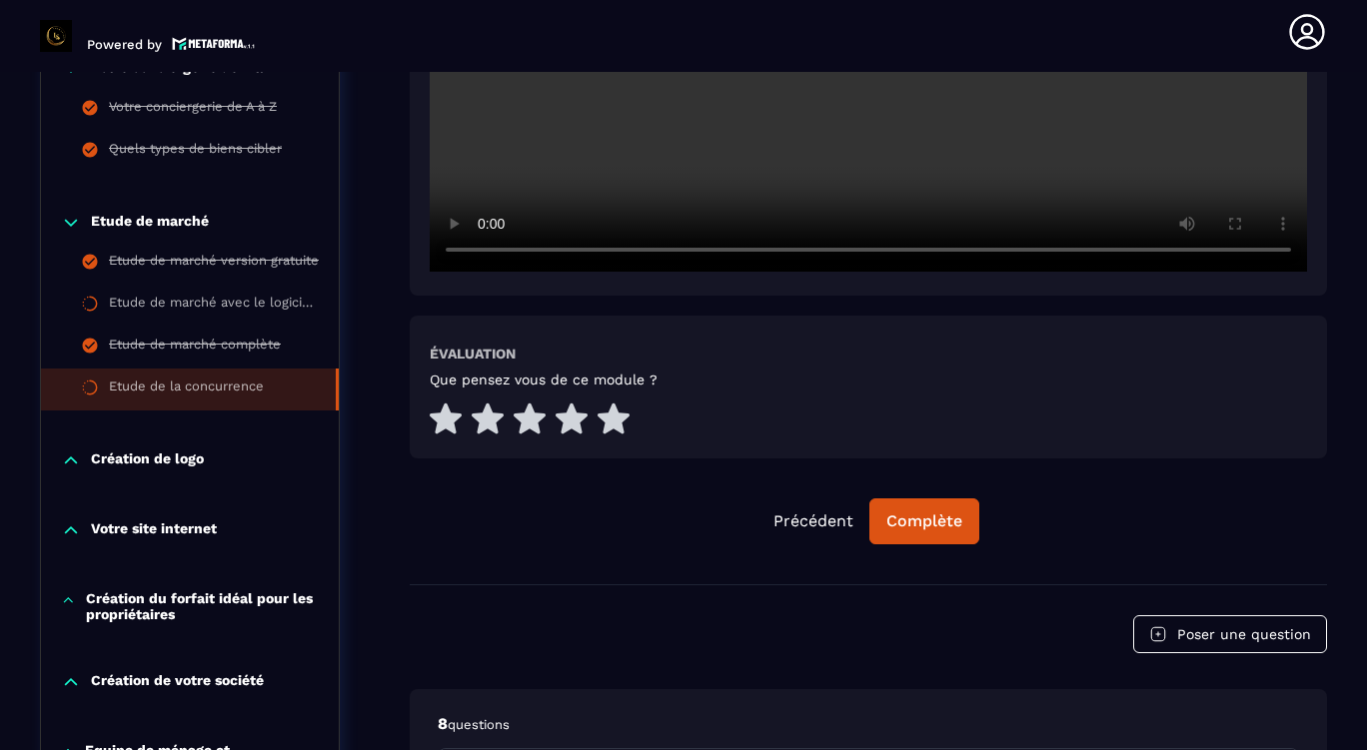
scroll to position [1007, 0]
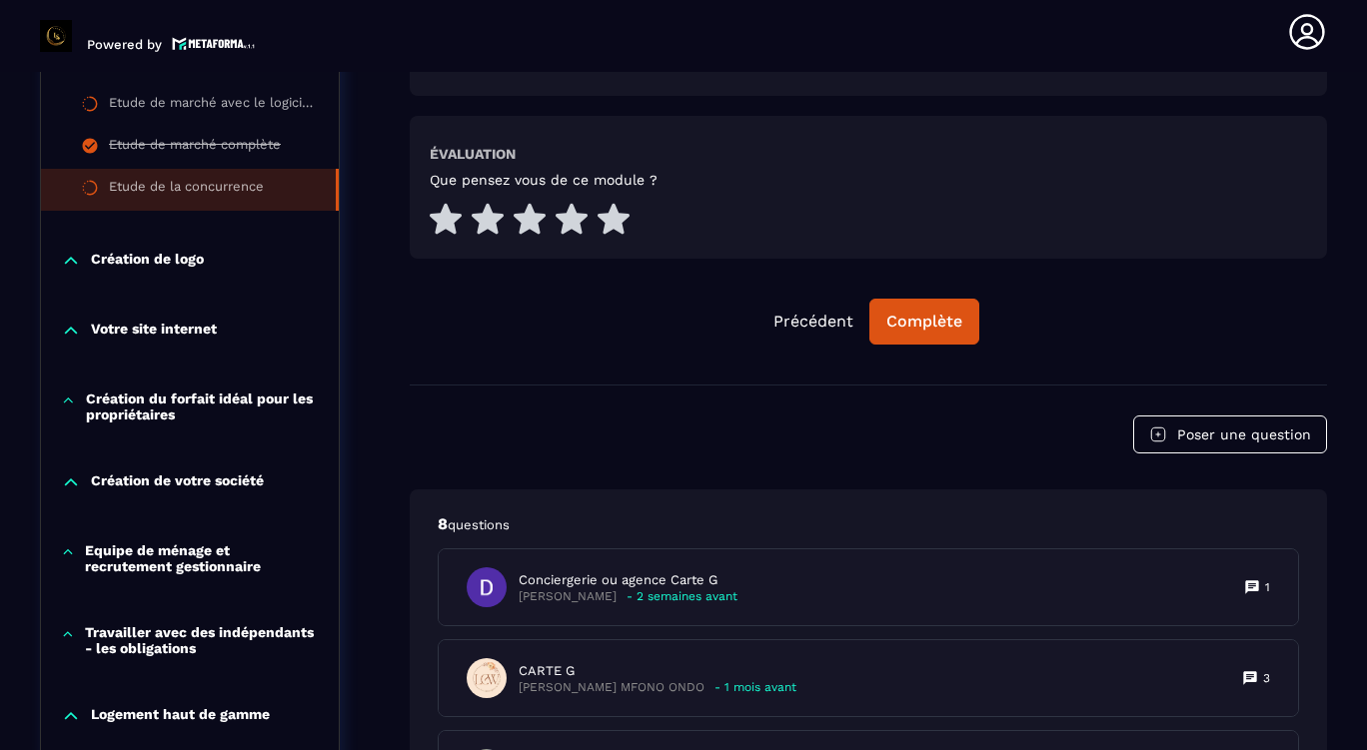
click at [165, 395] on p "Création du forfait idéal pour les propriétaires" at bounding box center [202, 407] width 233 height 32
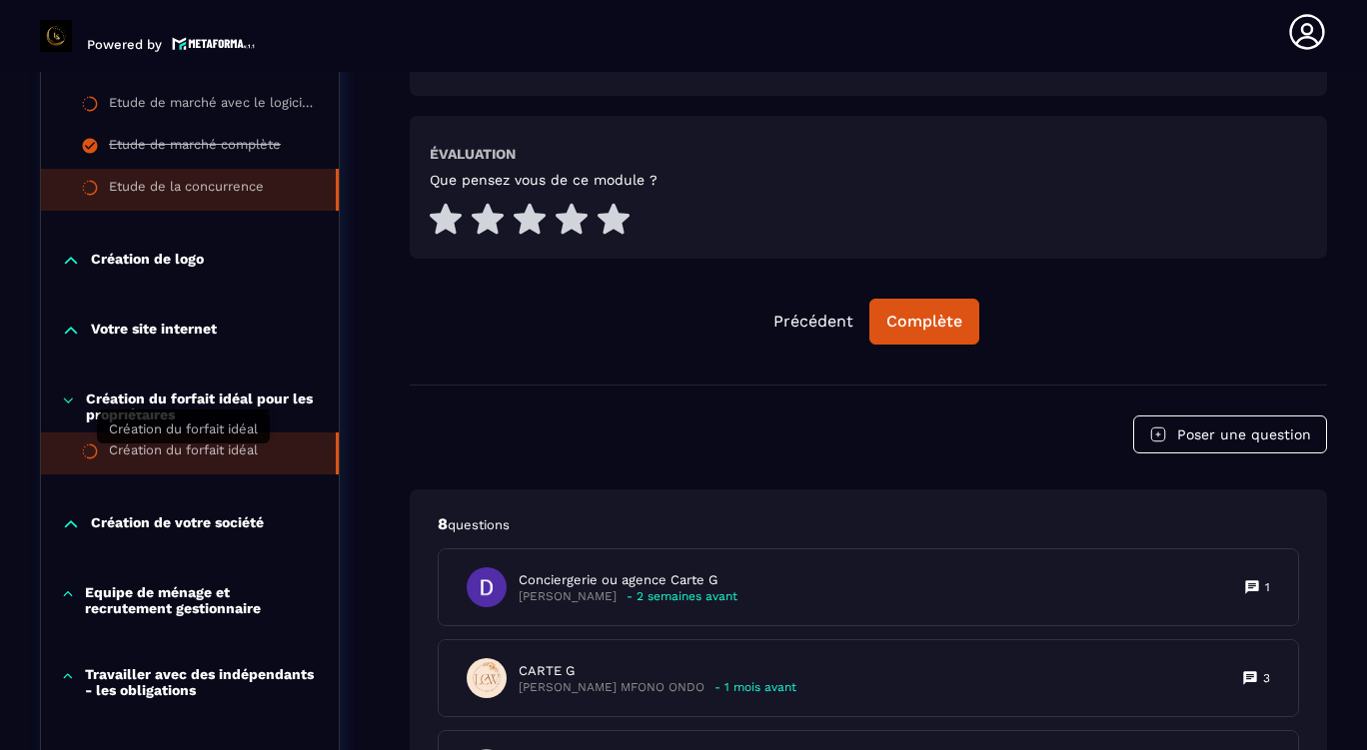
click at [193, 450] on div "Création du forfait idéal" at bounding box center [183, 454] width 149 height 22
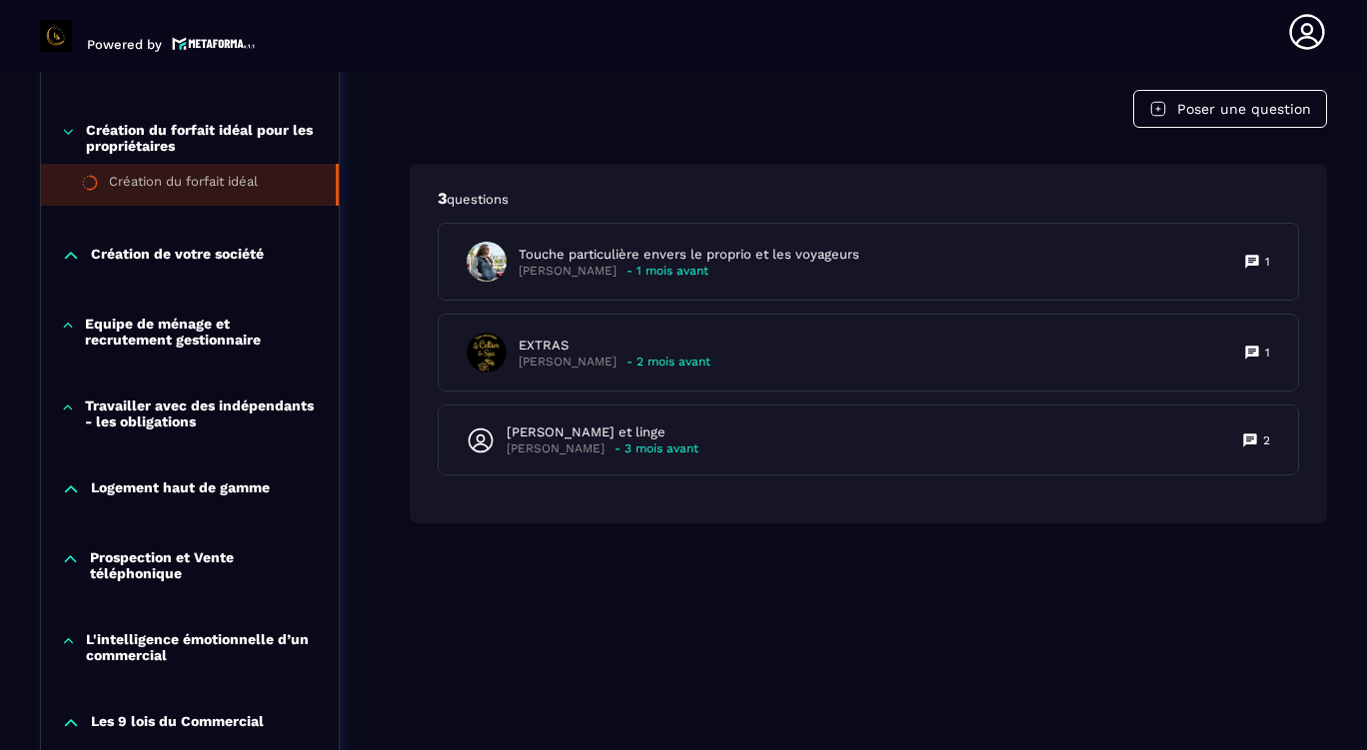
scroll to position [1307, 0]
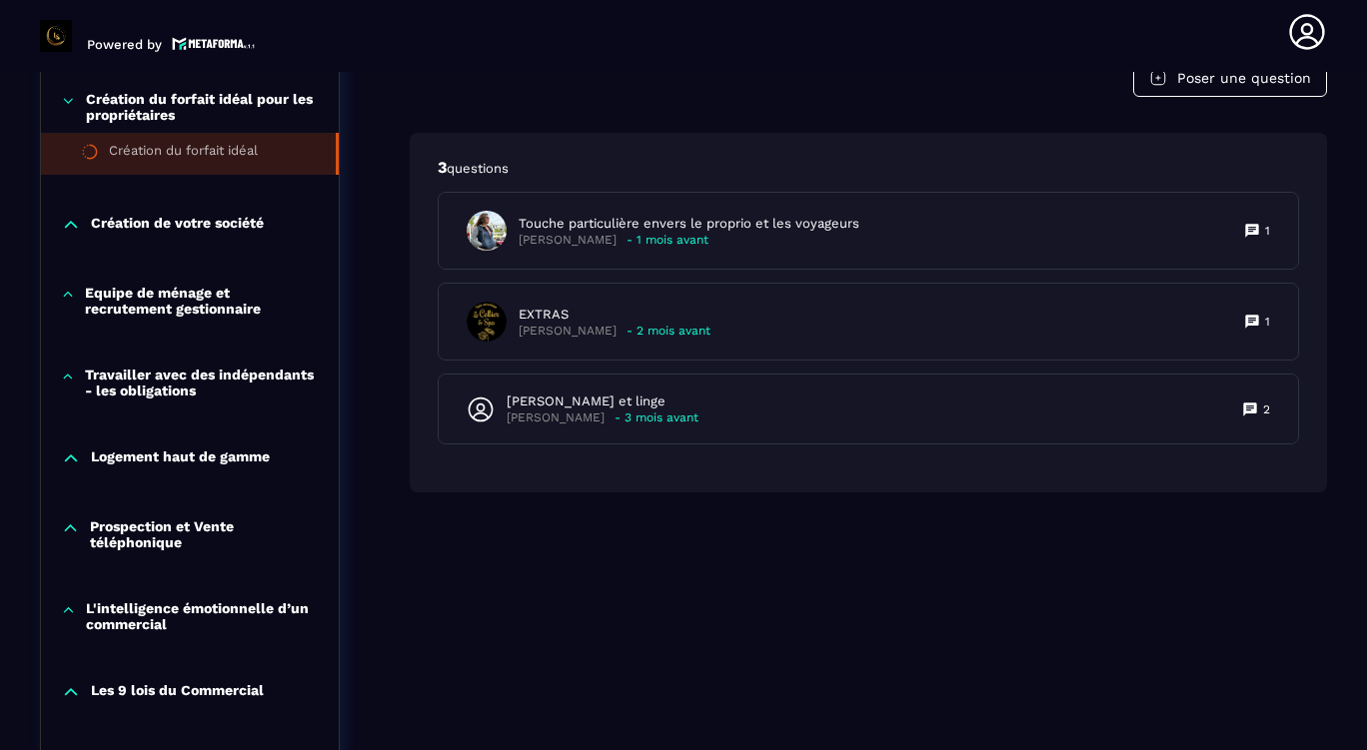
click at [169, 539] on p "Prospection et Vente téléphonique" at bounding box center [204, 535] width 229 height 32
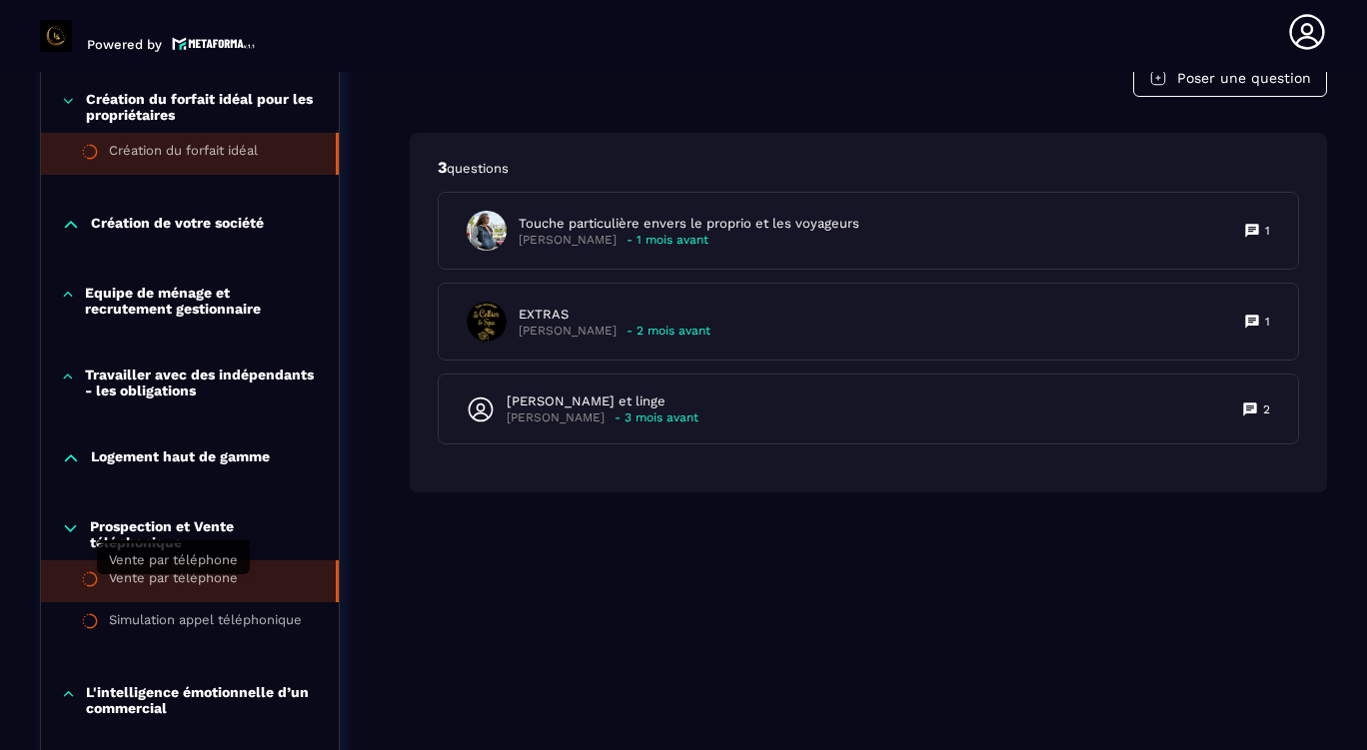
click at [175, 585] on div "Vente par téléphone" at bounding box center [173, 582] width 129 height 22
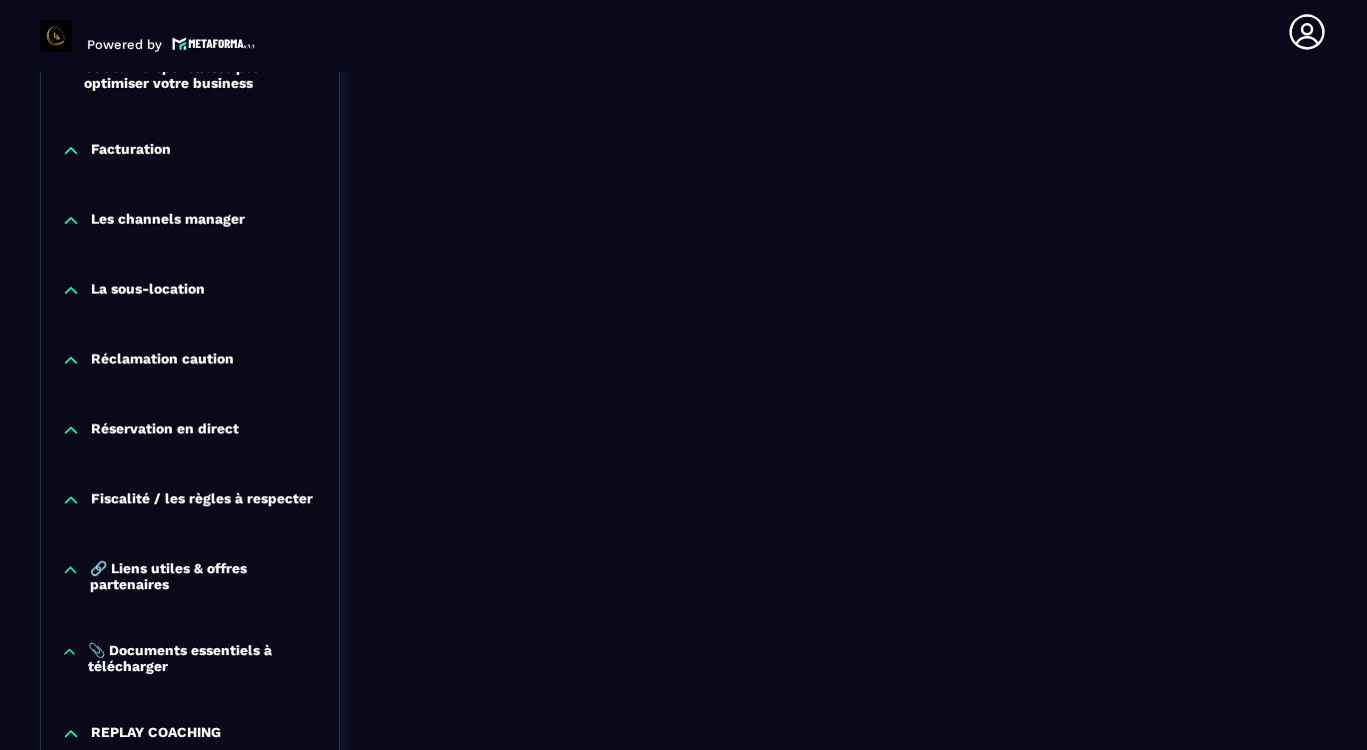
scroll to position [2406, 0]
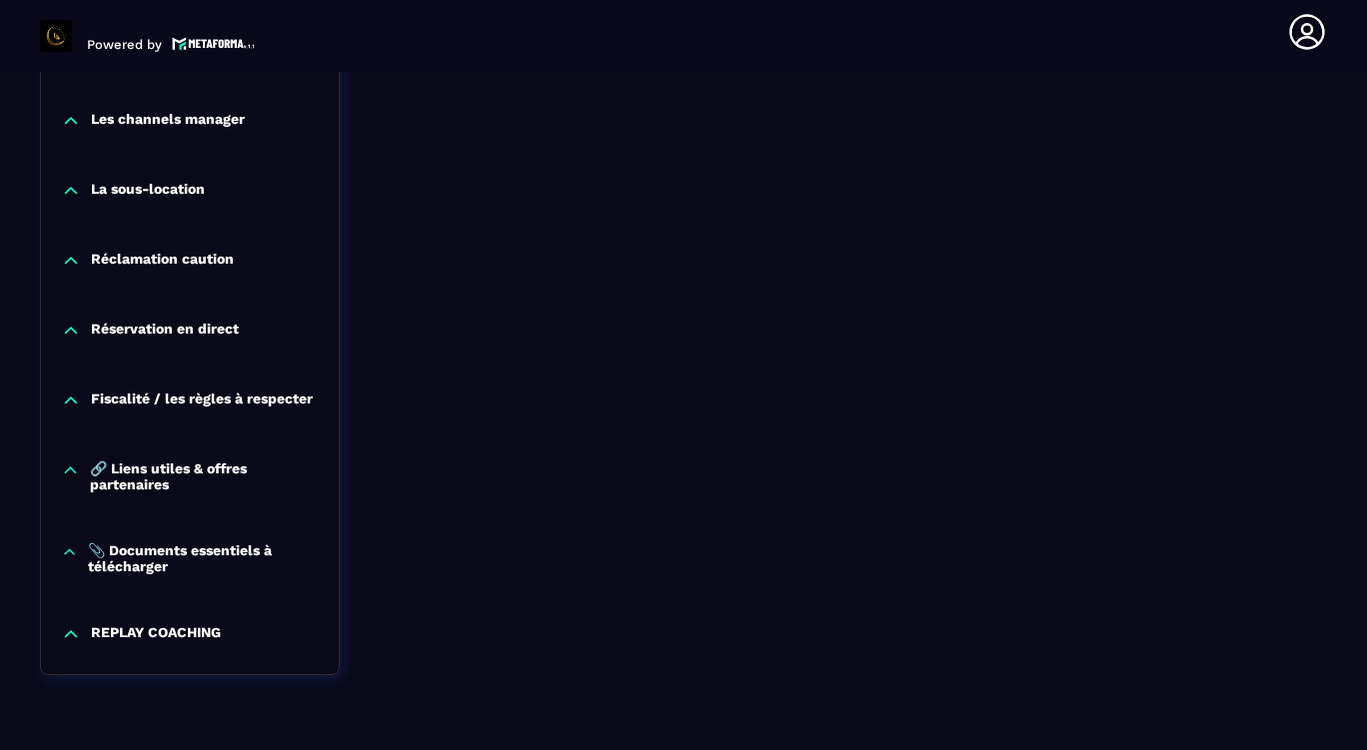
click at [223, 560] on p "📎 Documents essentiels à télécharger" at bounding box center [203, 559] width 231 height 32
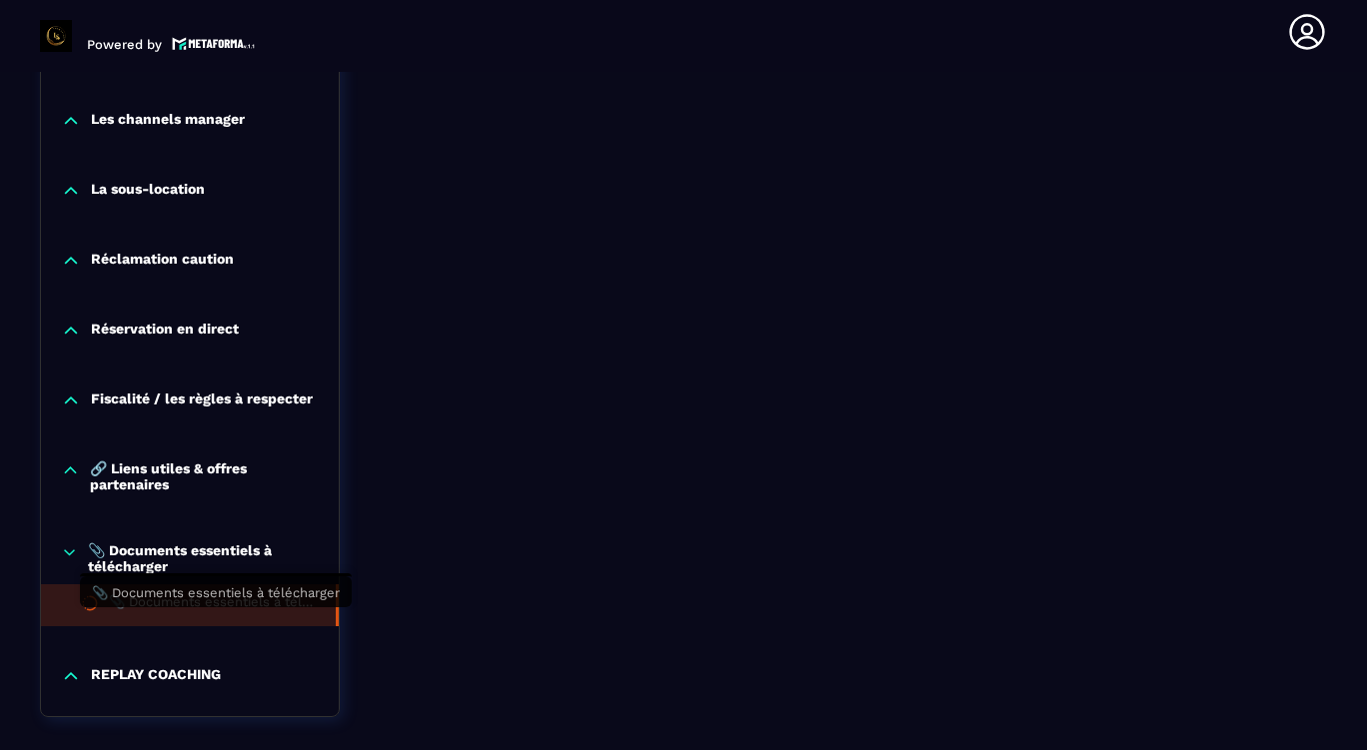
click at [214, 611] on div "📎 Documents essentiels à télécharger" at bounding box center [212, 606] width 207 height 22
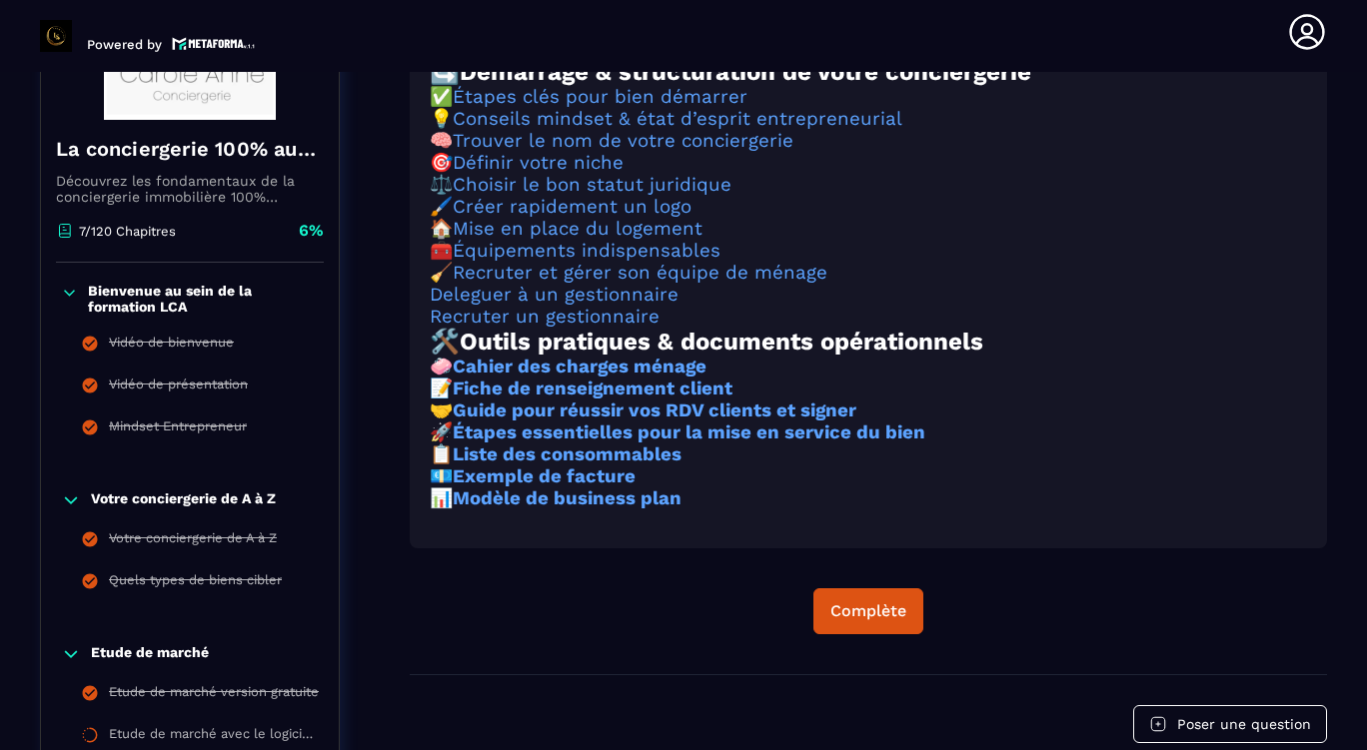
scroll to position [408, 0]
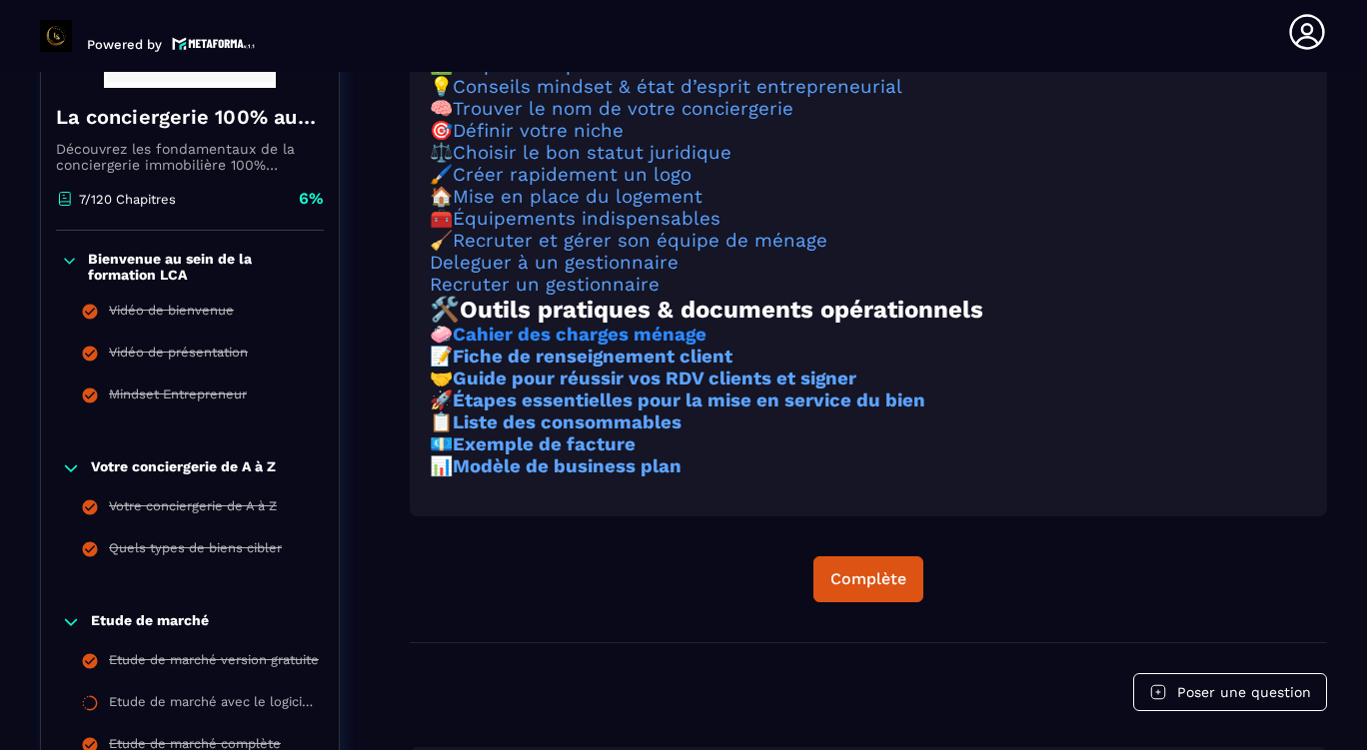
click at [691, 346] on strong "Cahier des charges ménage" at bounding box center [580, 335] width 254 height 22
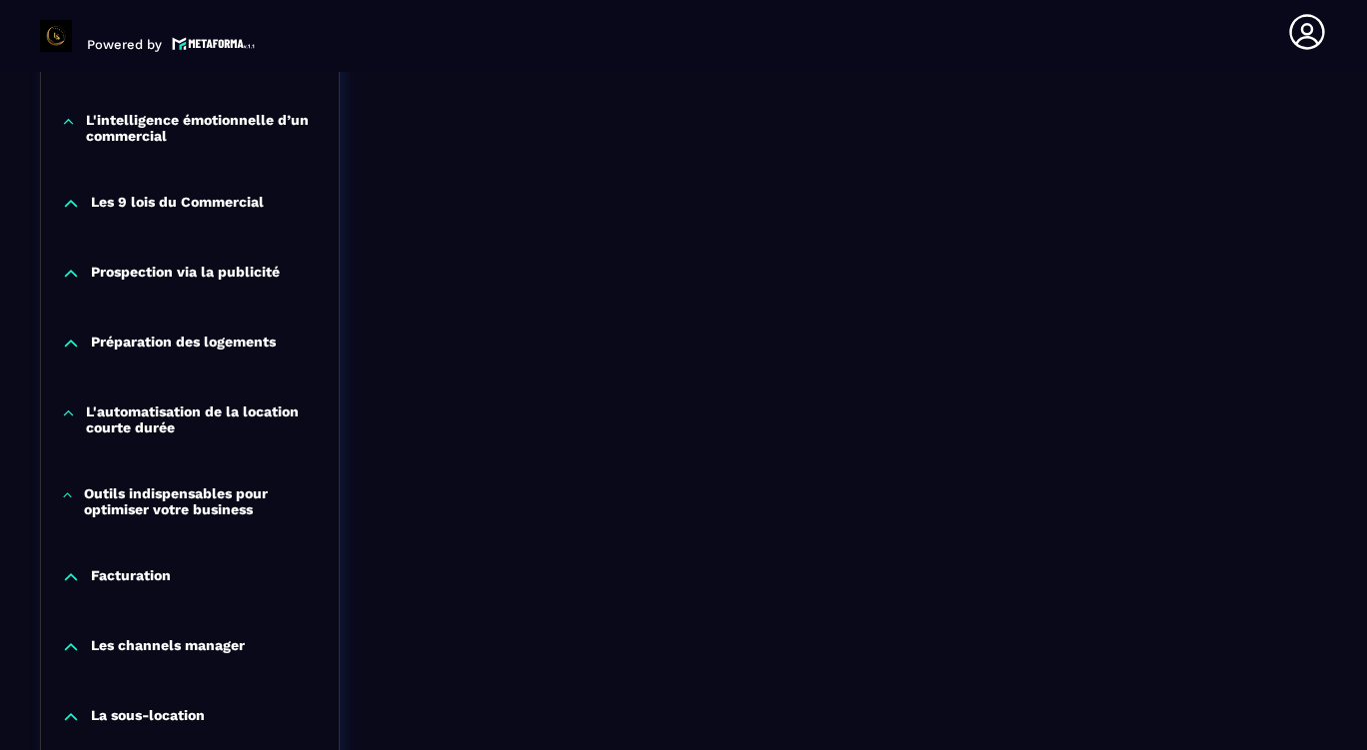
scroll to position [1814, 0]
